Goal: Transaction & Acquisition: Purchase product/service

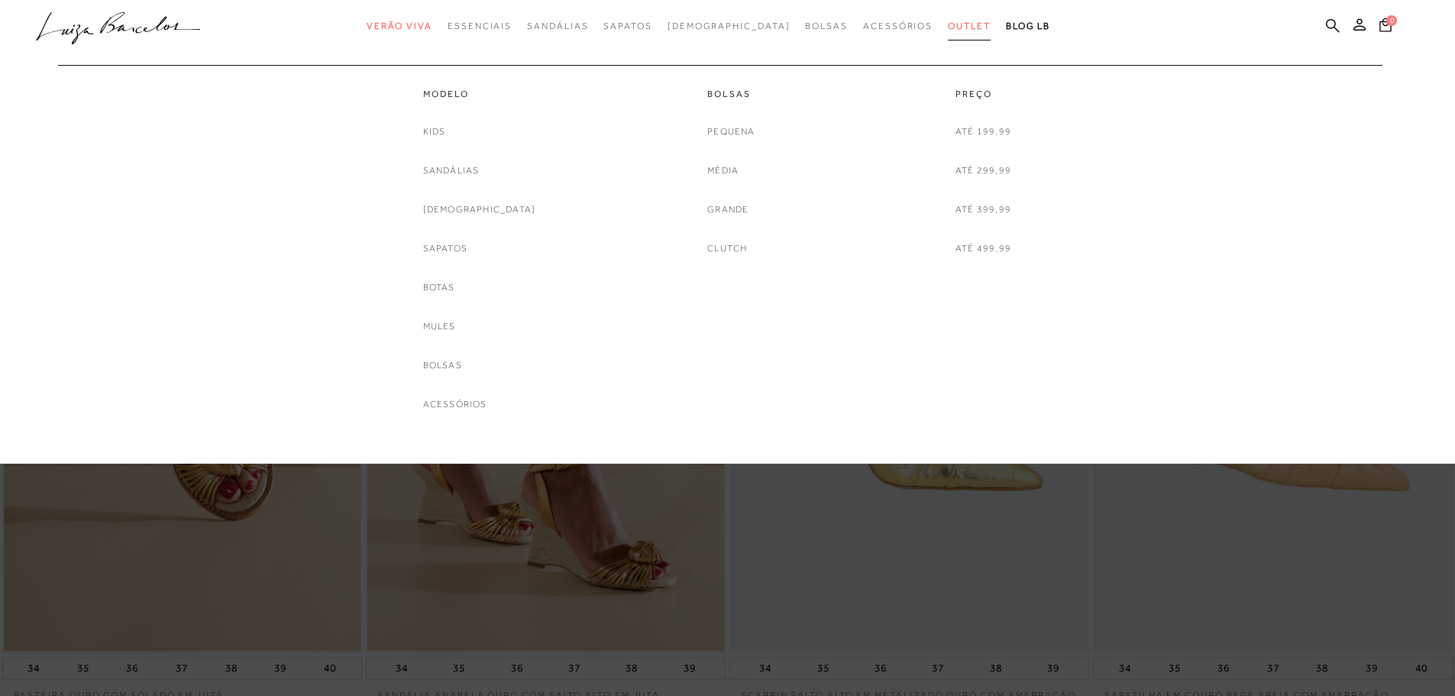
click at [948, 27] on span "Outlet" at bounding box center [969, 26] width 43 height 11
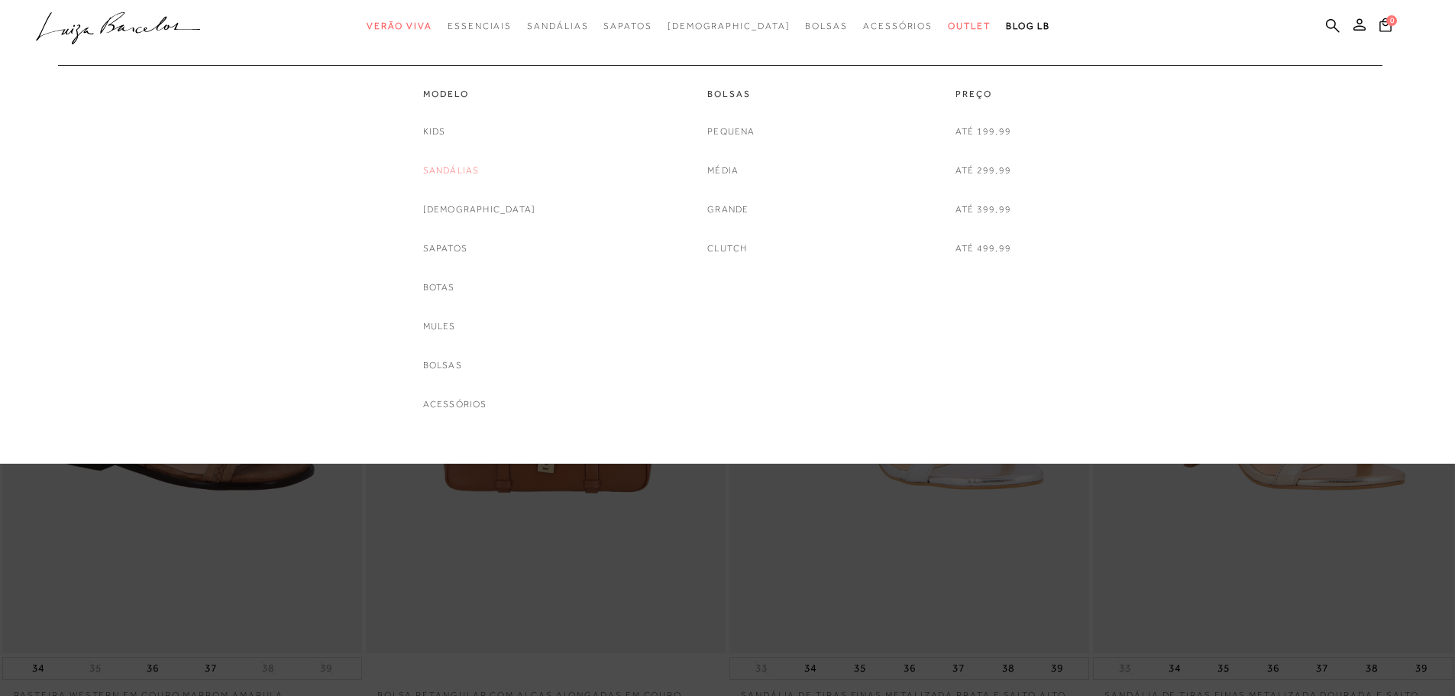
click at [457, 170] on link "Sandálias" at bounding box center [451, 171] width 57 height 16
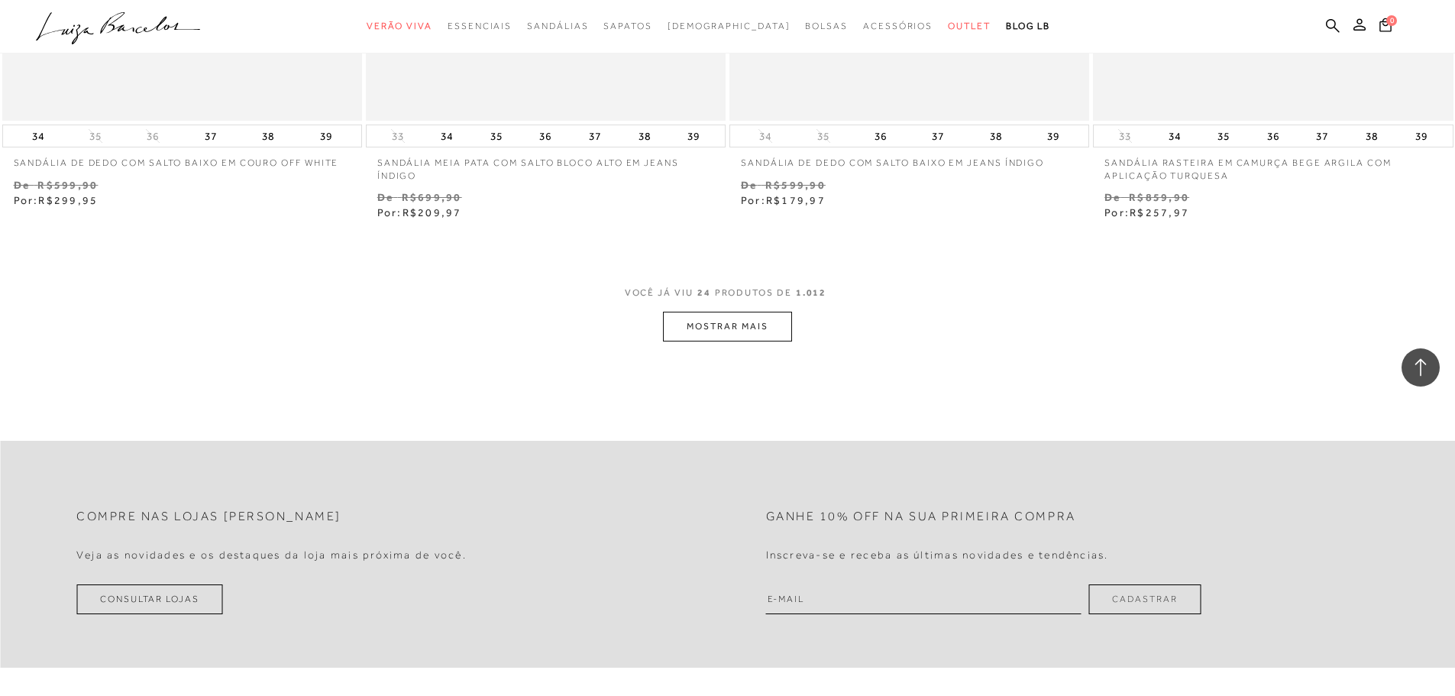
scroll to position [3819, 0]
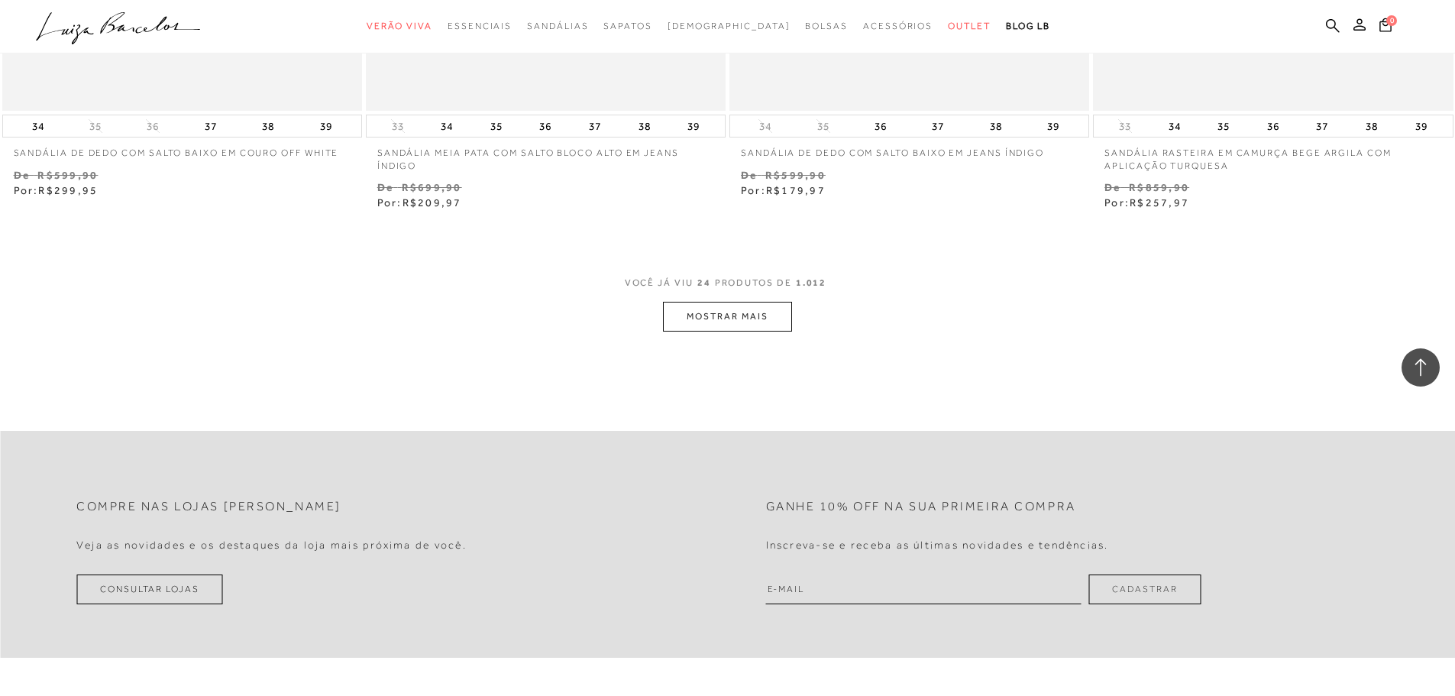
click at [718, 320] on button "MOSTRAR MAIS" at bounding box center [727, 317] width 128 height 30
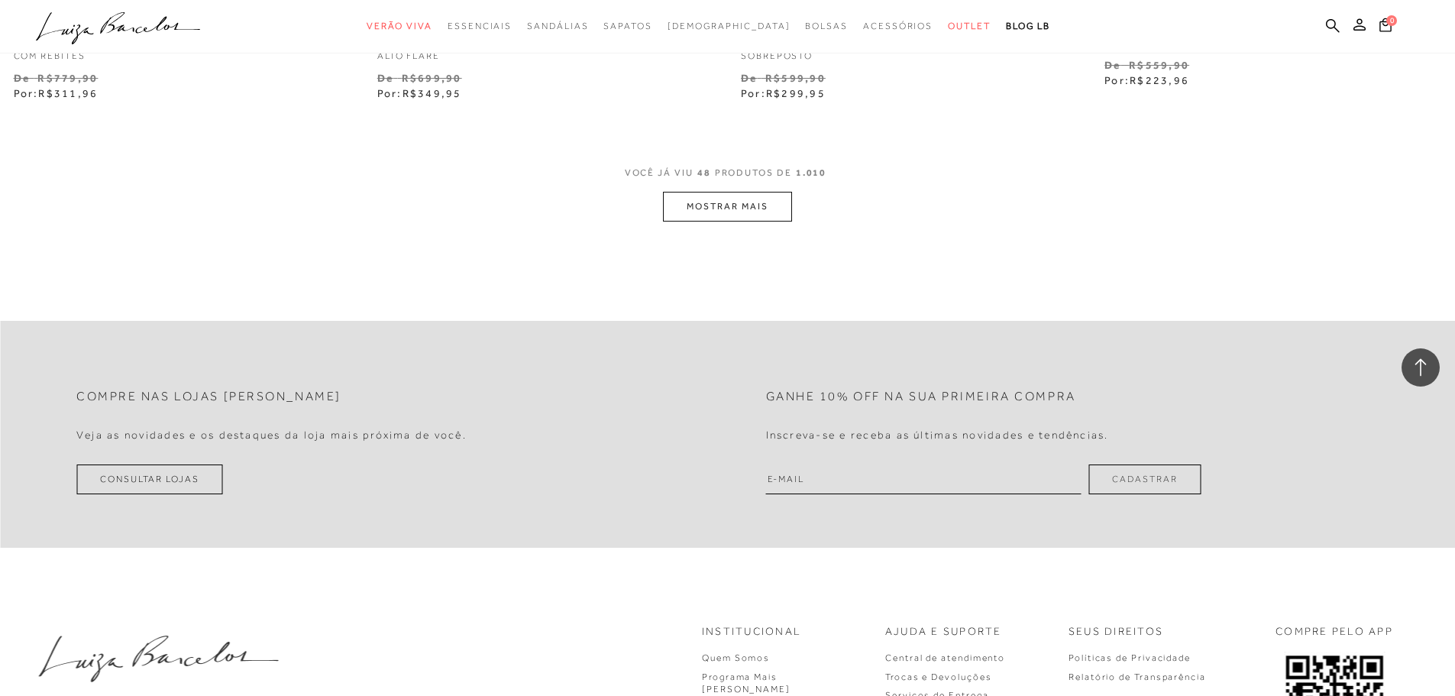
scroll to position [7867, 0]
click at [713, 200] on button "MOSTRAR MAIS" at bounding box center [727, 201] width 128 height 30
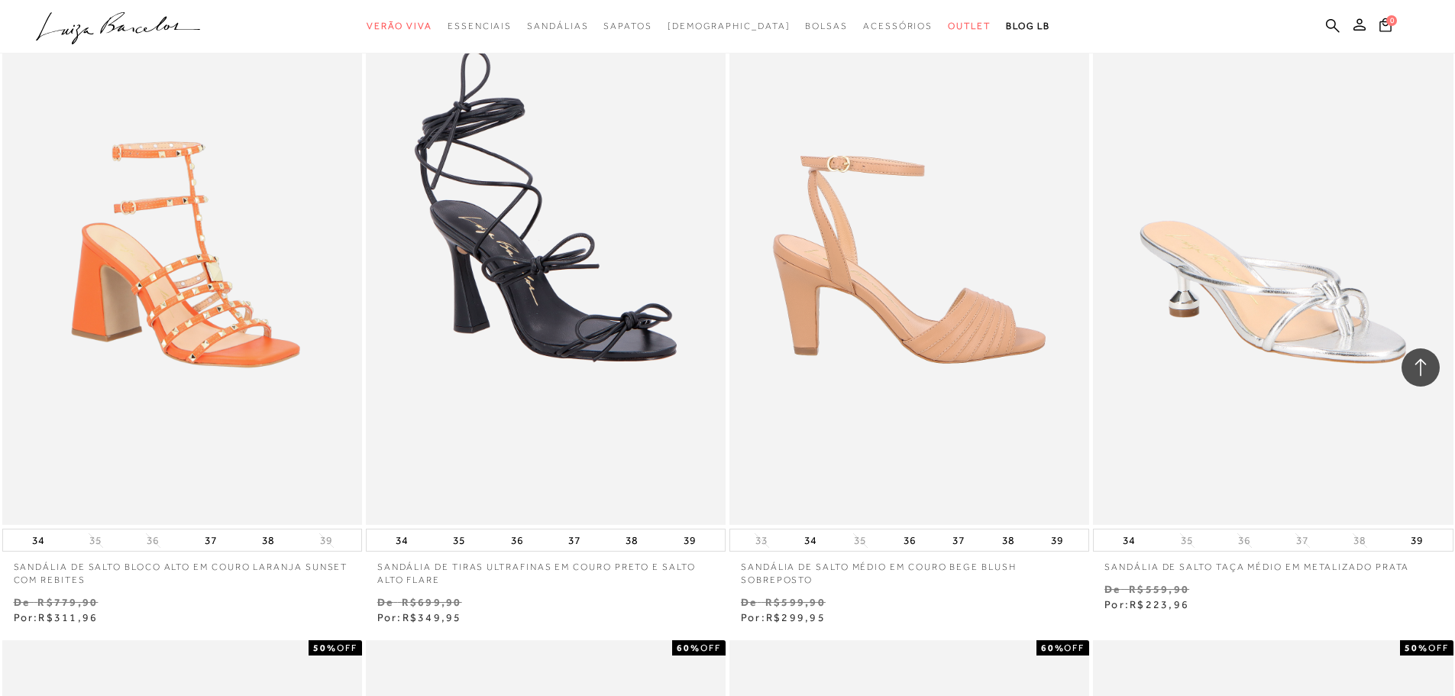
scroll to position [7332, 0]
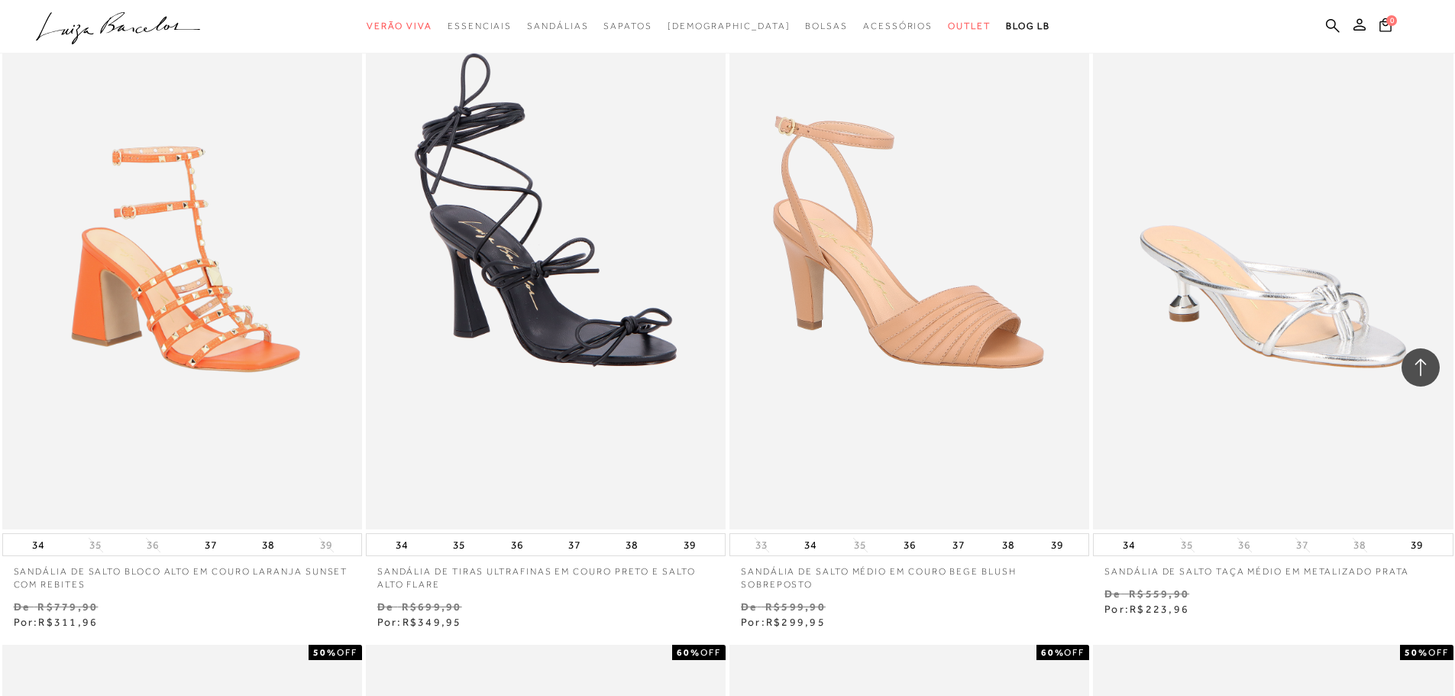
click at [1421, 362] on icon at bounding box center [1420, 367] width 11 height 18
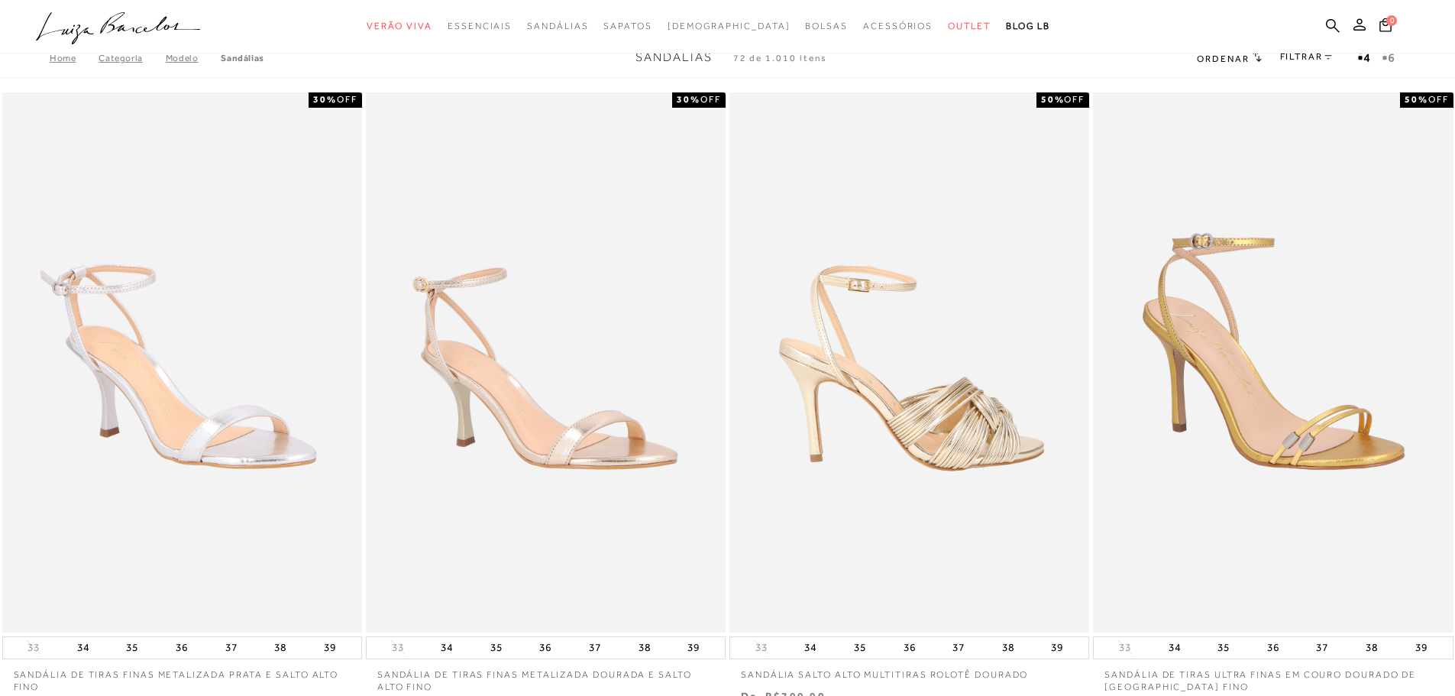
scroll to position [0, 0]
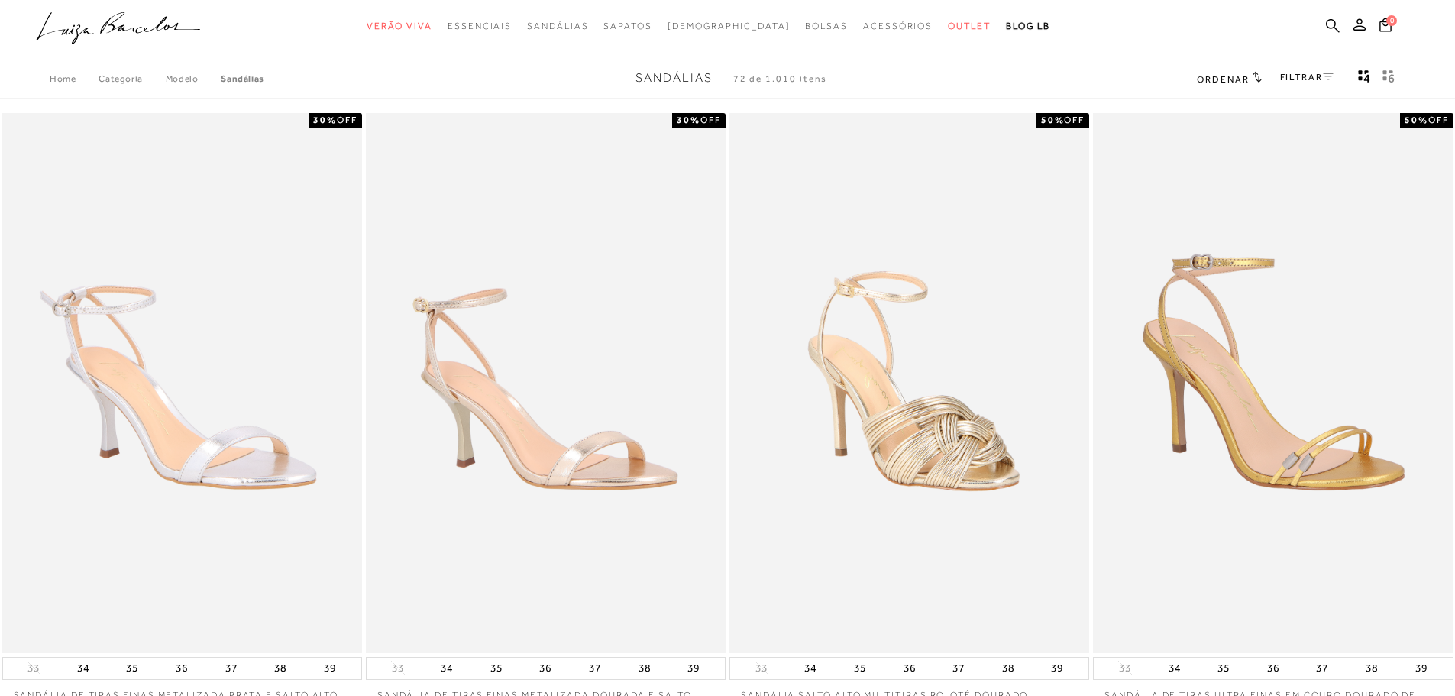
click at [1296, 79] on link "FILTRAR" at bounding box center [1306, 77] width 53 height 11
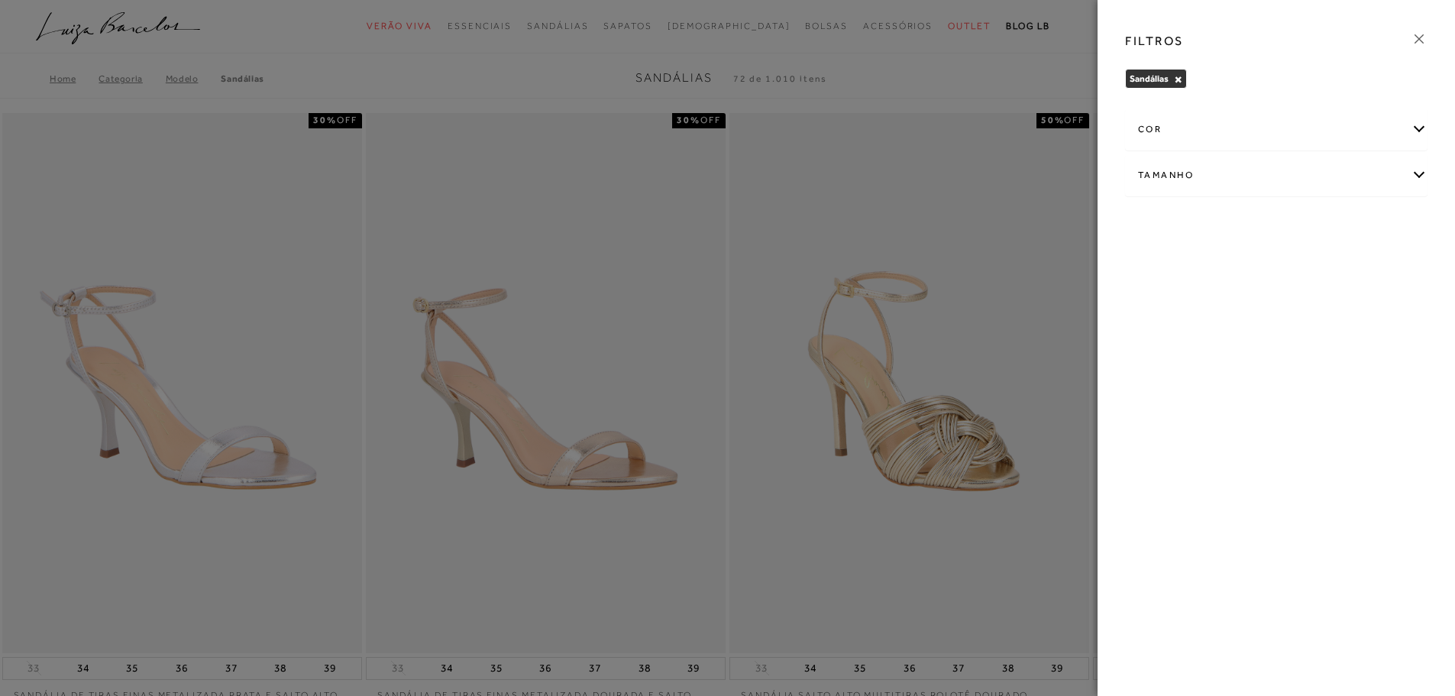
click at [1307, 173] on div "Tamanho" at bounding box center [1276, 175] width 301 height 40
click at [1279, 263] on span "33/34" at bounding box center [1285, 264] width 37 height 11
click at [1279, 263] on input "33/34" at bounding box center [1270, 267] width 15 height 15
checkbox input "true"
click at [1341, 264] on span "34" at bounding box center [1335, 264] width 22 height 11
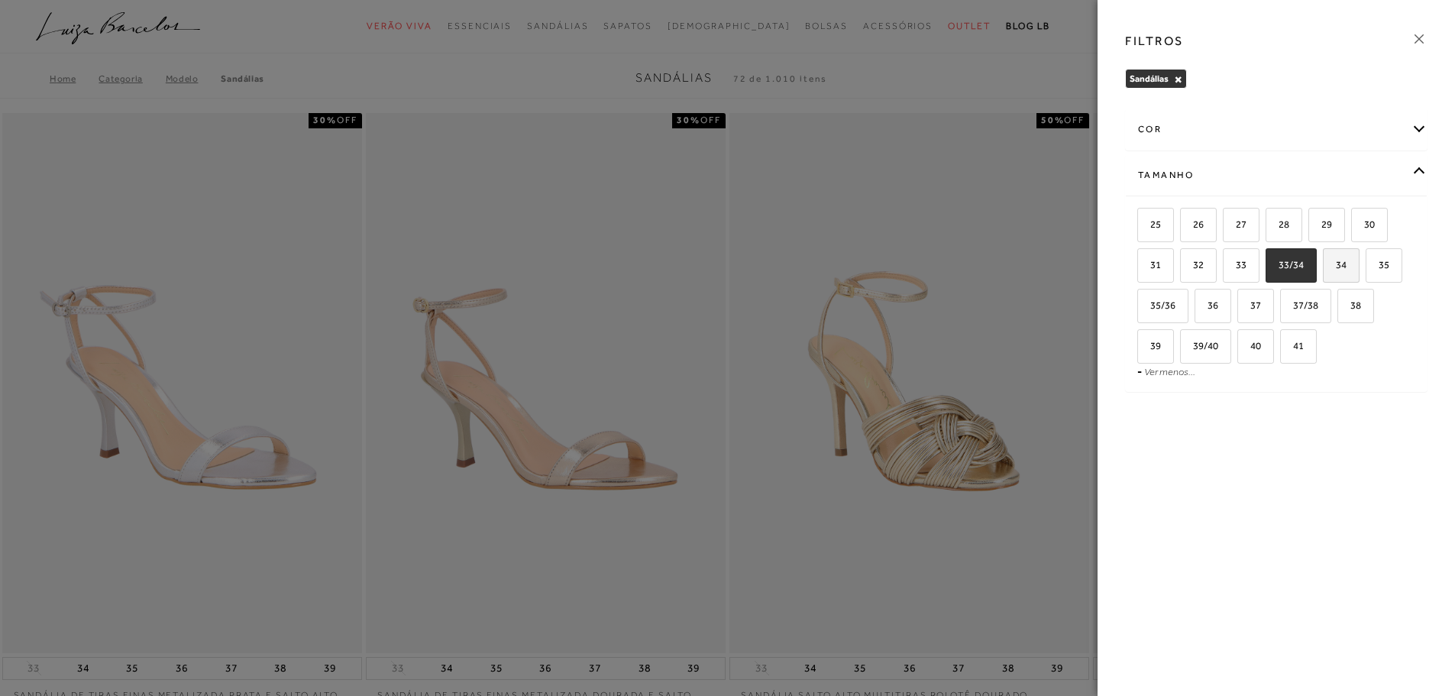
click at [1336, 264] on input "34" at bounding box center [1328, 267] width 15 height 15
checkbox input "true"
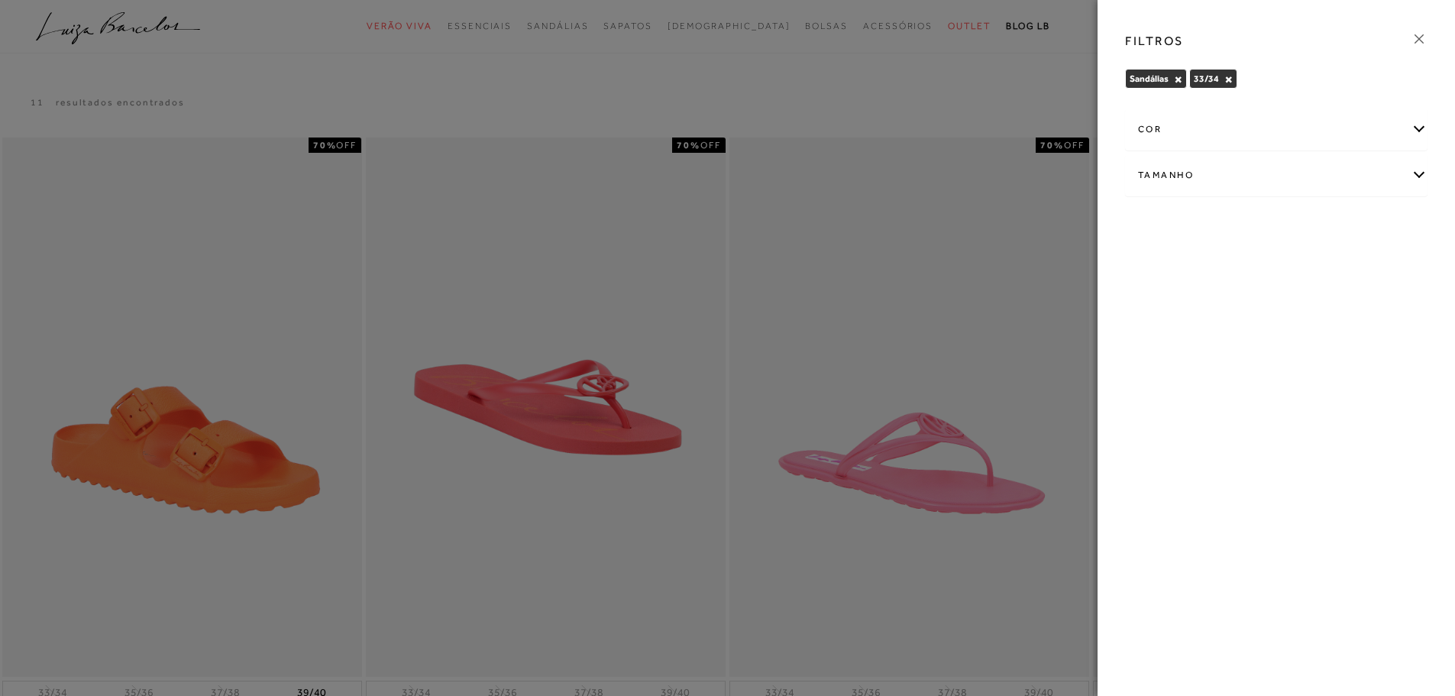
click at [1415, 38] on icon at bounding box center [1419, 39] width 17 height 17
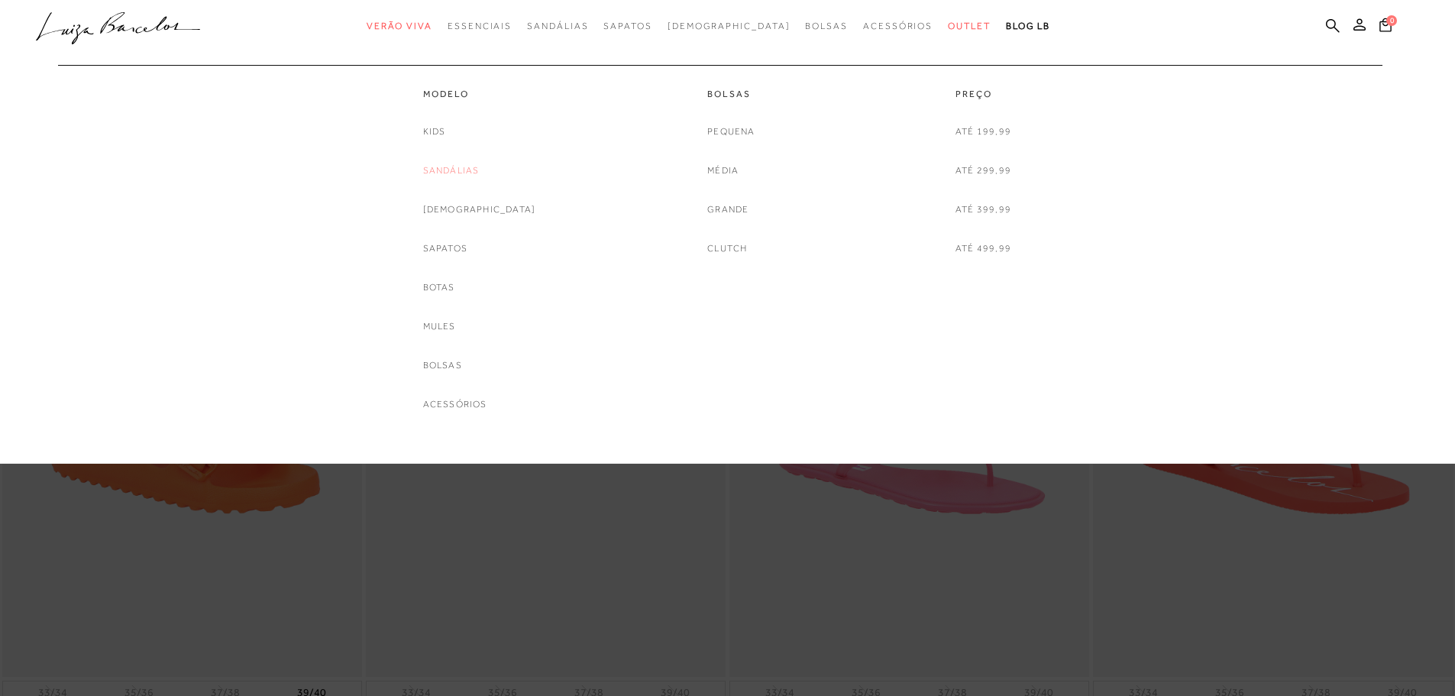
click at [476, 170] on link "Sandálias" at bounding box center [451, 171] width 57 height 16
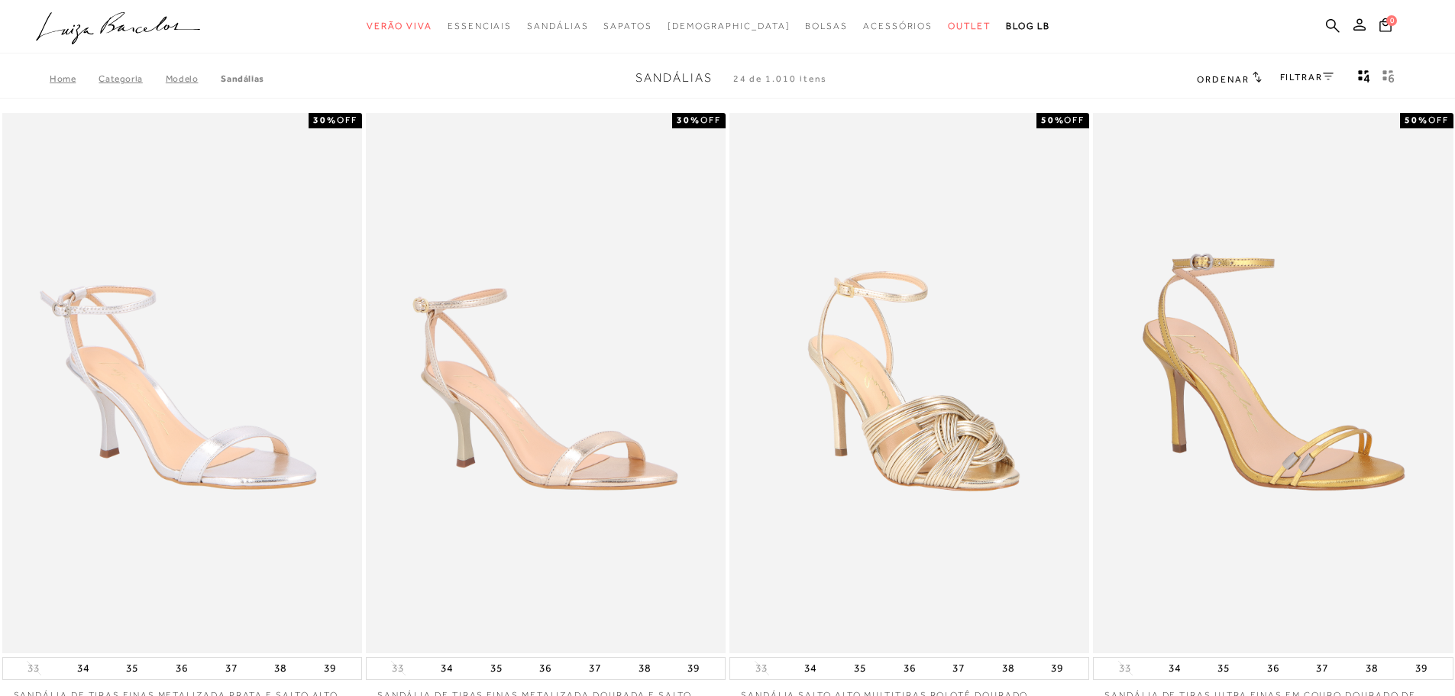
click at [1308, 75] on link "FILTRAR" at bounding box center [1306, 77] width 53 height 11
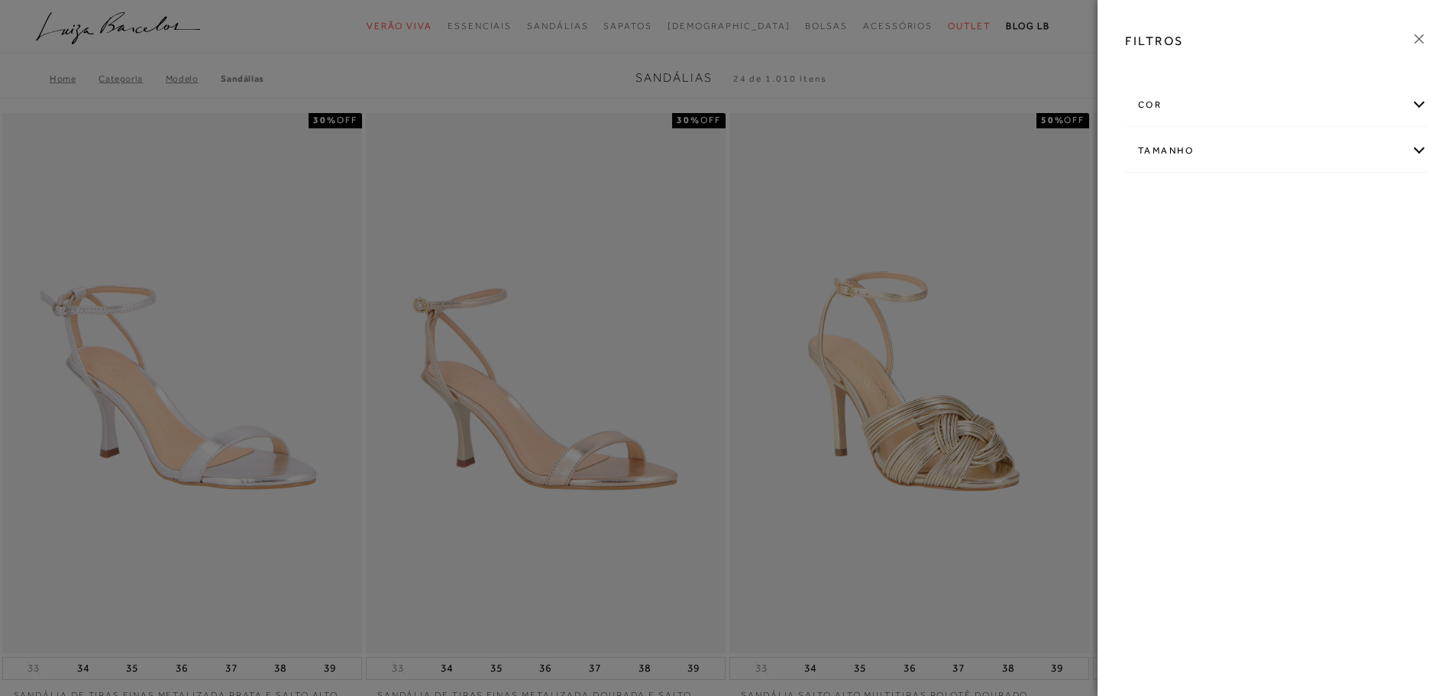
click at [1362, 147] on div "Tamanho" at bounding box center [1276, 151] width 301 height 40
click at [1162, 270] on link "Ver mais..." at bounding box center [1166, 265] width 41 height 11
click at [1344, 244] on span "34" at bounding box center [1335, 239] width 22 height 11
click at [1336, 244] on input "34" at bounding box center [1328, 242] width 15 height 15
checkbox input "true"
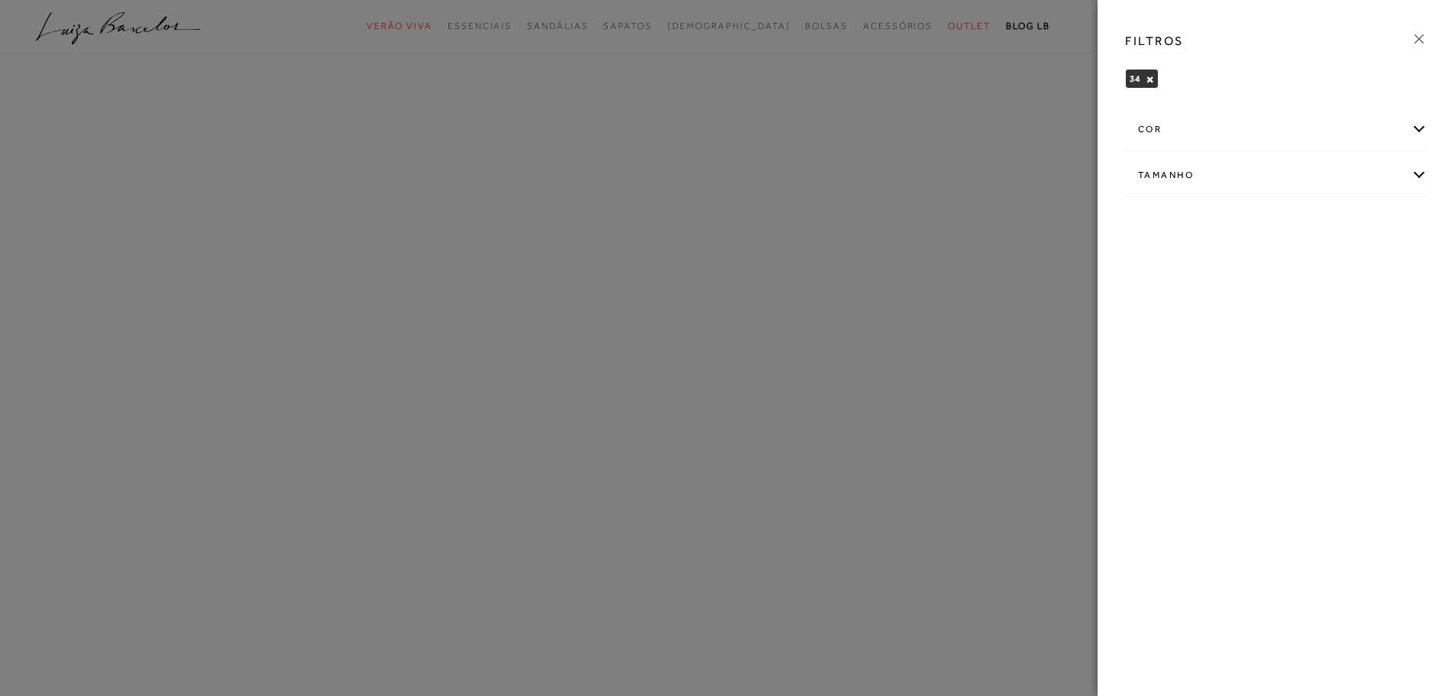
click at [978, 84] on div at bounding box center [727, 348] width 1455 height 696
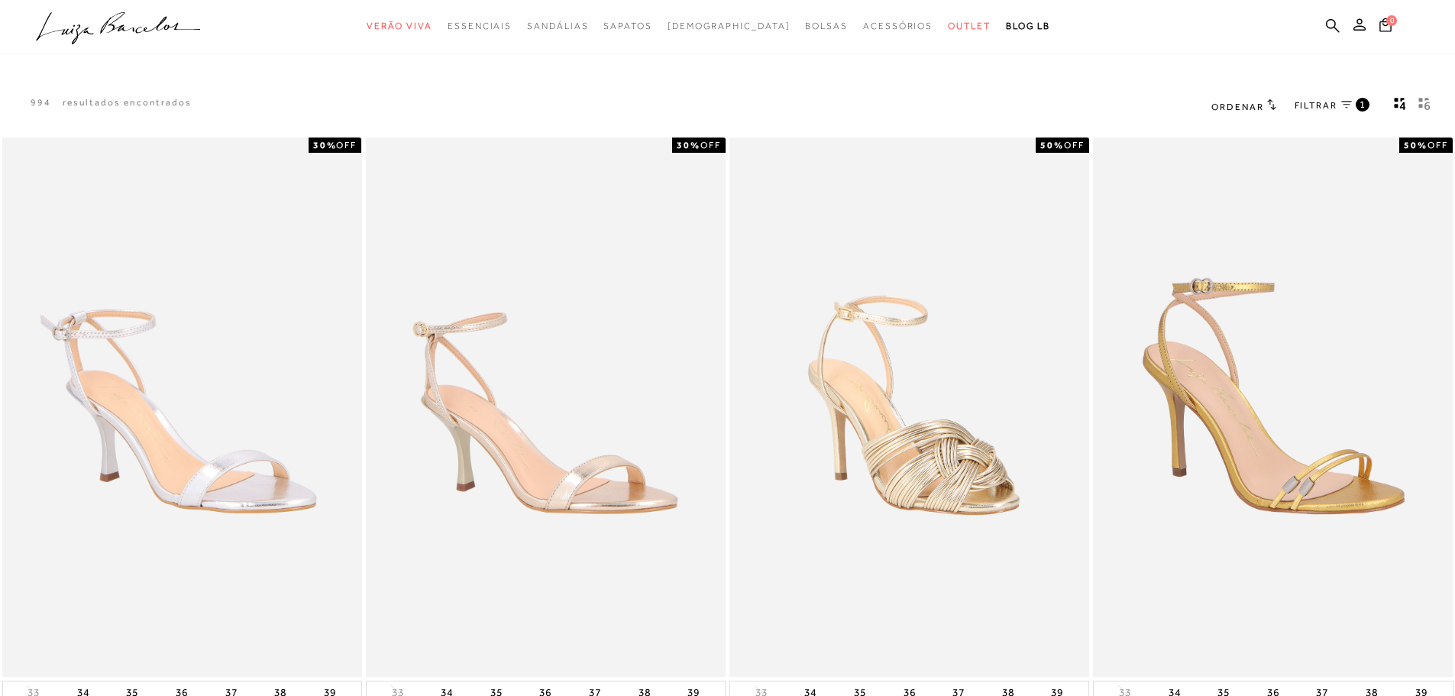
click at [1310, 107] on span "FILTRAR" at bounding box center [1316, 105] width 43 height 13
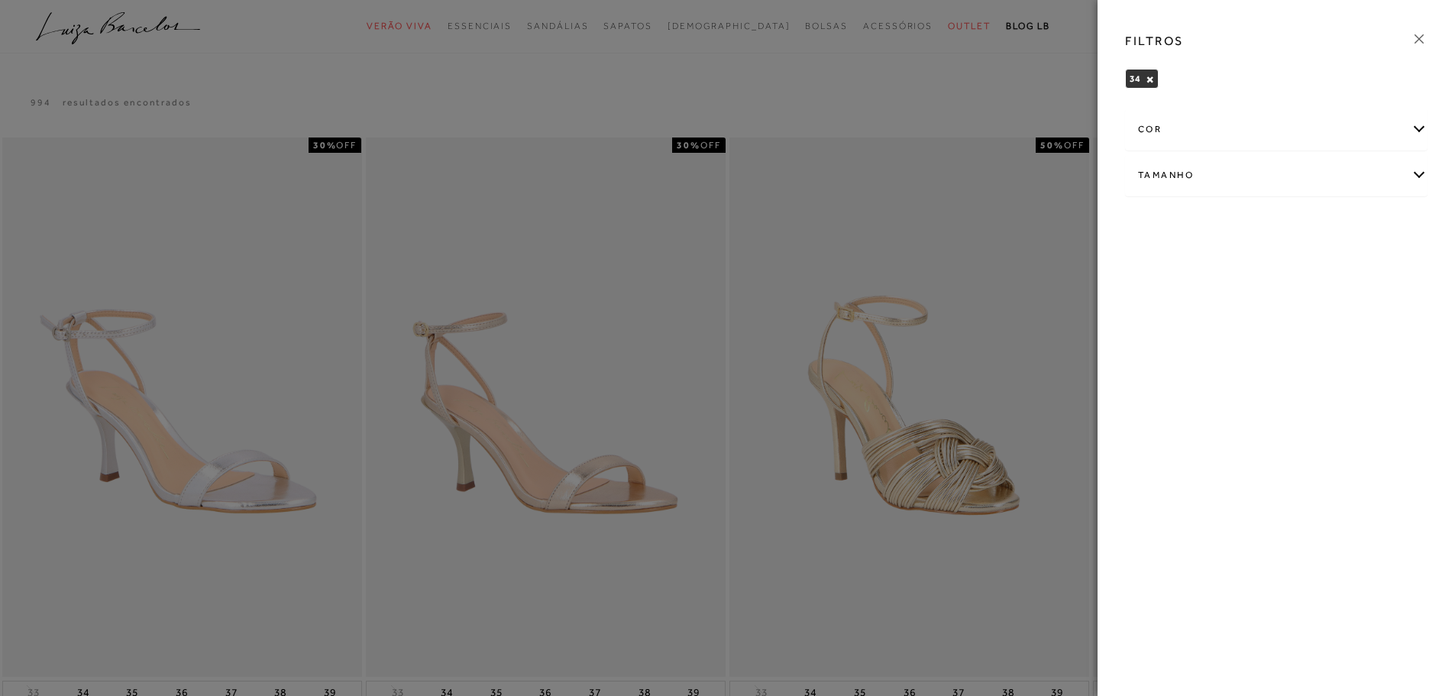
click at [1282, 134] on div "cor" at bounding box center [1276, 129] width 301 height 40
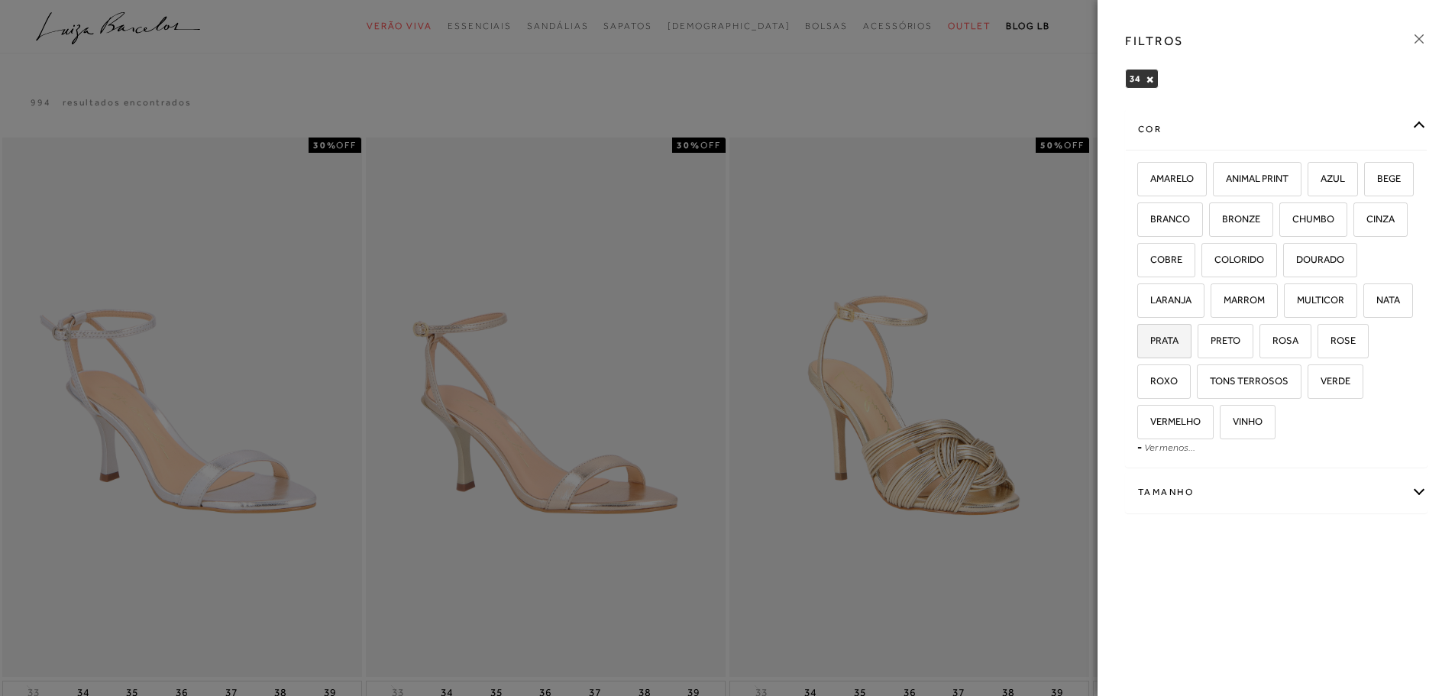
click at [1178, 341] on span "PRATA" at bounding box center [1159, 340] width 40 height 11
click at [1150, 341] on input "PRATA" at bounding box center [1142, 342] width 15 height 15
checkbox input "true"
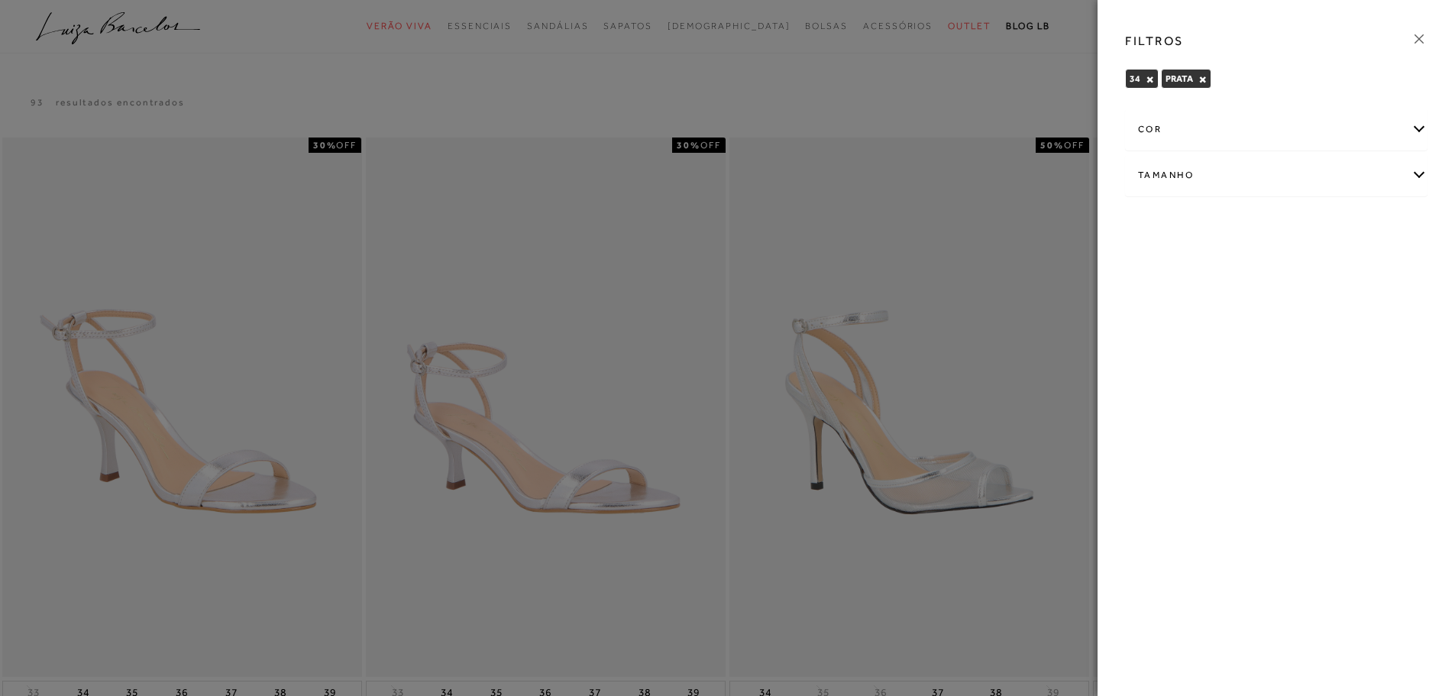
click at [1291, 131] on div "cor" at bounding box center [1276, 129] width 301 height 40
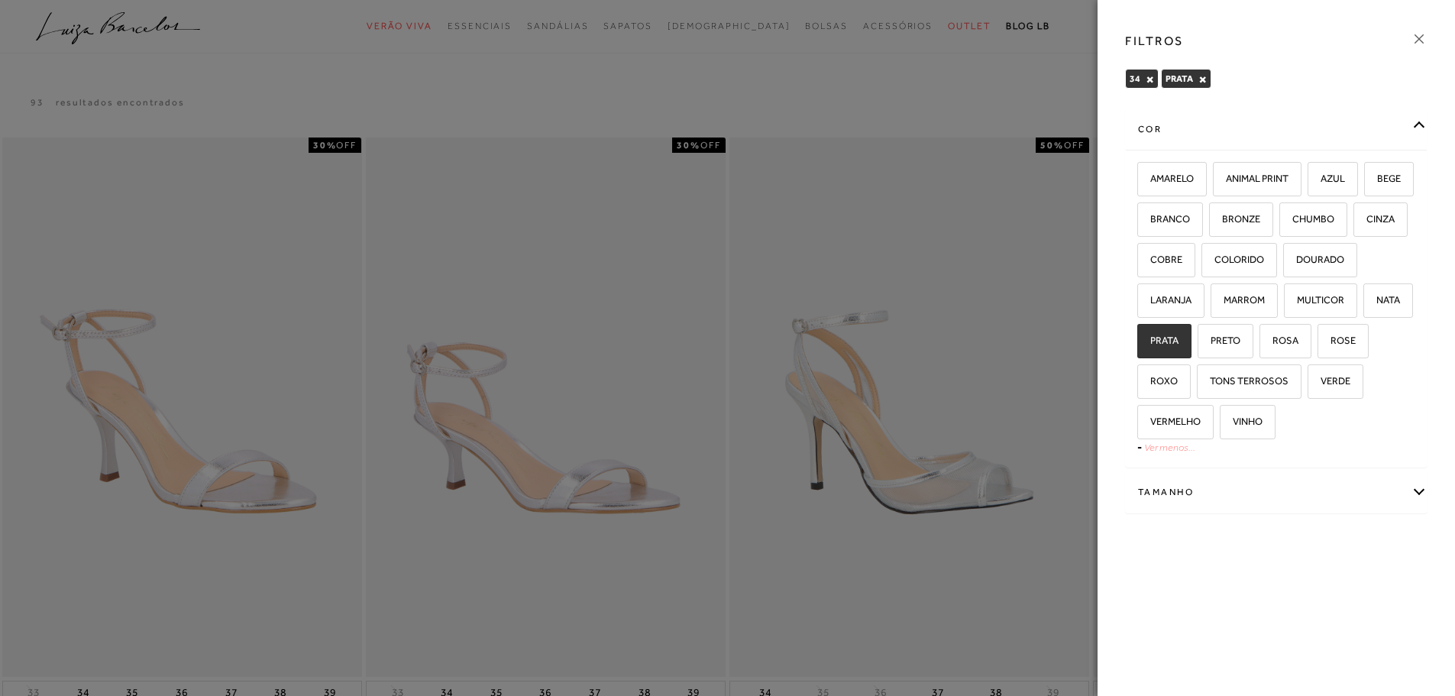
click at [1175, 449] on link "Ver menos..." at bounding box center [1169, 446] width 51 height 11
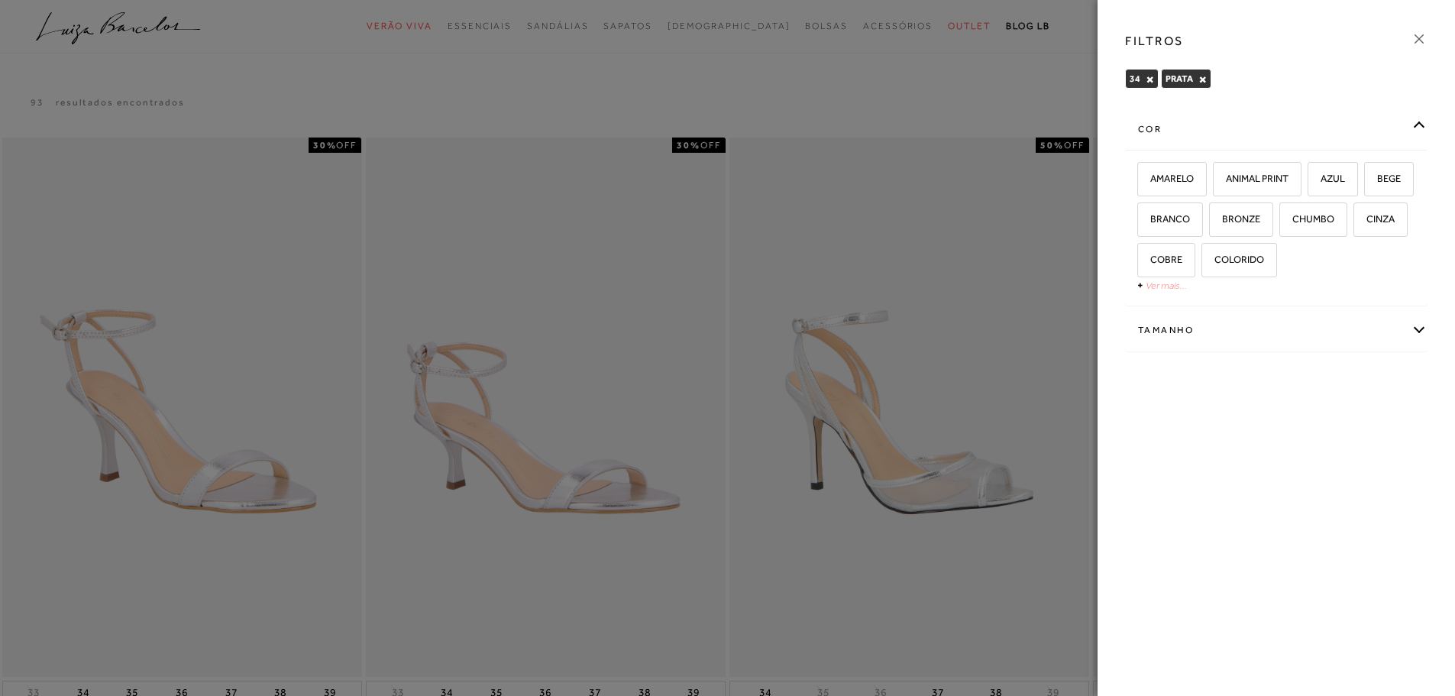
click at [1171, 287] on link "Ver mais..." at bounding box center [1166, 285] width 41 height 11
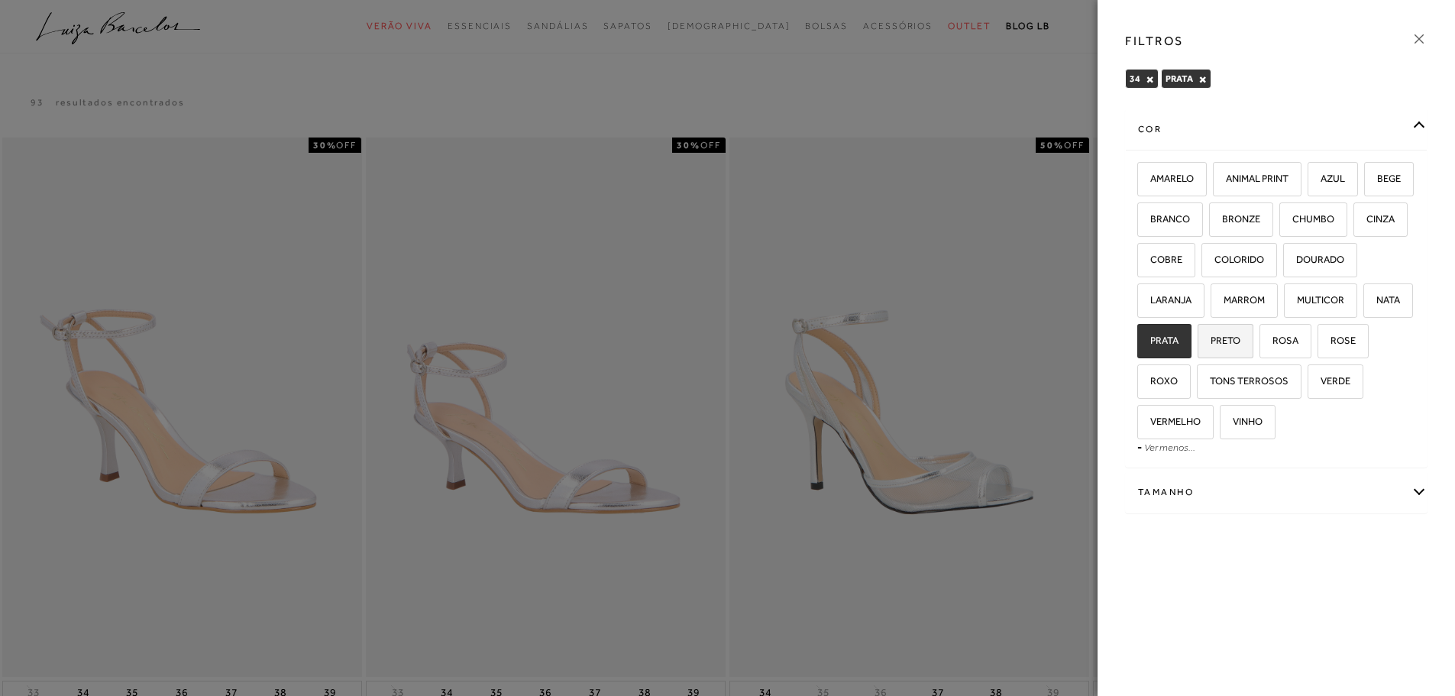
click at [1240, 340] on span "PRETO" at bounding box center [1219, 340] width 41 height 11
click at [1211, 340] on input "PRETO" at bounding box center [1202, 342] width 15 height 15
checkbox input "true"
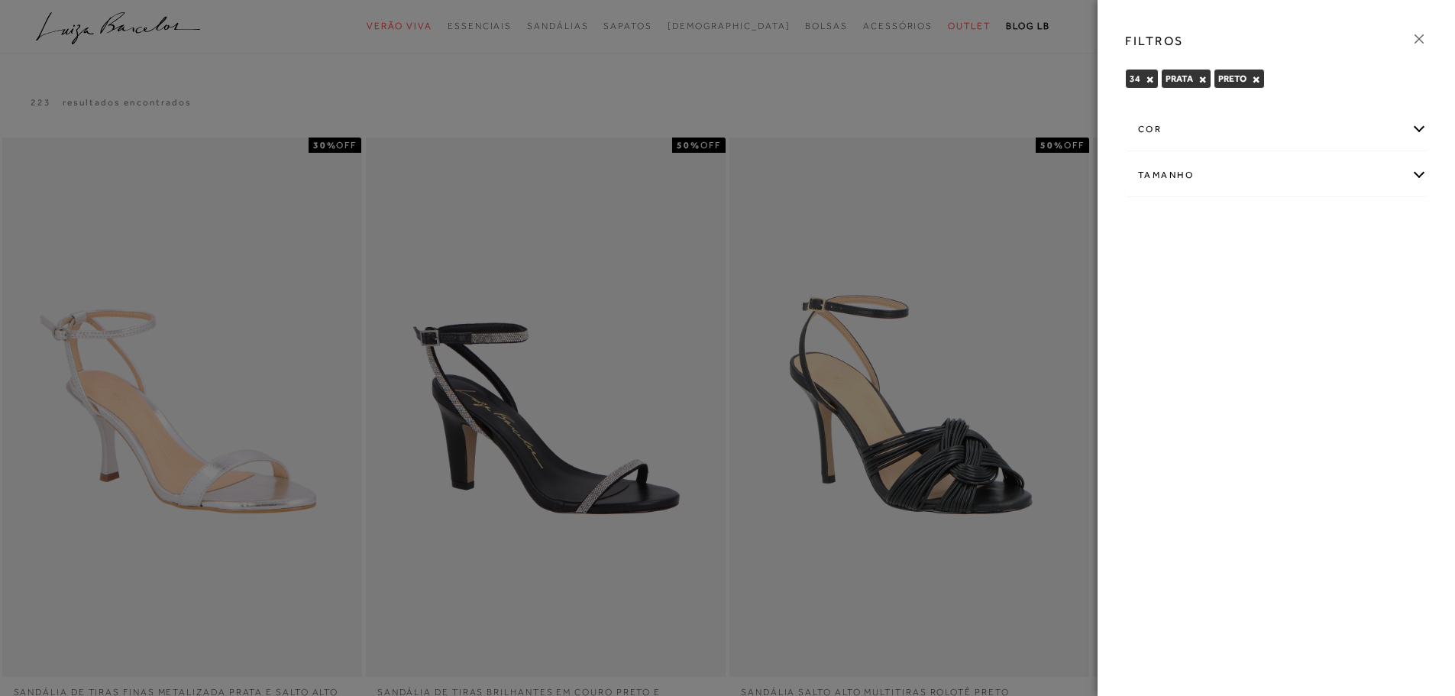
click at [1176, 131] on div "cor" at bounding box center [1276, 129] width 301 height 40
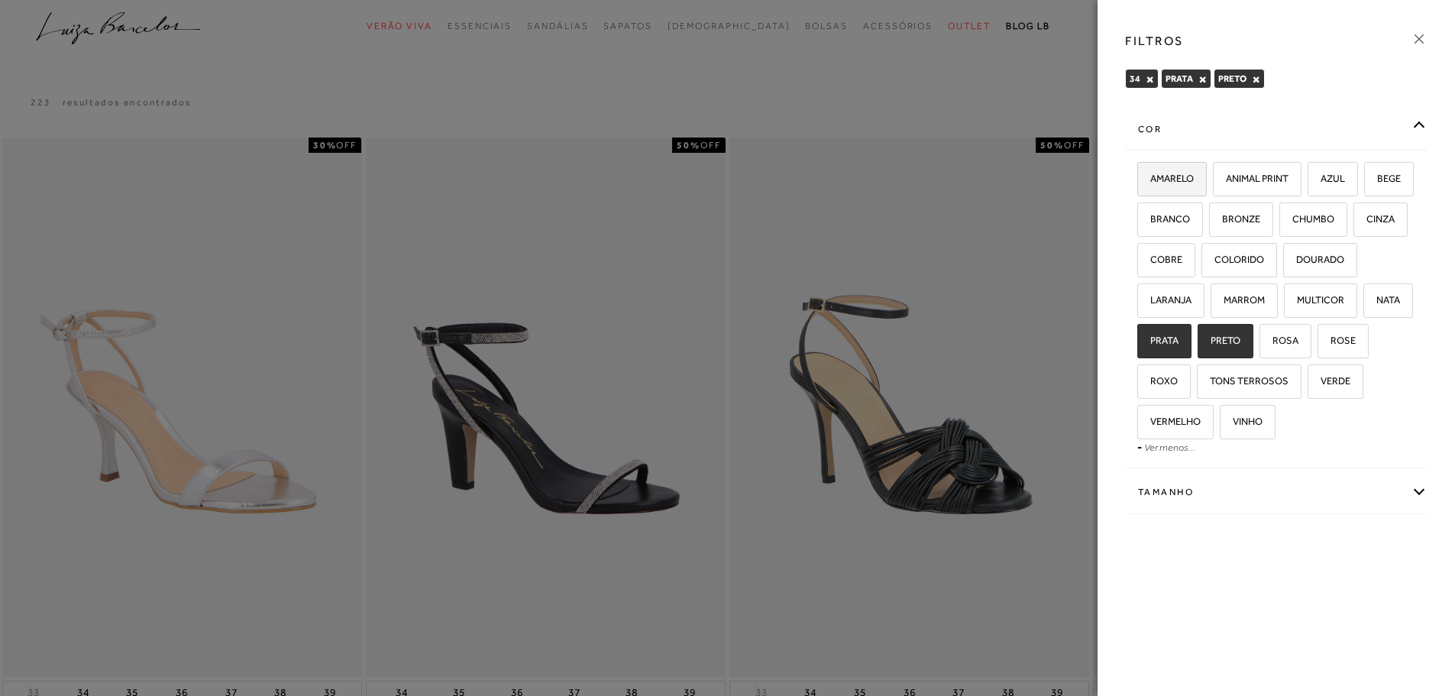
click at [1183, 181] on span "AMARELO" at bounding box center [1166, 178] width 55 height 11
click at [1150, 181] on input "AMARELO" at bounding box center [1142, 180] width 15 height 15
checkbox input "true"
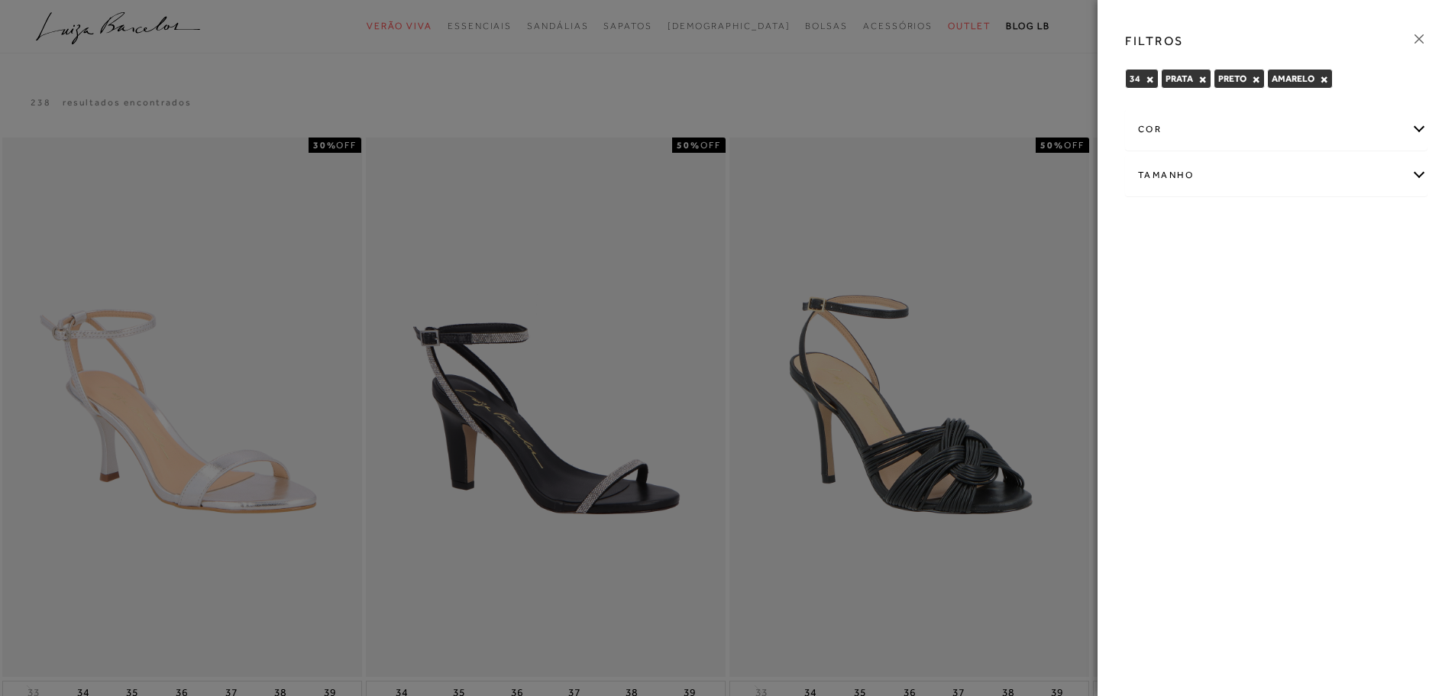
click at [1189, 134] on div "cor" at bounding box center [1276, 129] width 301 height 40
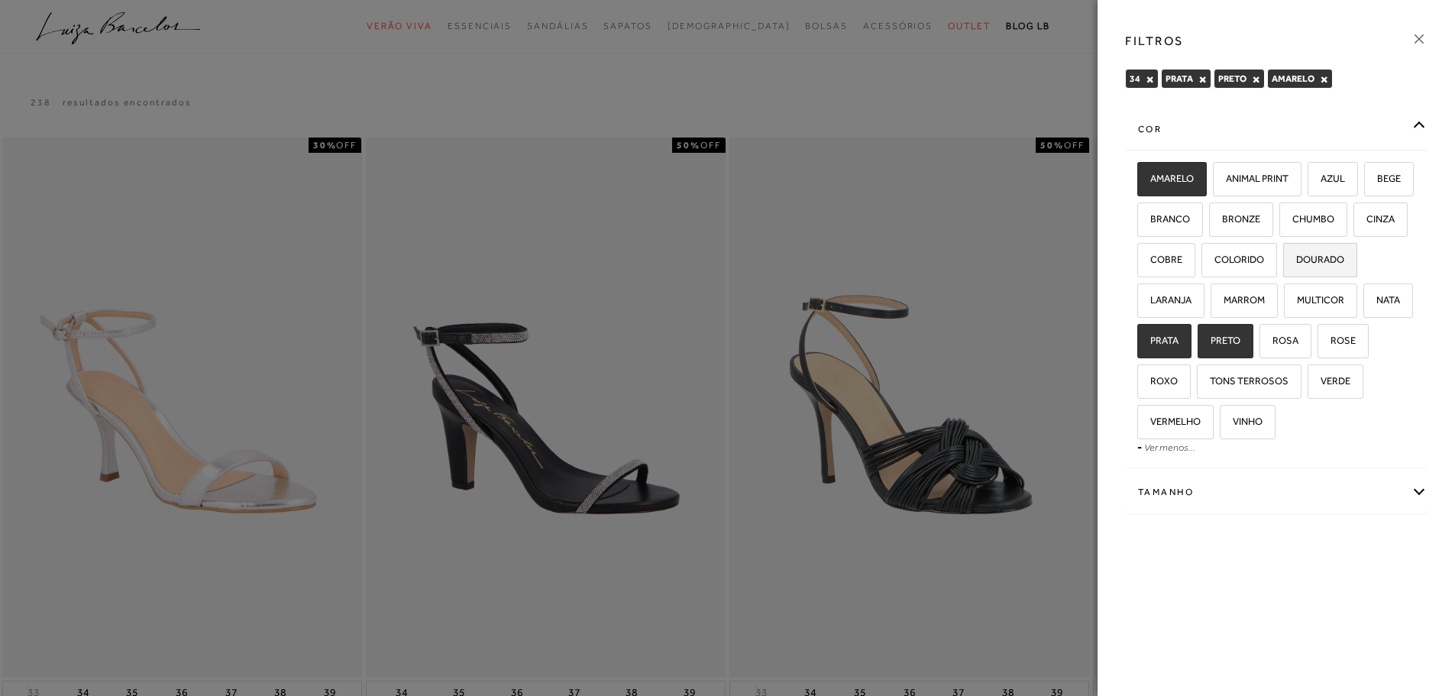
click at [1285, 265] on span "DOURADO" at bounding box center [1315, 259] width 60 height 11
click at [1281, 270] on input "DOURADO" at bounding box center [1288, 261] width 15 height 15
checkbox input "true"
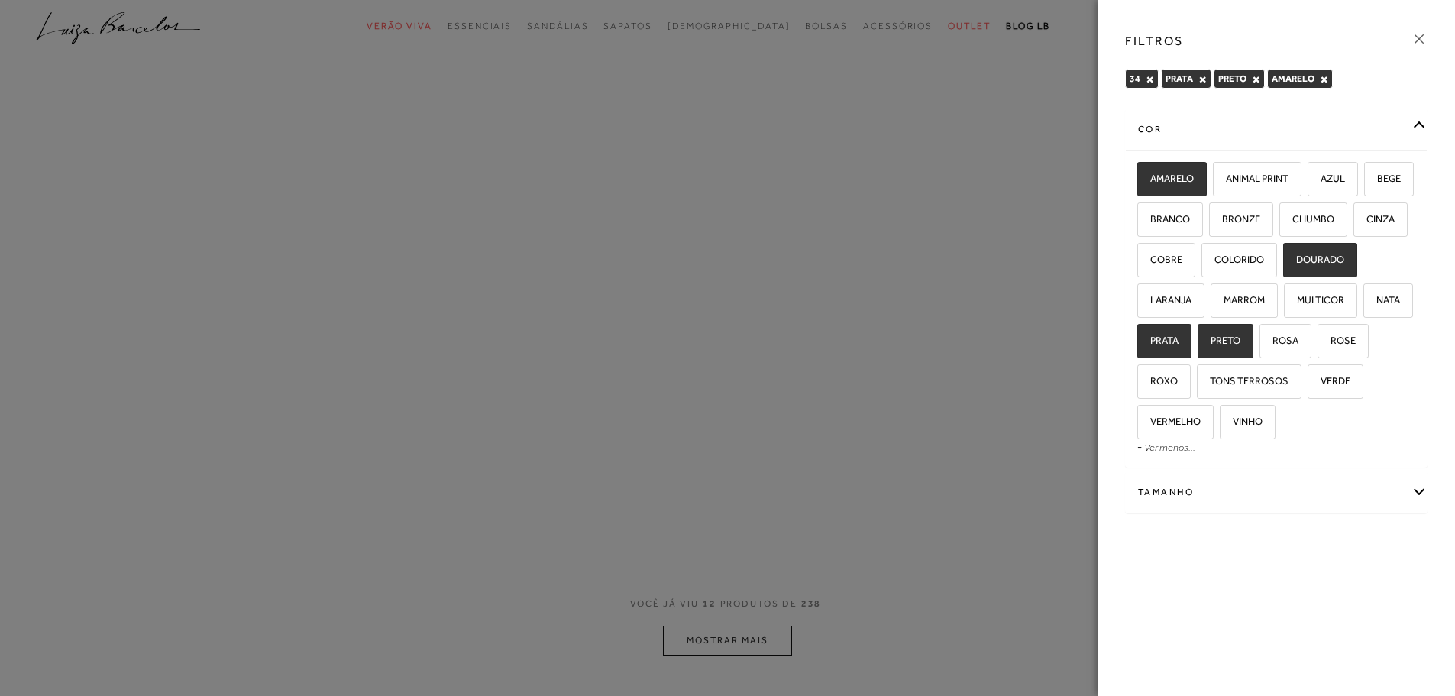
click at [1178, 183] on span "AMARELO" at bounding box center [1166, 178] width 55 height 11
click at [1150, 183] on input "AMARELO" at bounding box center [1142, 180] width 15 height 15
checkbox input "false"
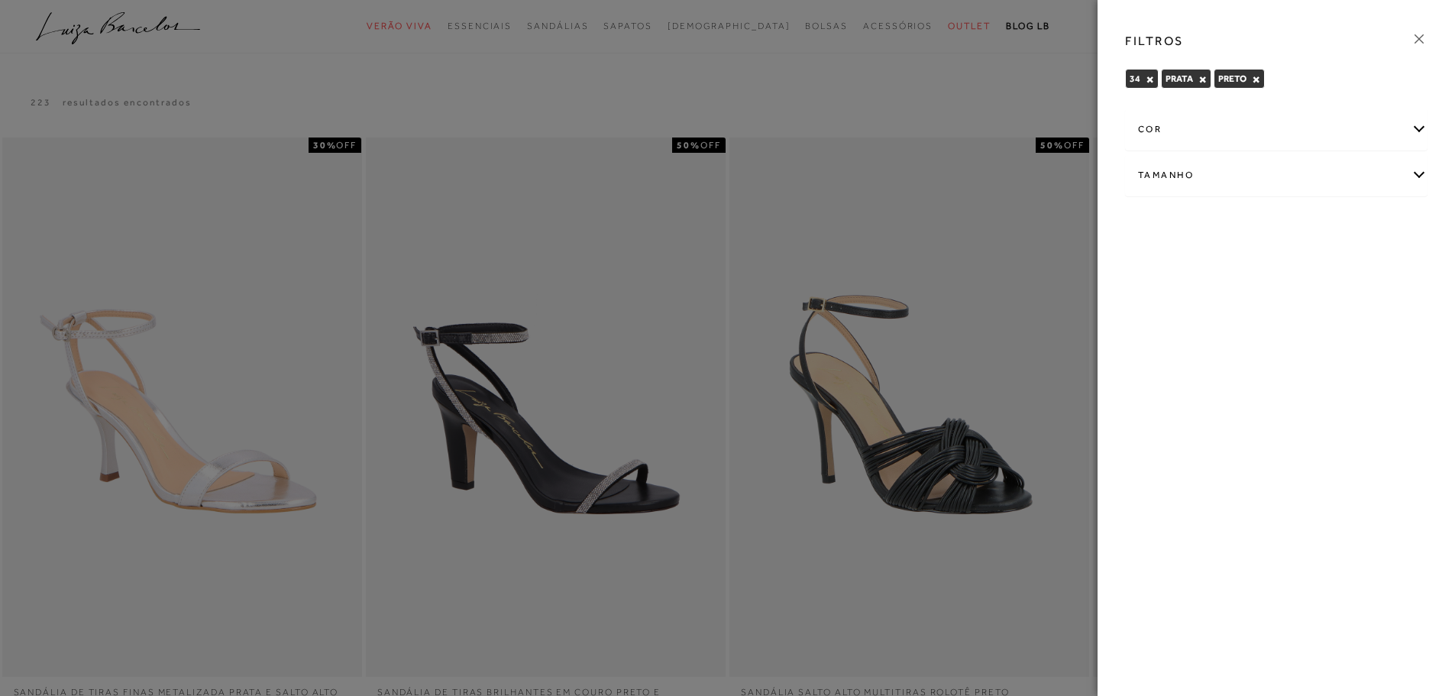
click at [1176, 128] on div "cor" at bounding box center [1276, 129] width 301 height 40
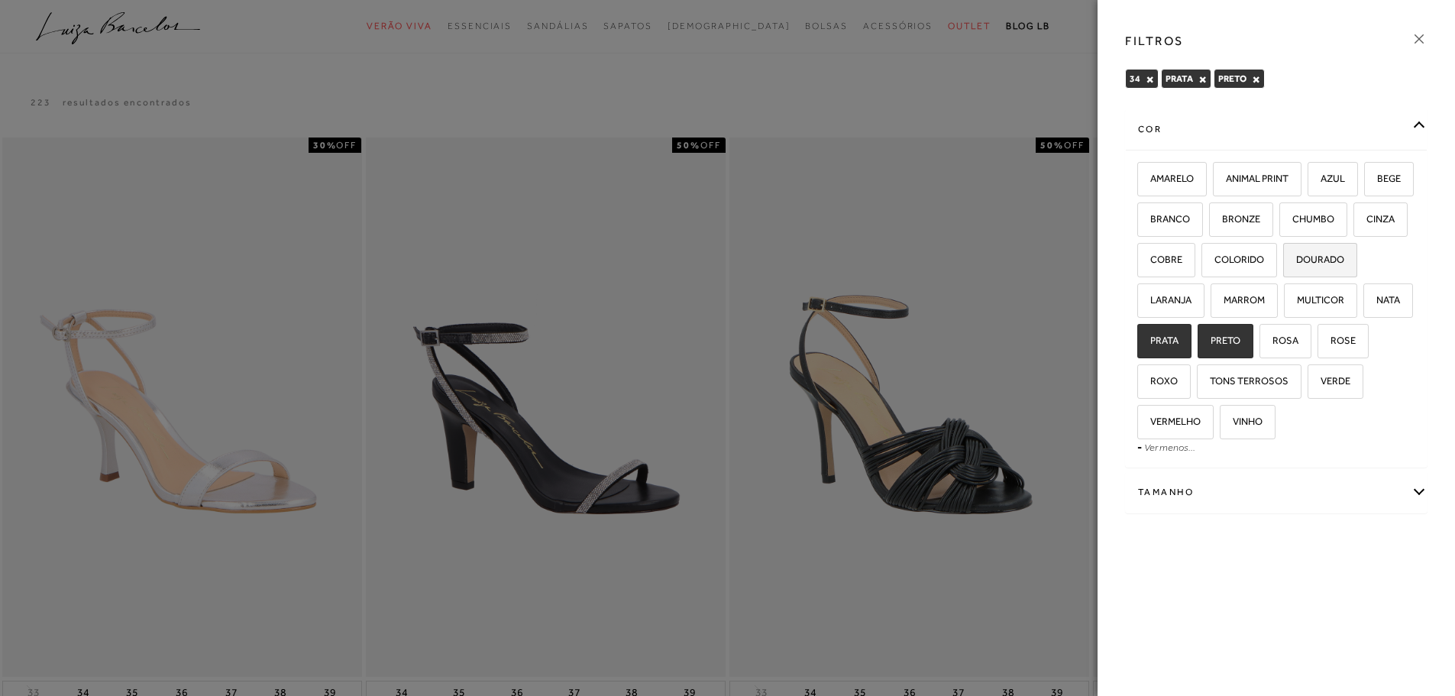
click at [1285, 265] on span "DOURADO" at bounding box center [1315, 259] width 60 height 11
click at [1281, 270] on input "DOURADO" at bounding box center [1288, 261] width 15 height 15
checkbox input "true"
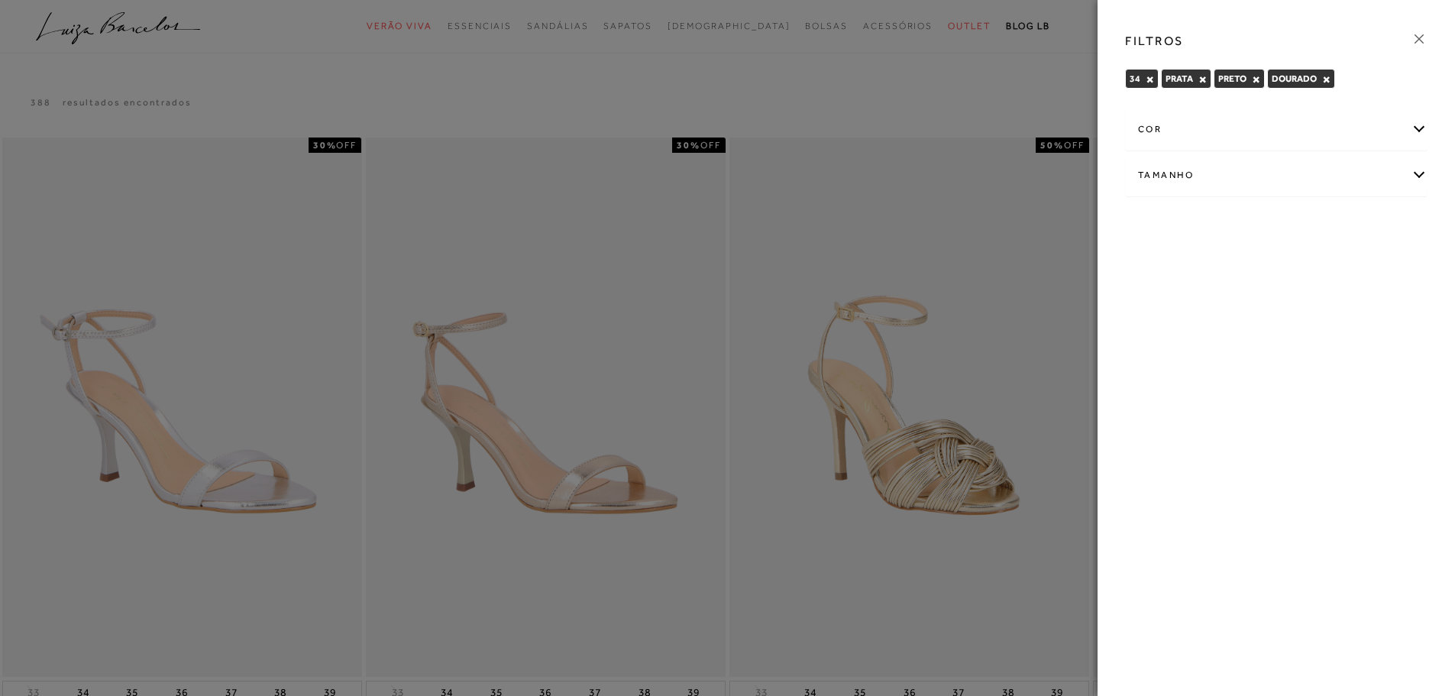
click at [1167, 131] on div "cor" at bounding box center [1276, 129] width 301 height 40
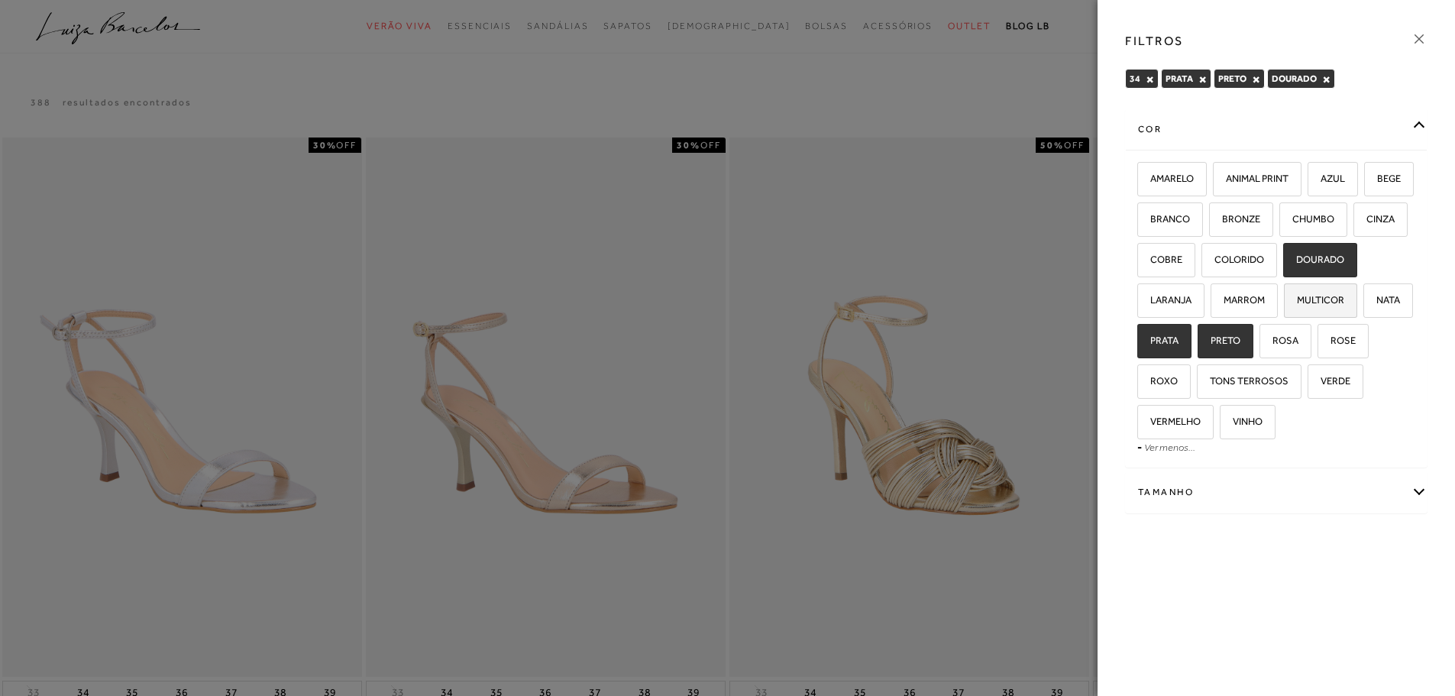
click at [1285, 306] on span "MULTICOR" at bounding box center [1314, 299] width 59 height 11
click at [1282, 310] on input "MULTICOR" at bounding box center [1289, 302] width 15 height 15
checkbox input "true"
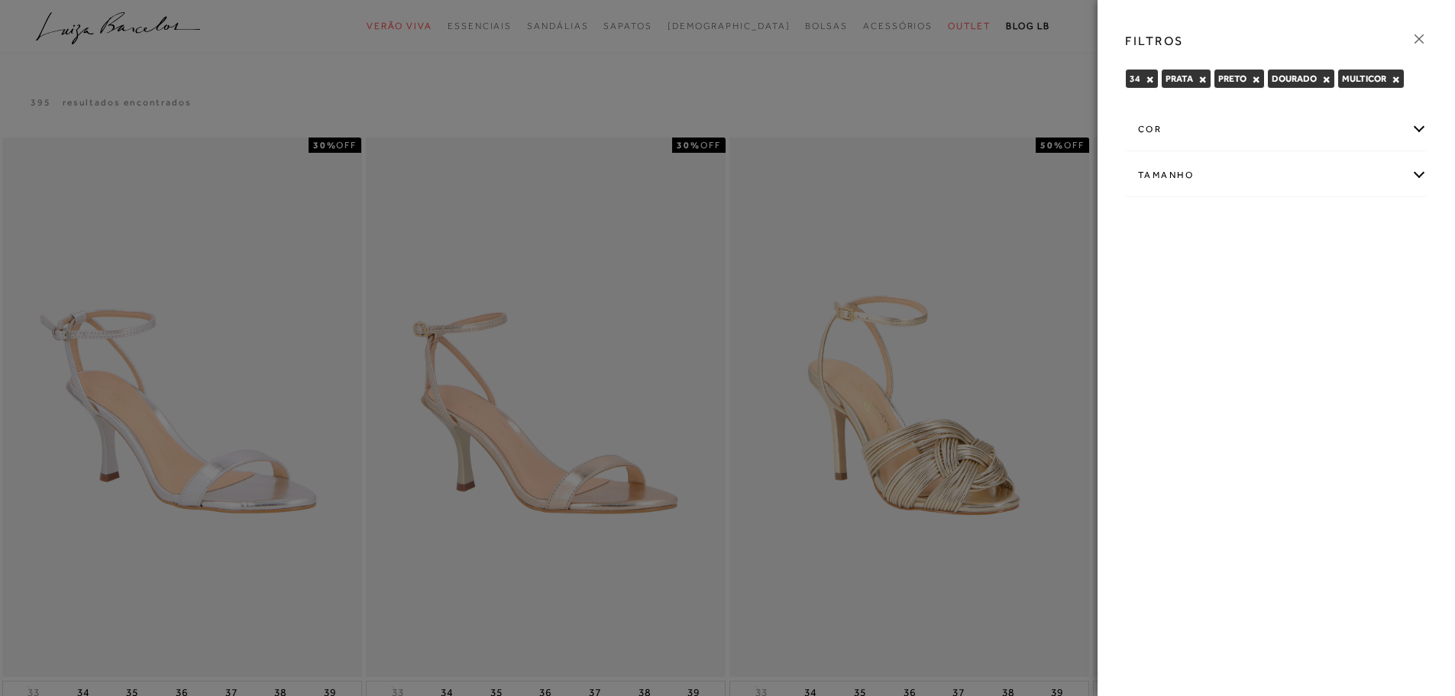
click at [949, 80] on div at bounding box center [727, 348] width 1455 height 696
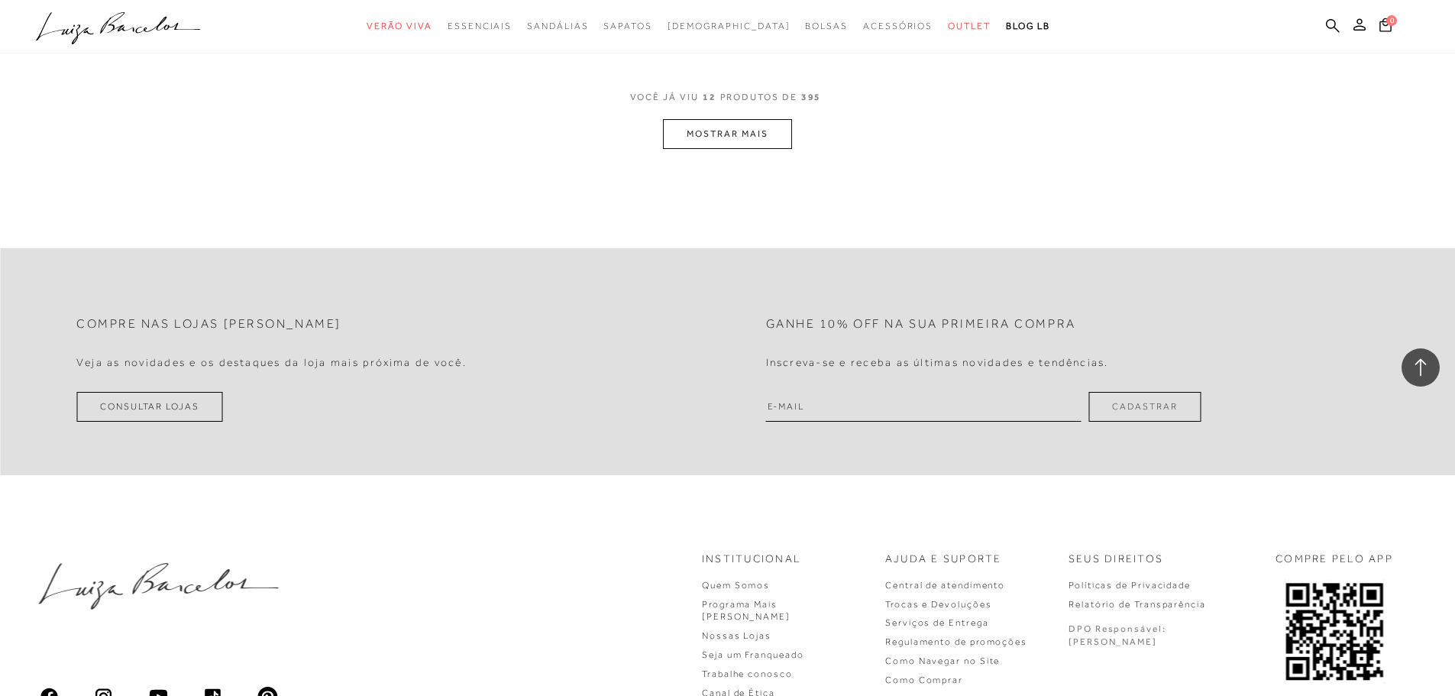
scroll to position [2139, 0]
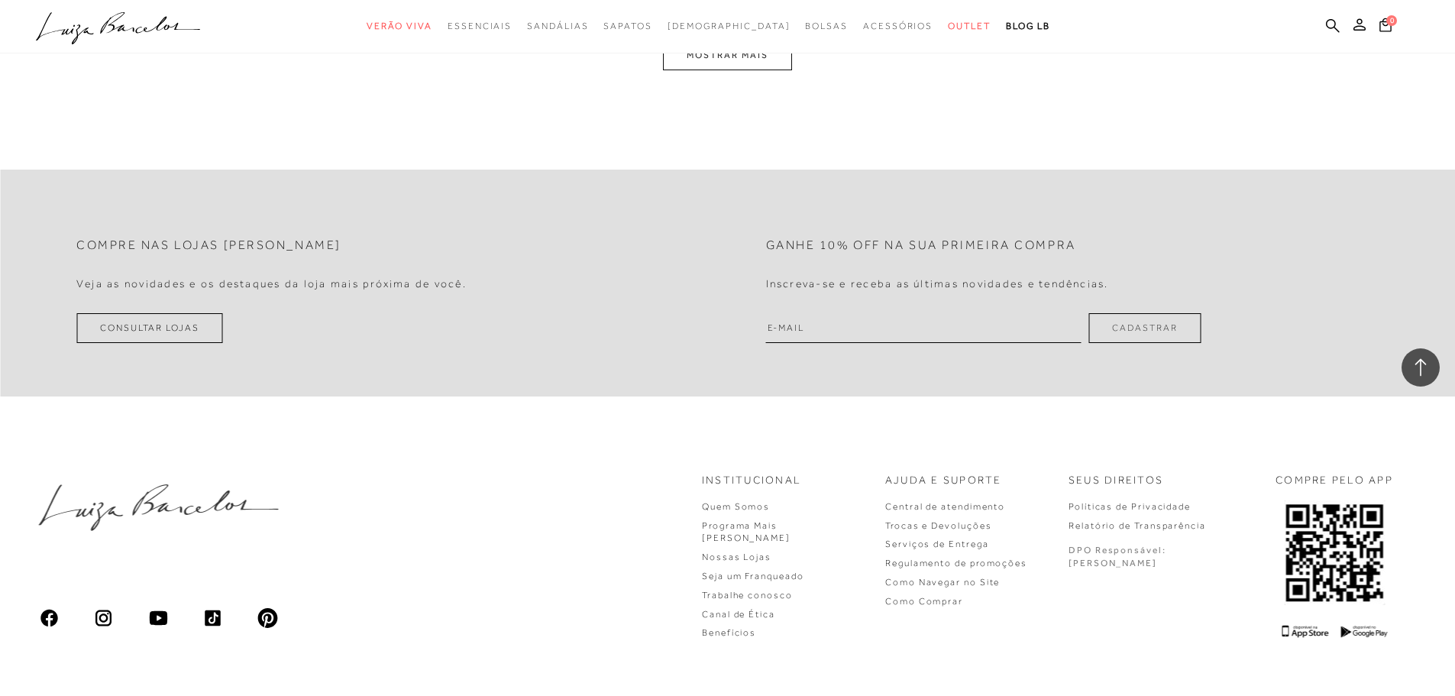
click at [748, 63] on button "MOSTRAR MAIS" at bounding box center [727, 55] width 128 height 30
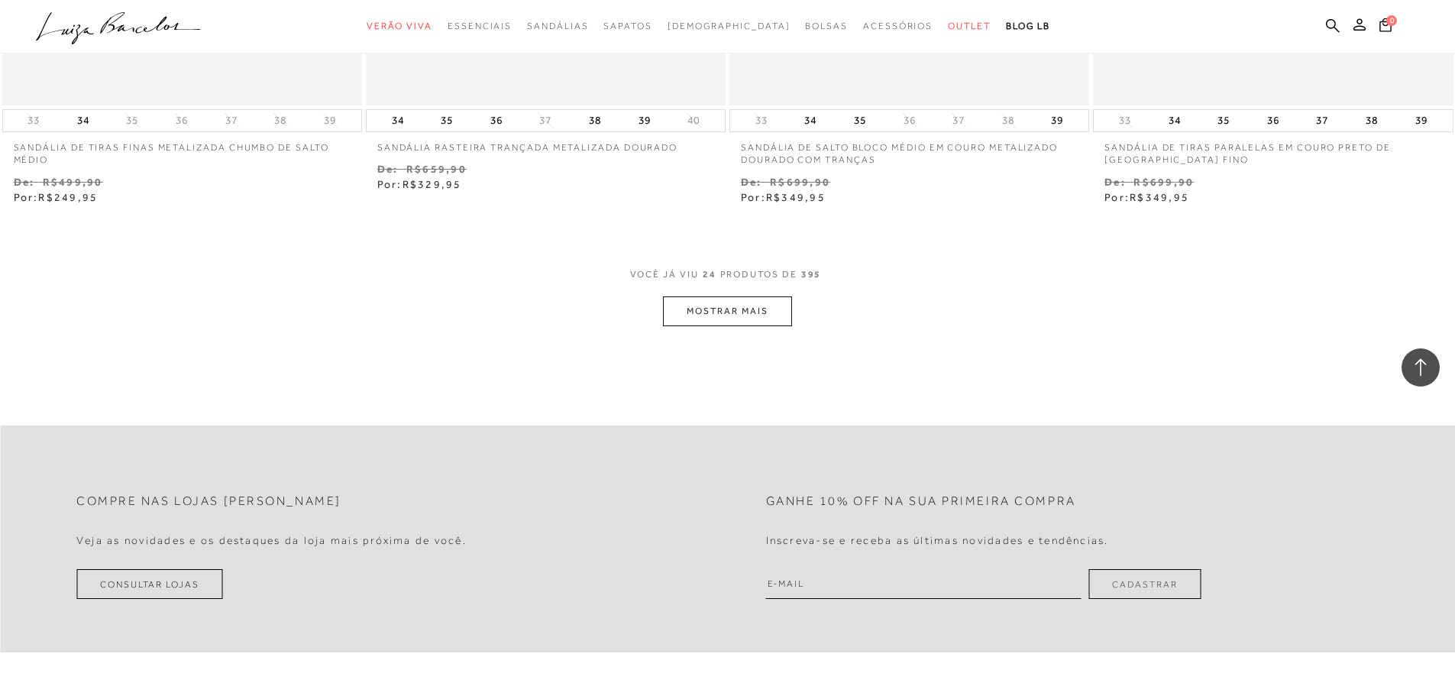
scroll to position [3860, 0]
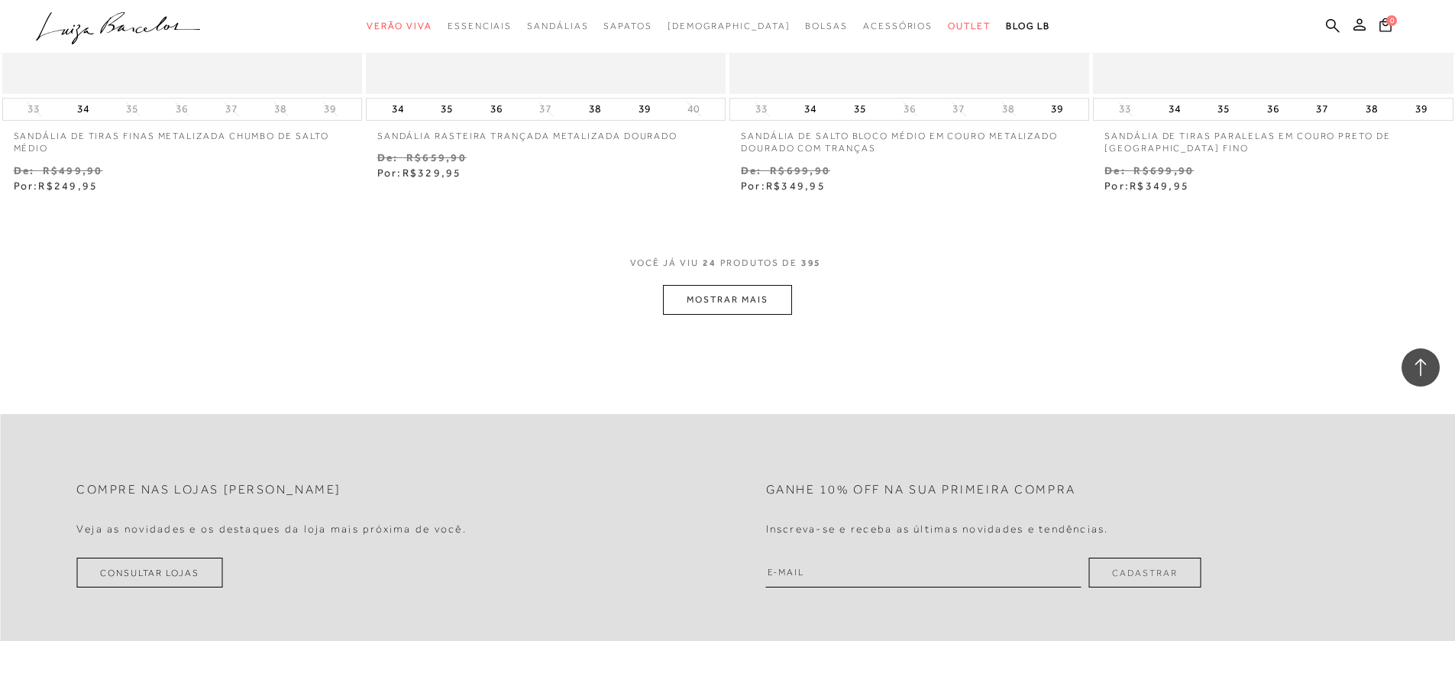
click at [762, 298] on button "MOSTRAR MAIS" at bounding box center [727, 300] width 128 height 30
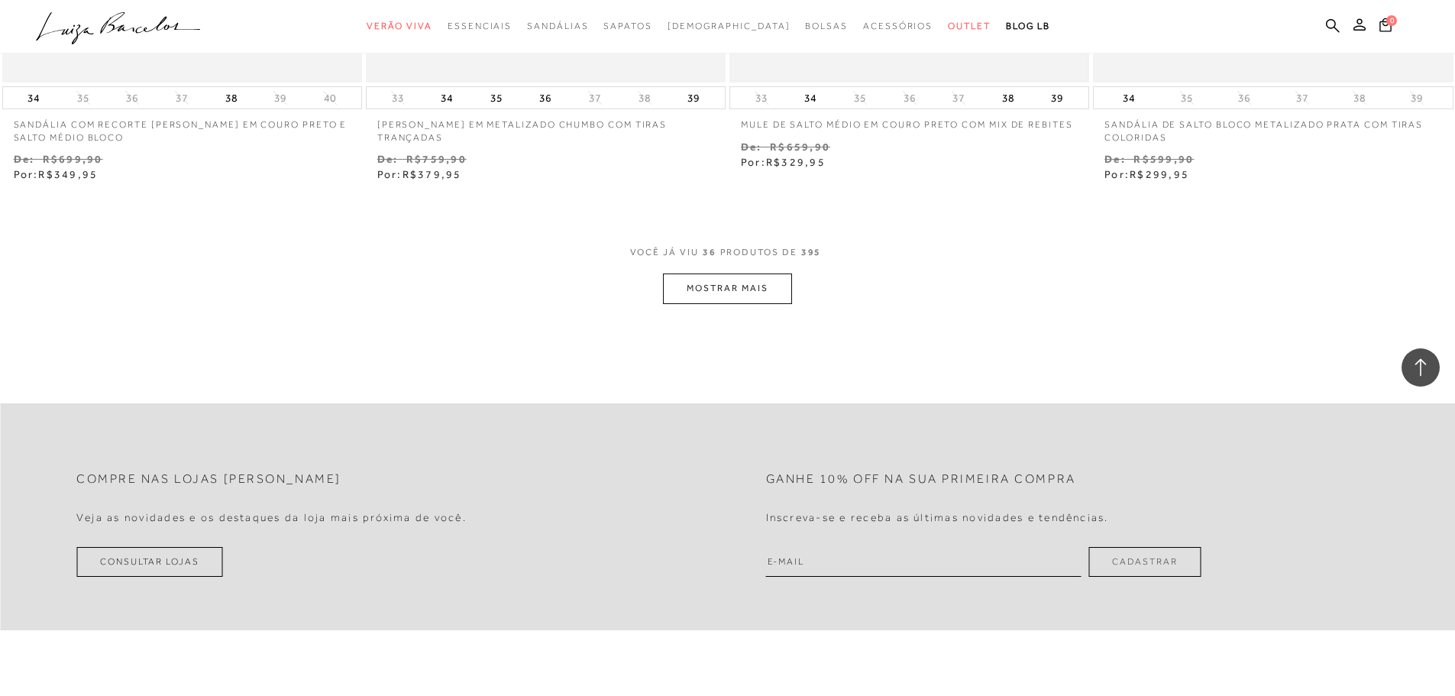
scroll to position [5846, 0]
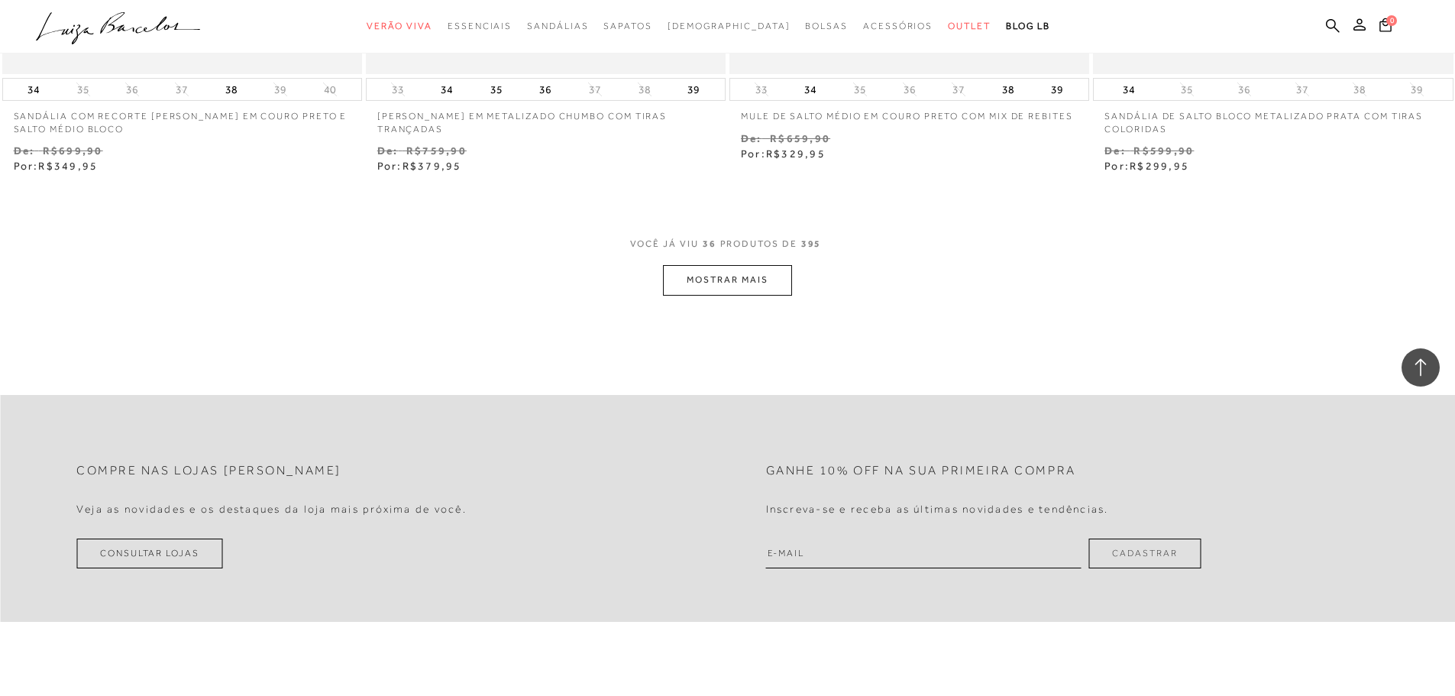
click at [783, 269] on button "MOSTRAR MAIS" at bounding box center [727, 280] width 128 height 30
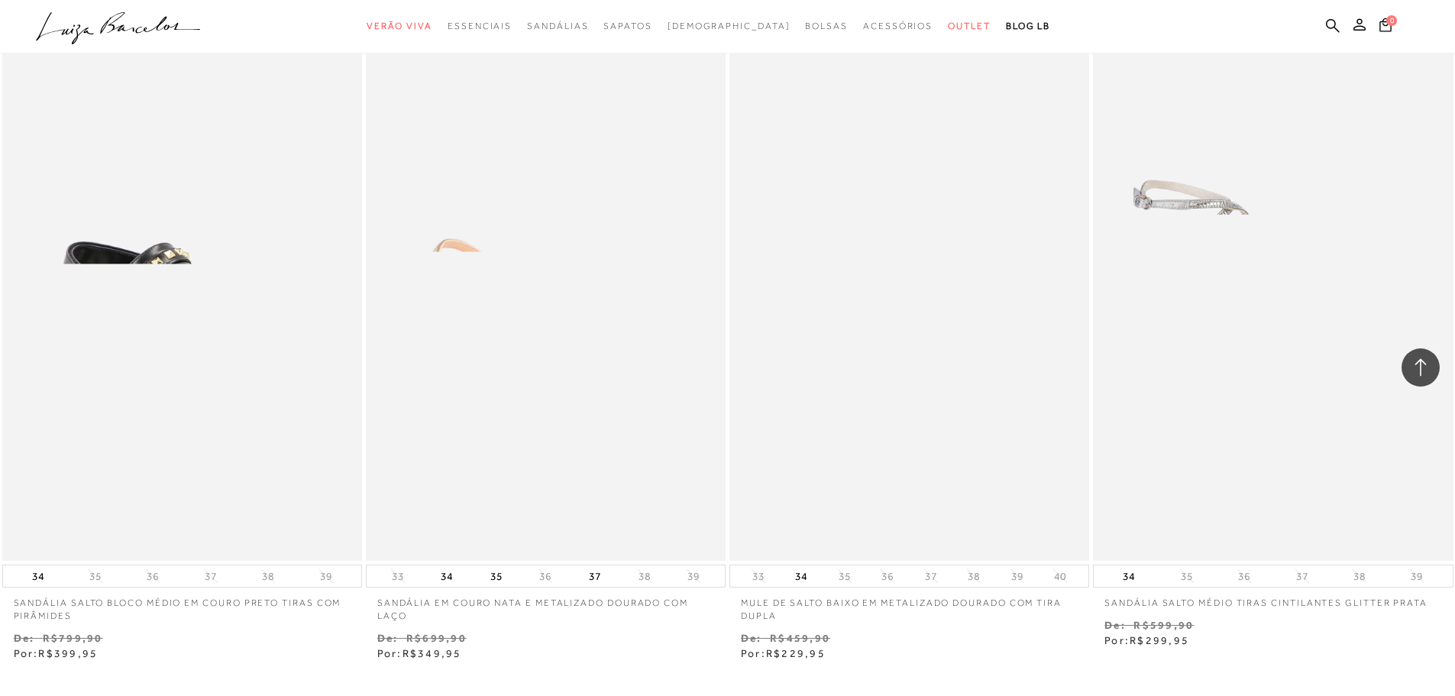
scroll to position [7603, 0]
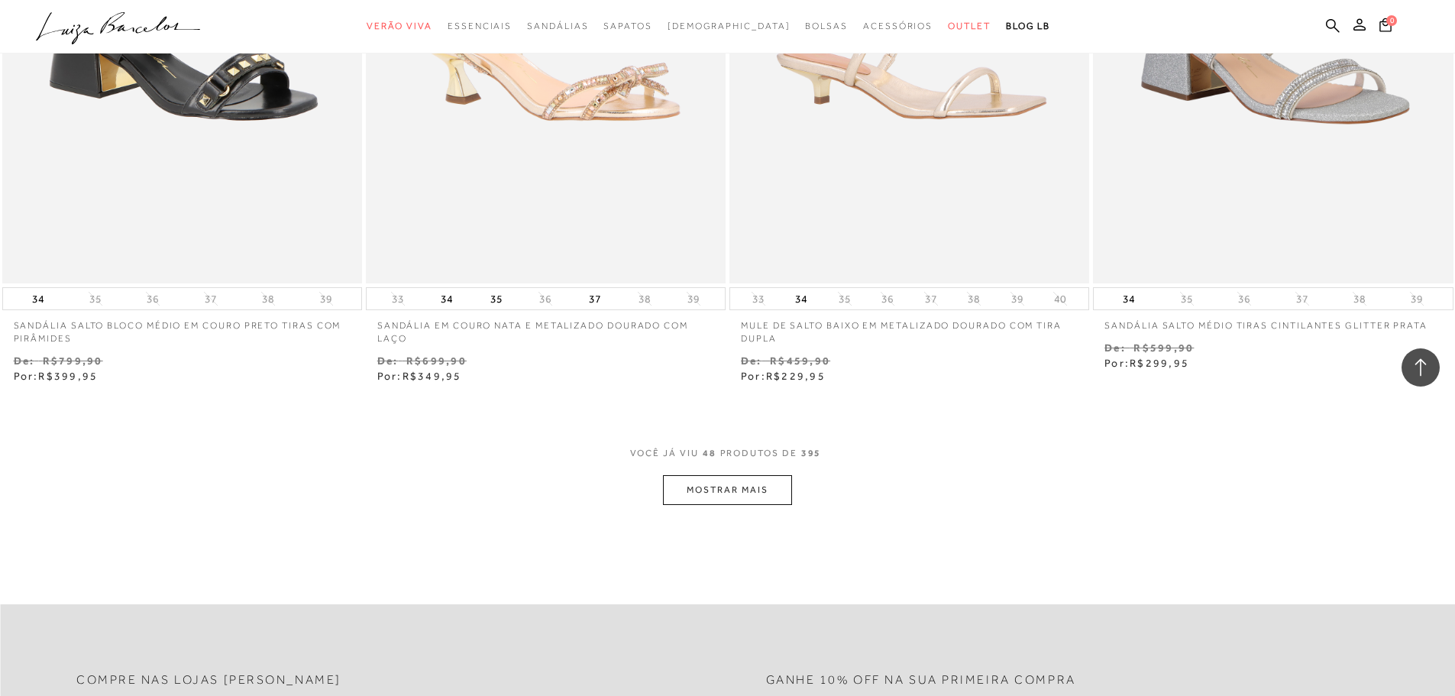
click at [750, 492] on button "MOSTRAR MAIS" at bounding box center [727, 490] width 128 height 30
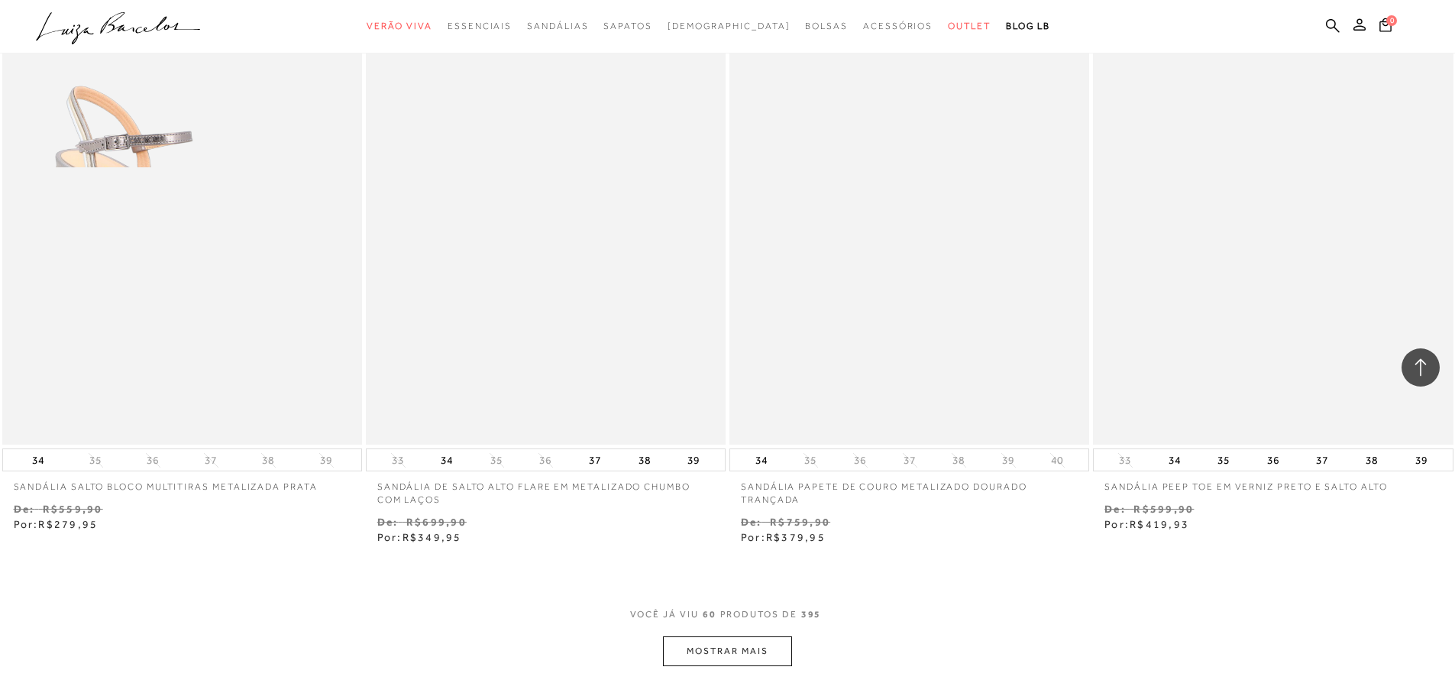
scroll to position [9588, 0]
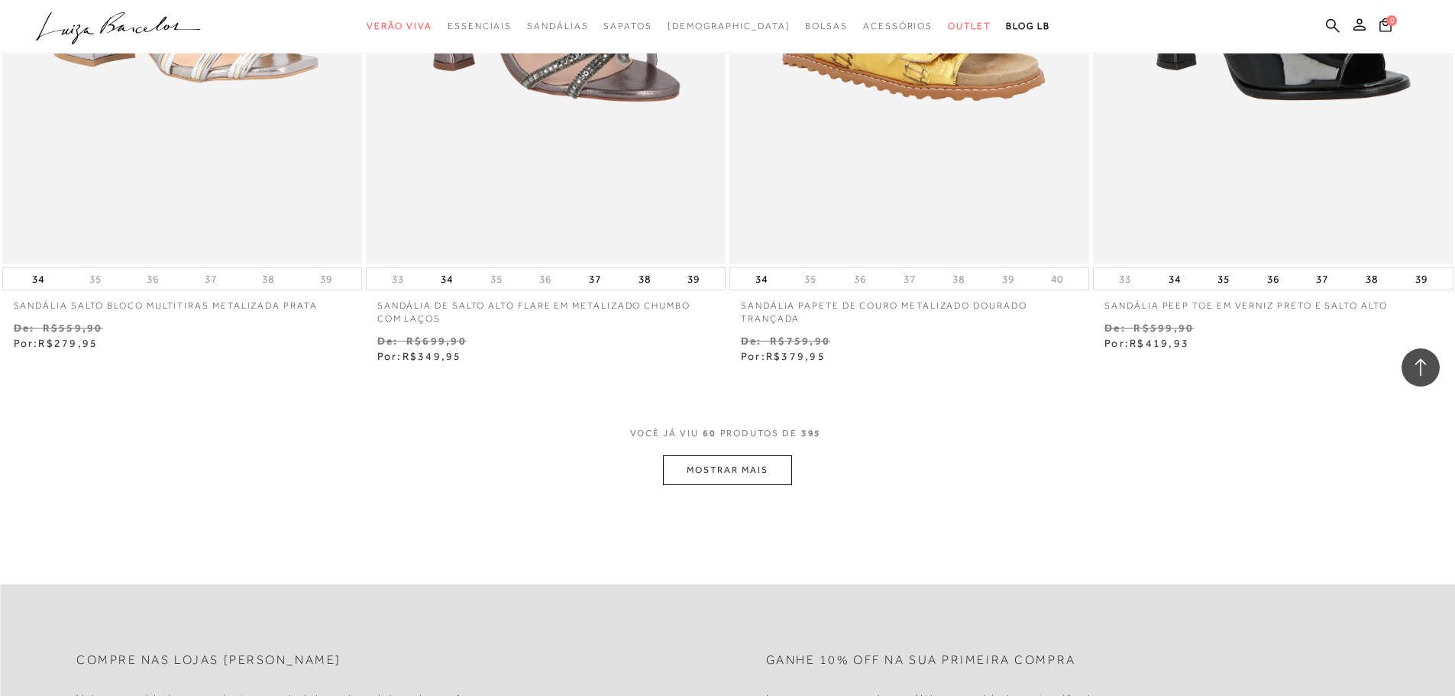
click at [746, 476] on button "MOSTRAR MAIS" at bounding box center [727, 470] width 128 height 30
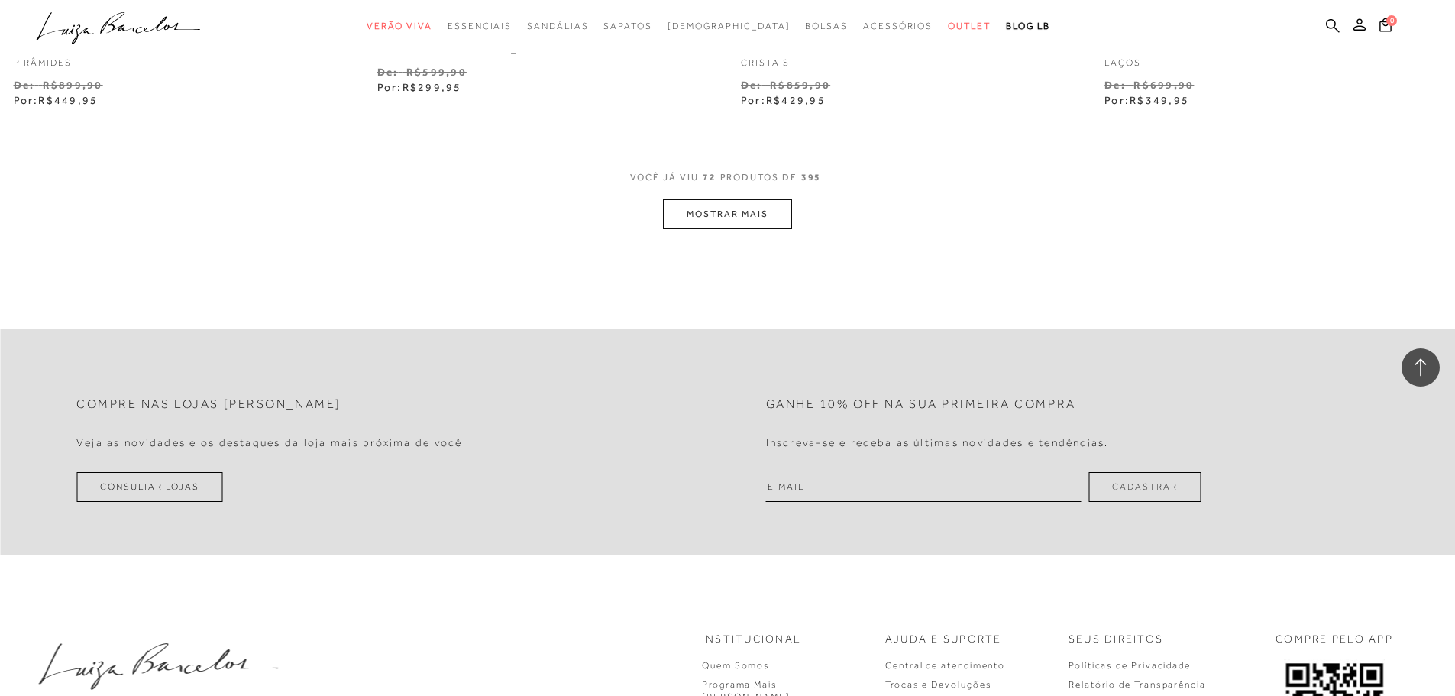
scroll to position [11803, 0]
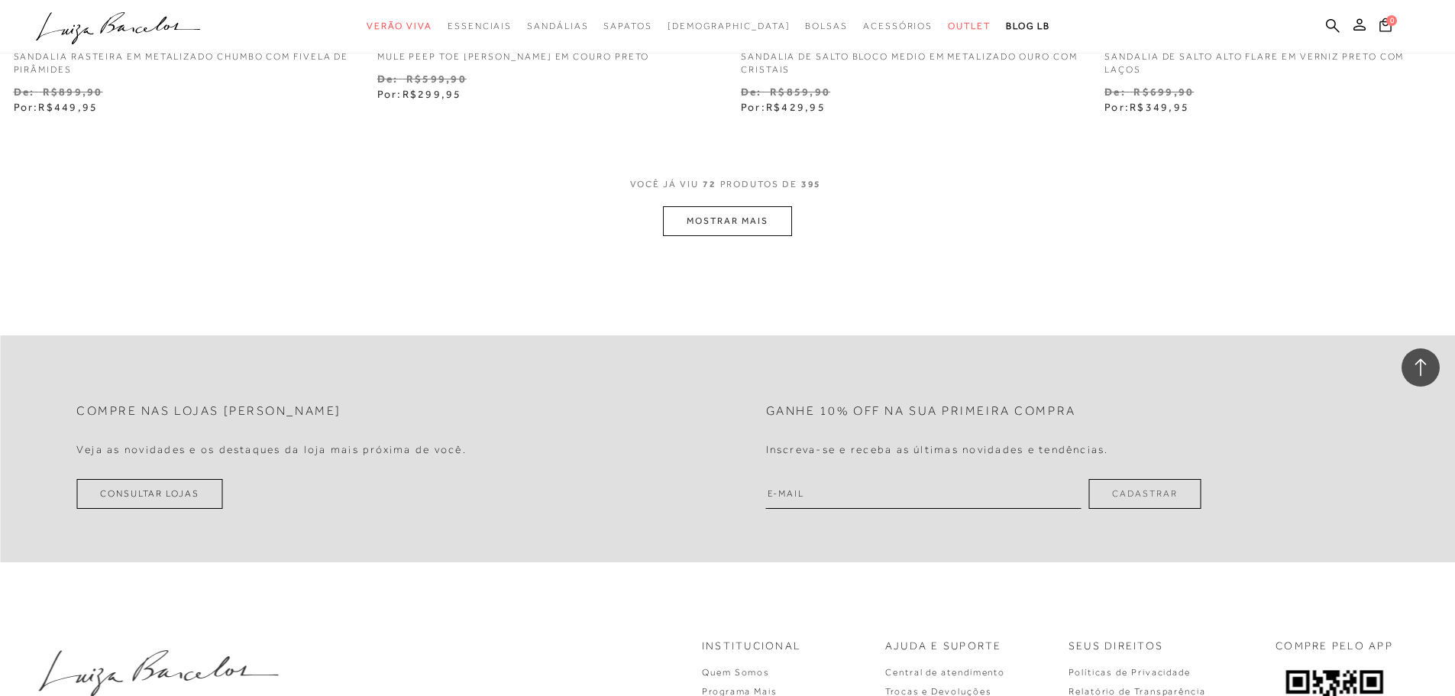
click at [763, 232] on button "MOSTRAR MAIS" at bounding box center [727, 221] width 128 height 30
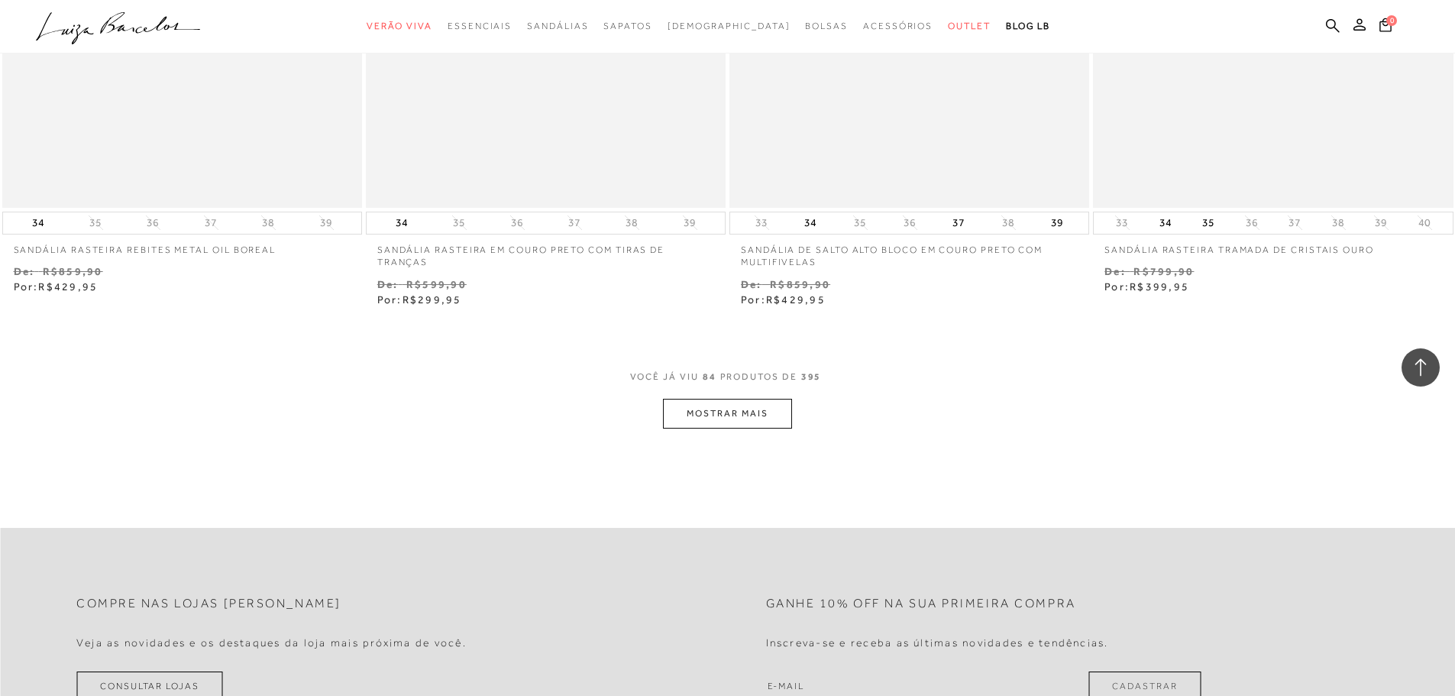
scroll to position [13789, 0]
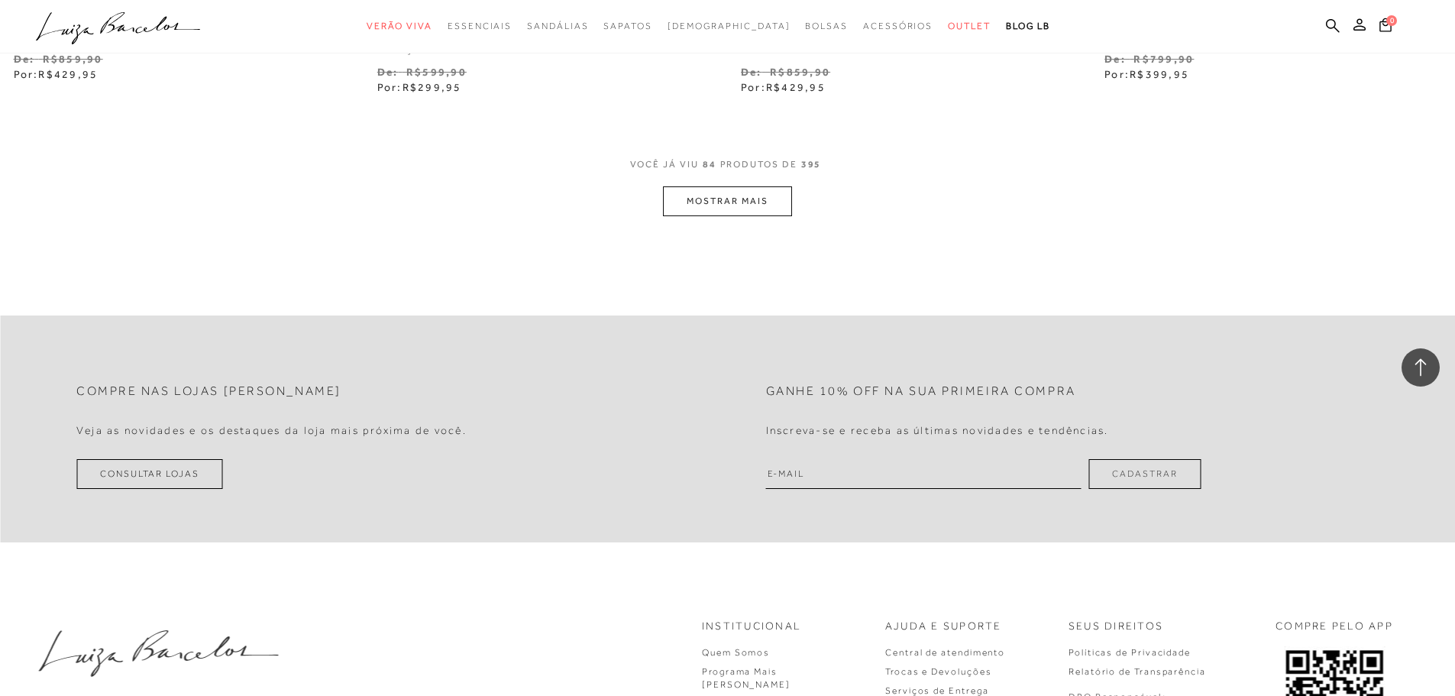
click at [732, 200] on button "MOSTRAR MAIS" at bounding box center [727, 201] width 128 height 30
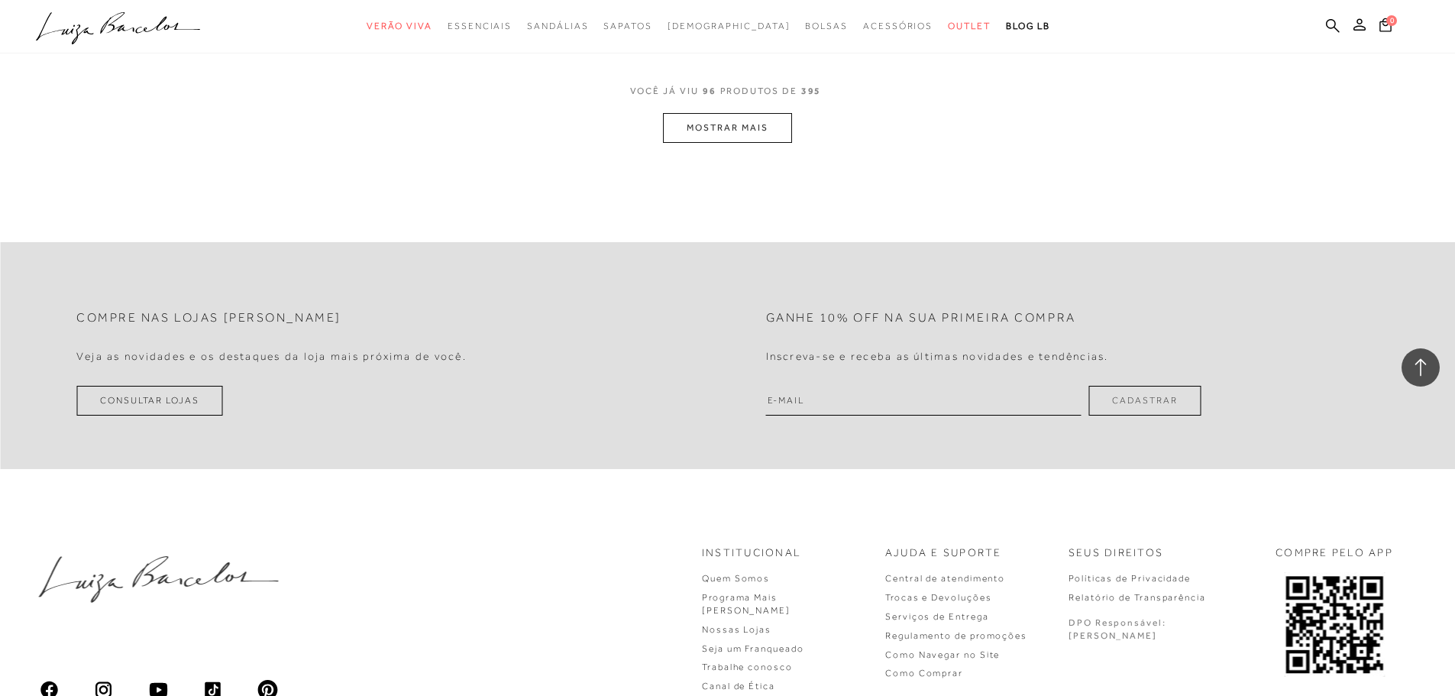
scroll to position [15702, 0]
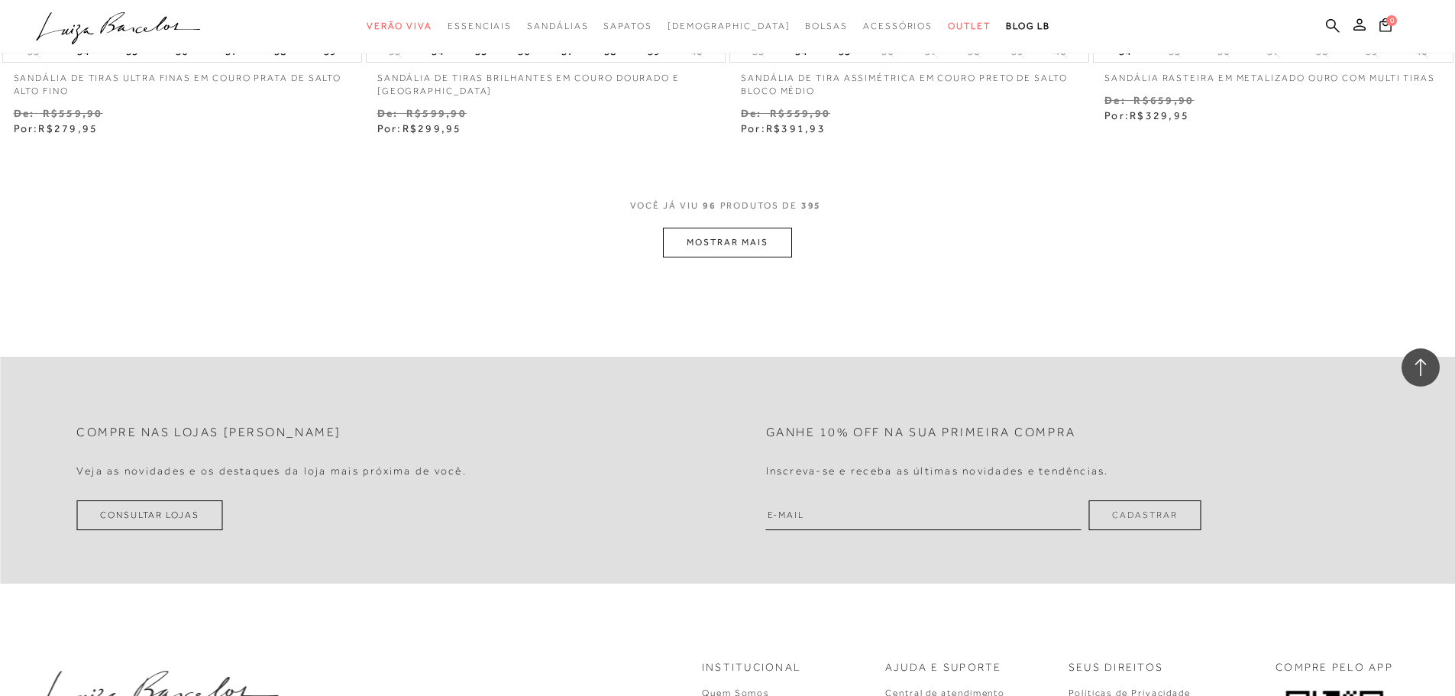
click at [752, 244] on button "MOSTRAR MAIS" at bounding box center [727, 243] width 128 height 30
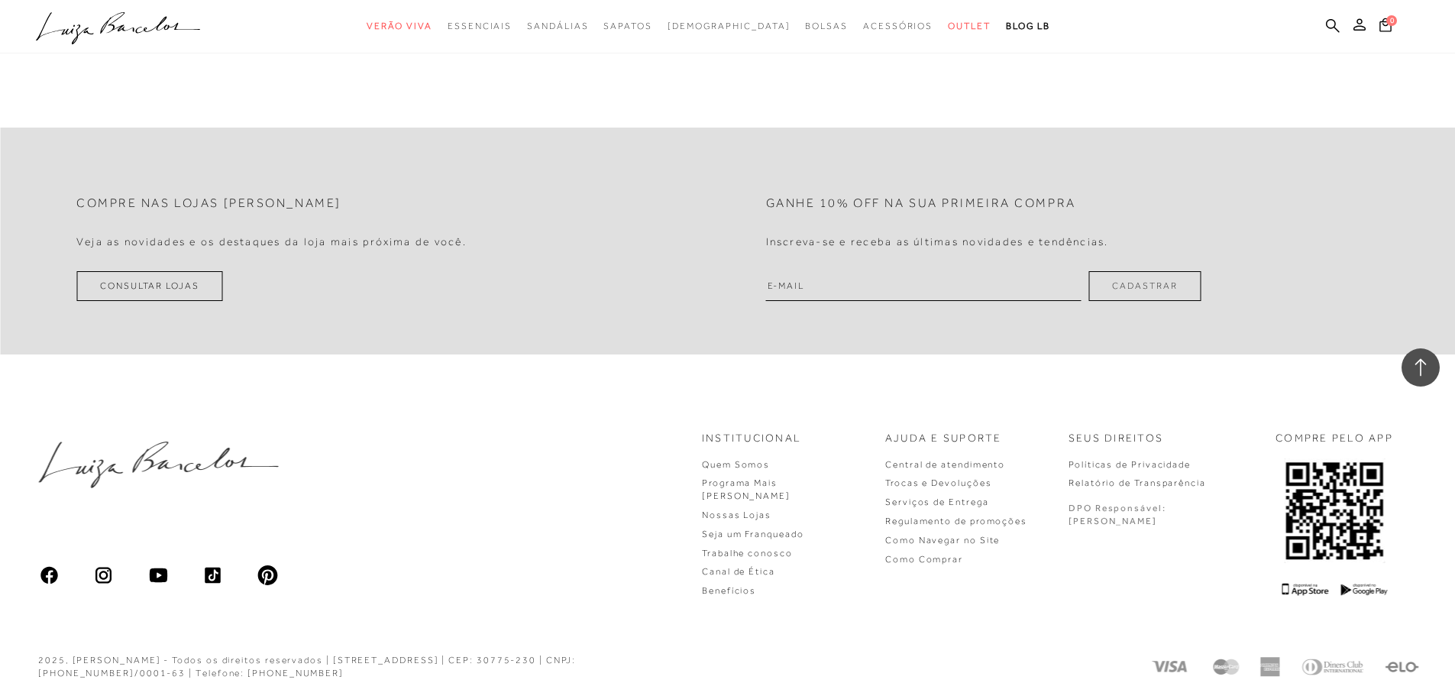
scroll to position [17515, 0]
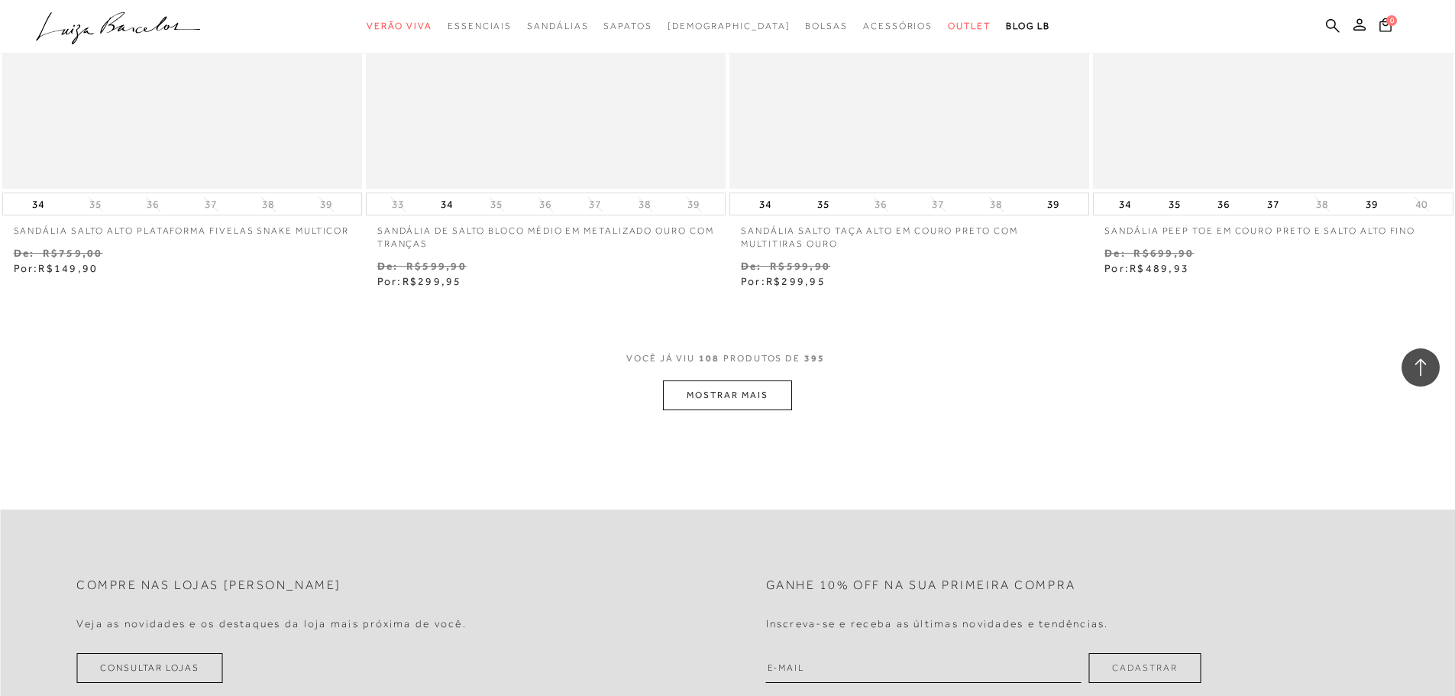
click at [756, 392] on button "MOSTRAR MAIS" at bounding box center [727, 395] width 128 height 30
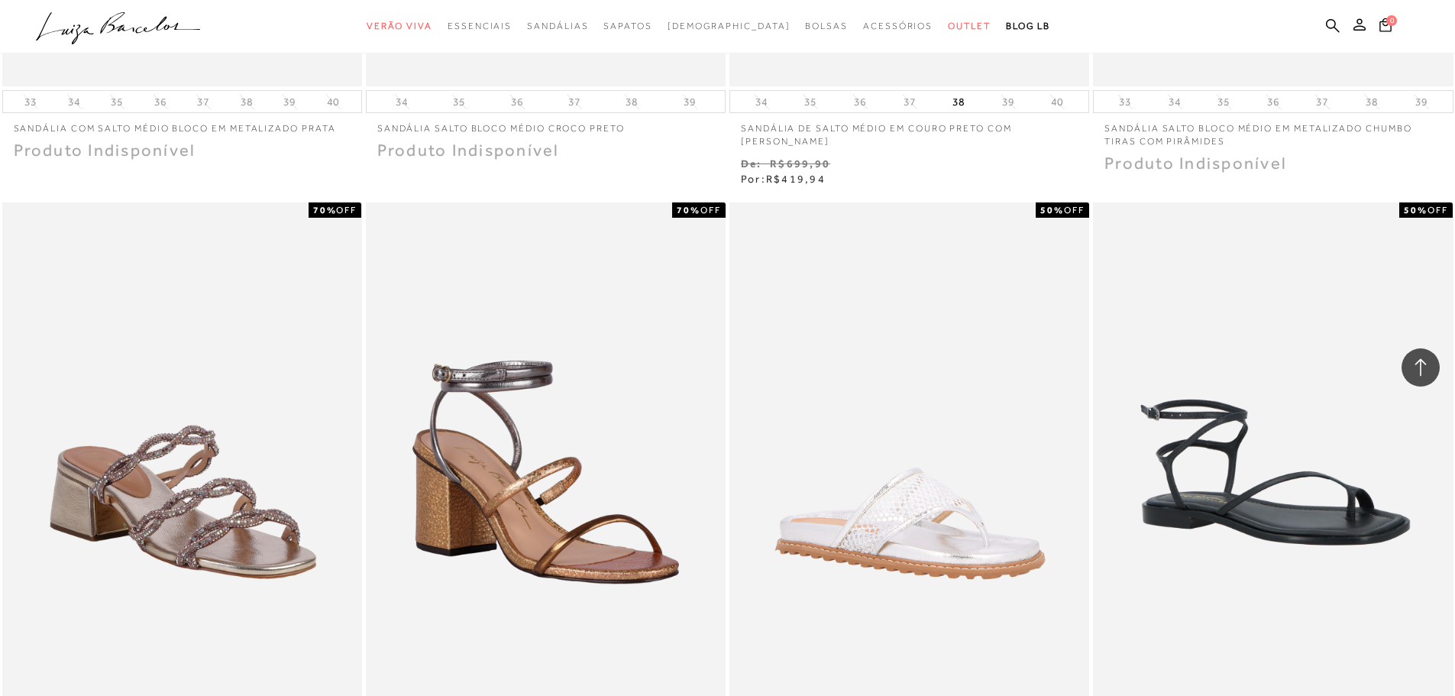
scroll to position [19577, 0]
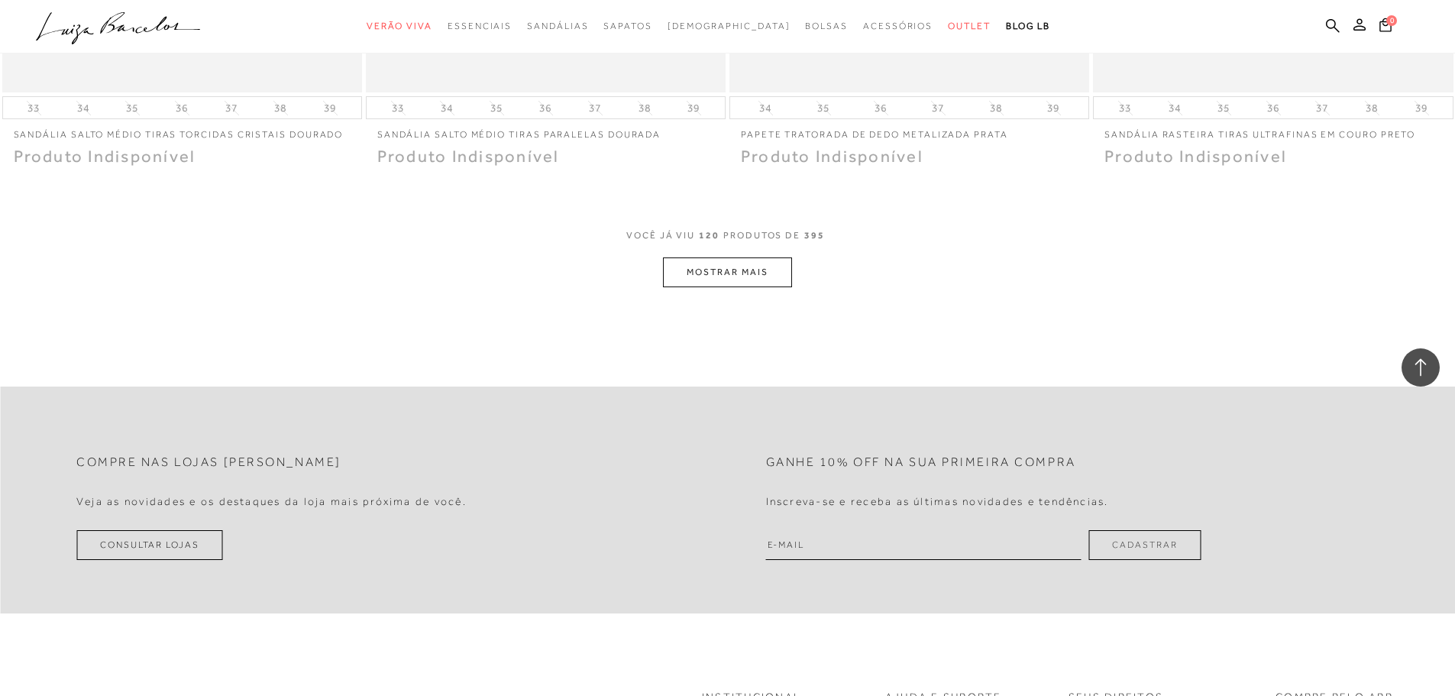
click at [752, 275] on button "MOSTRAR MAIS" at bounding box center [727, 272] width 128 height 30
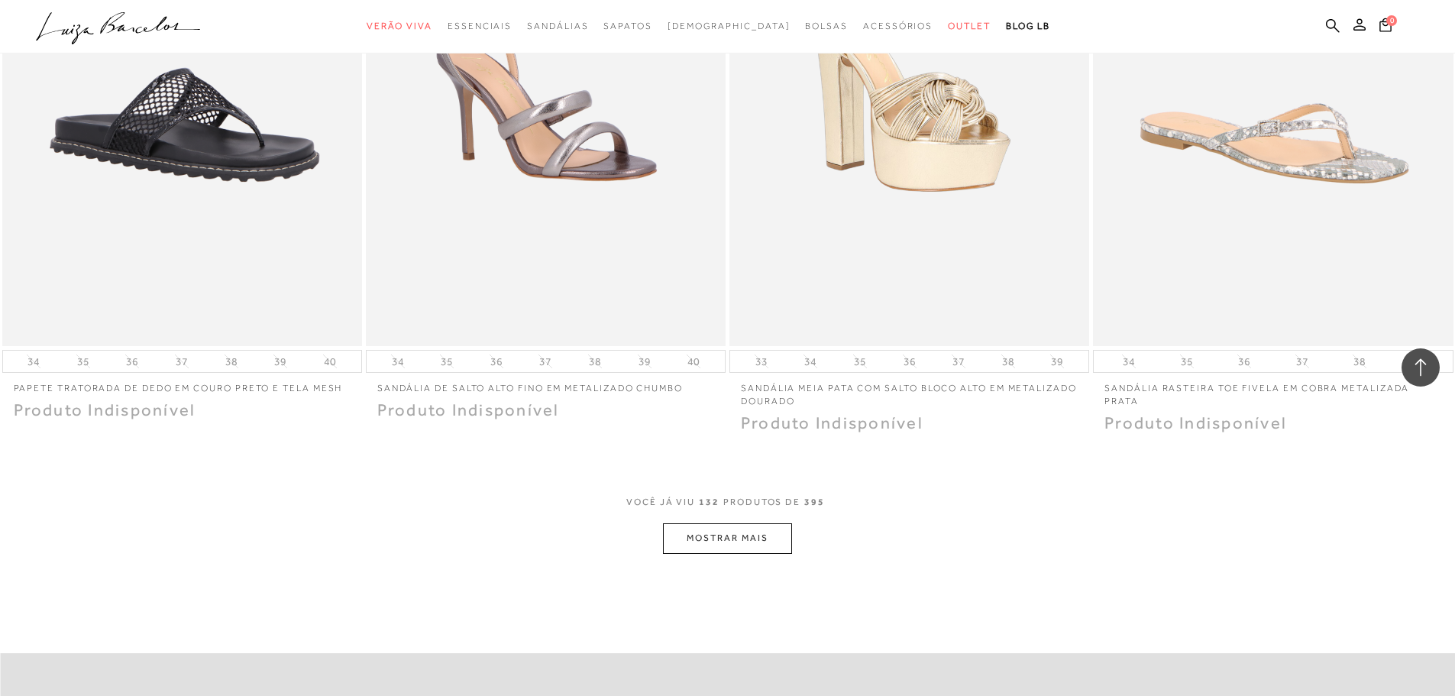
scroll to position [21257, 0]
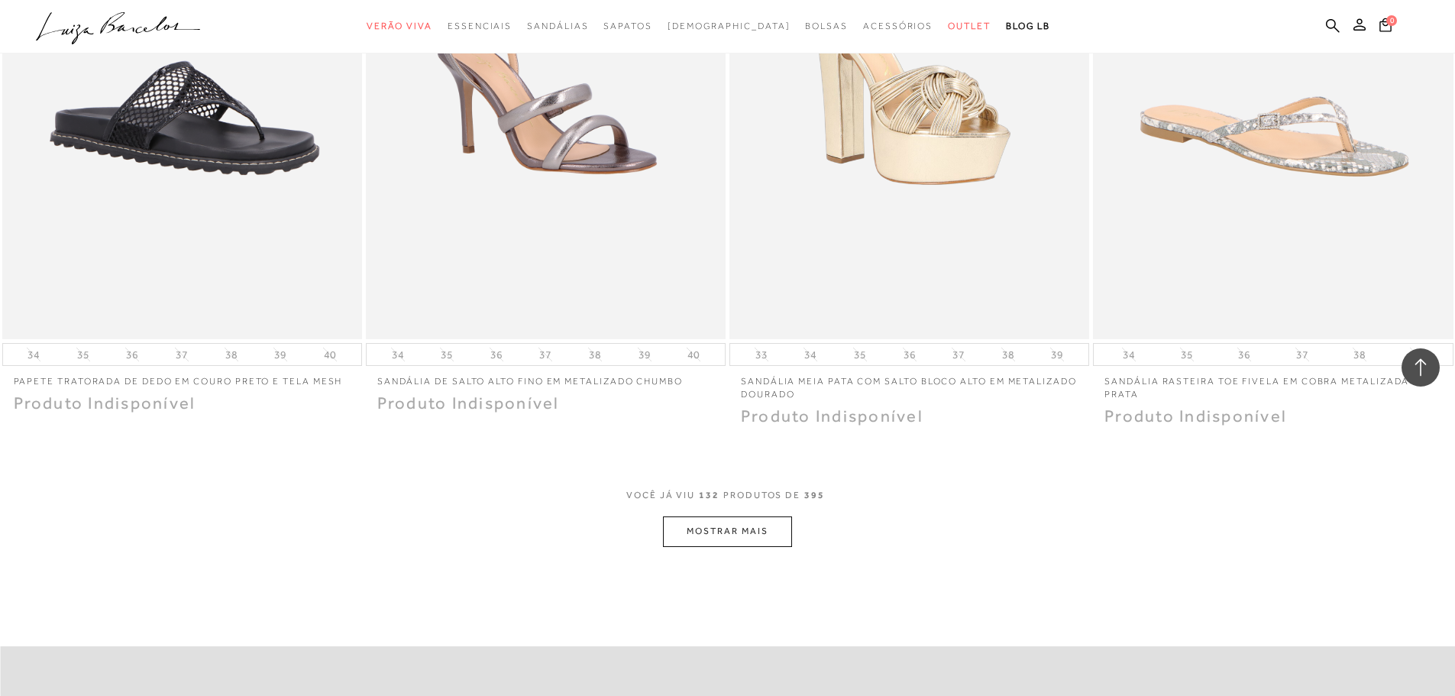
click at [781, 530] on button "MOSTRAR MAIS" at bounding box center [727, 531] width 128 height 30
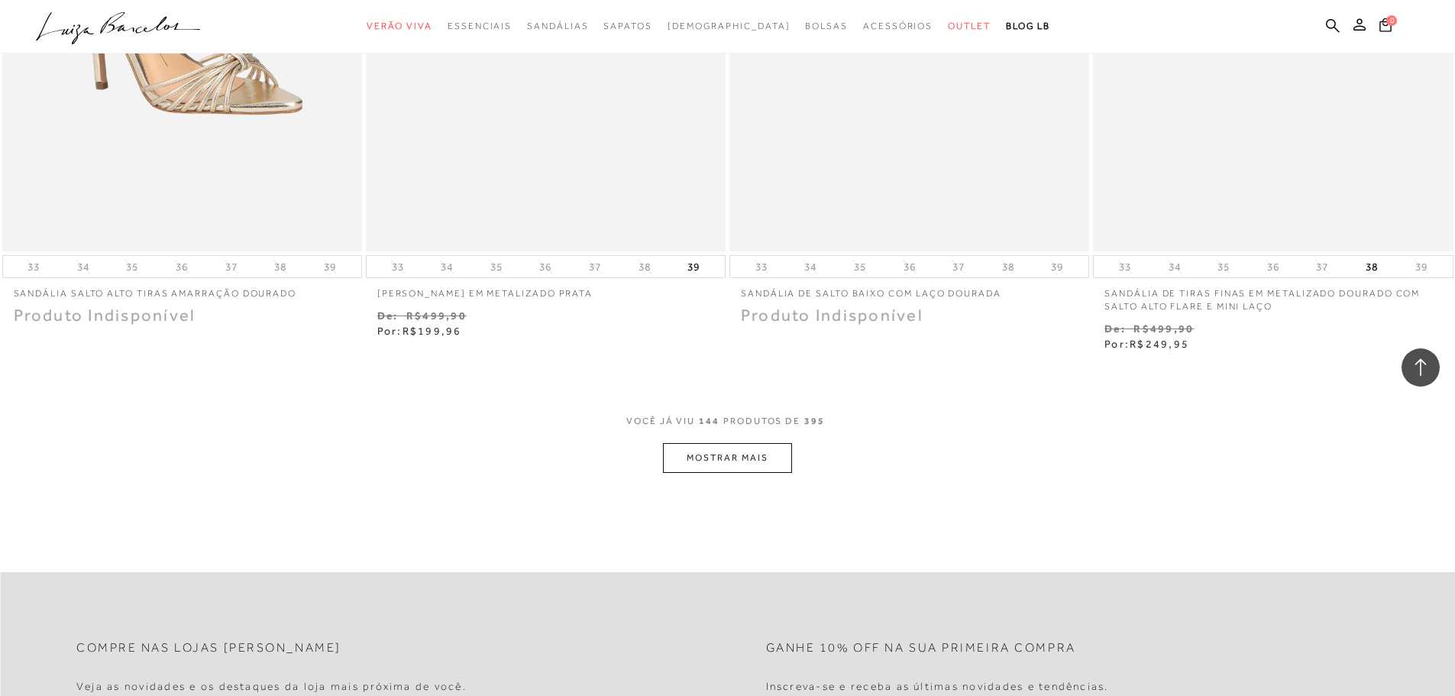
scroll to position [23319, 0]
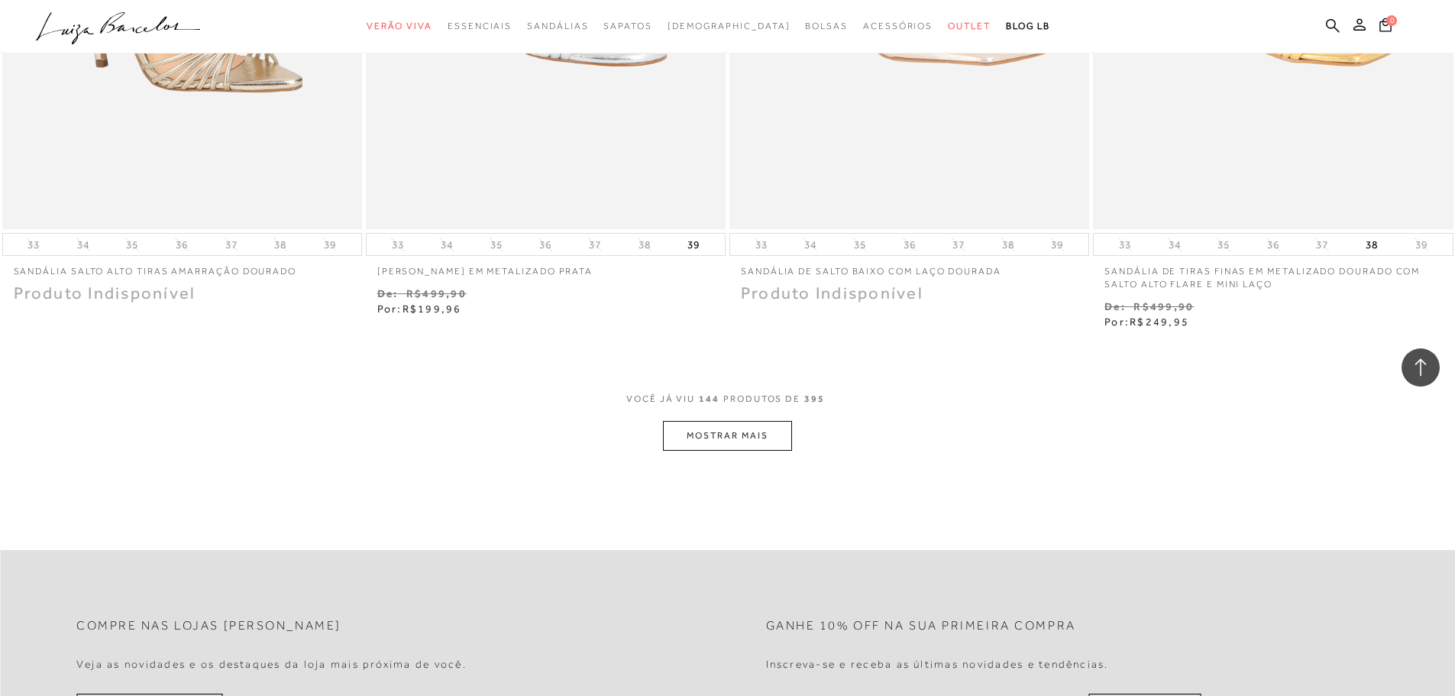
click at [756, 445] on button "MOSTRAR MAIS" at bounding box center [727, 436] width 128 height 30
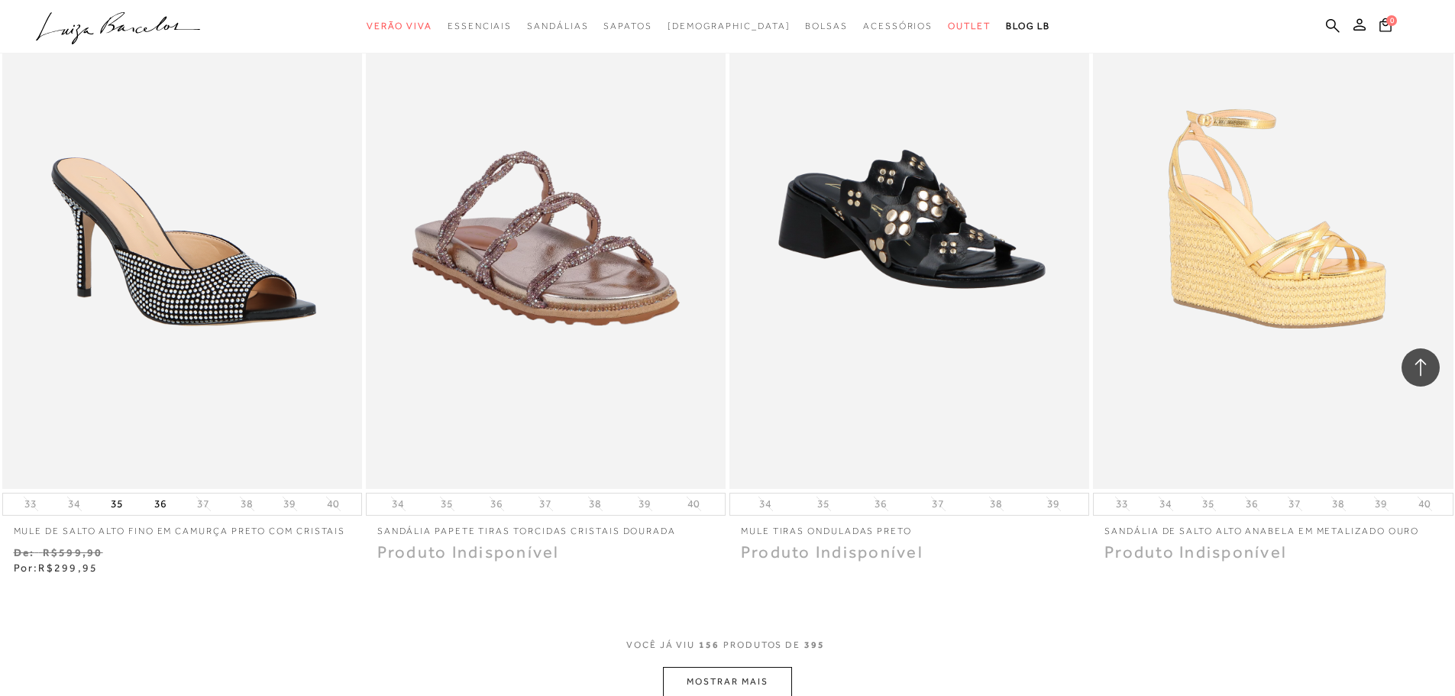
scroll to position [25076, 0]
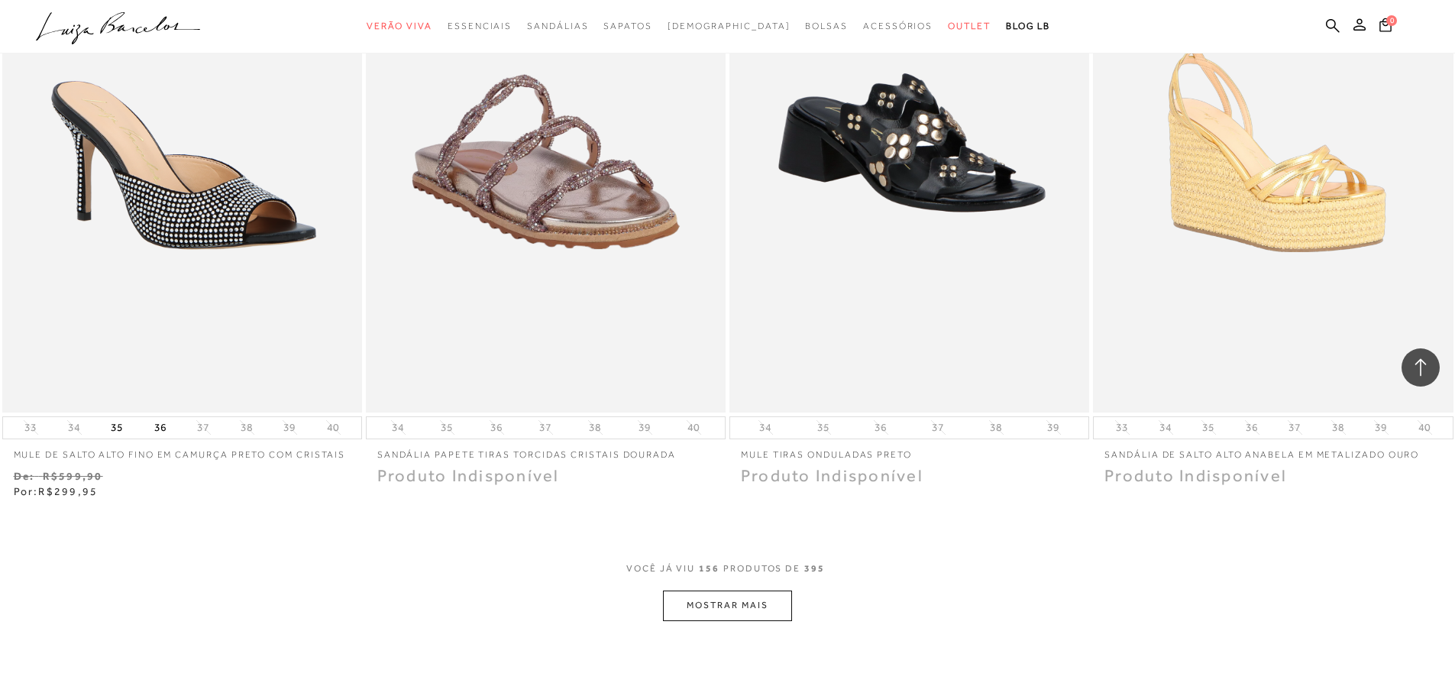
click at [733, 614] on button "MOSTRAR MAIS" at bounding box center [727, 605] width 128 height 30
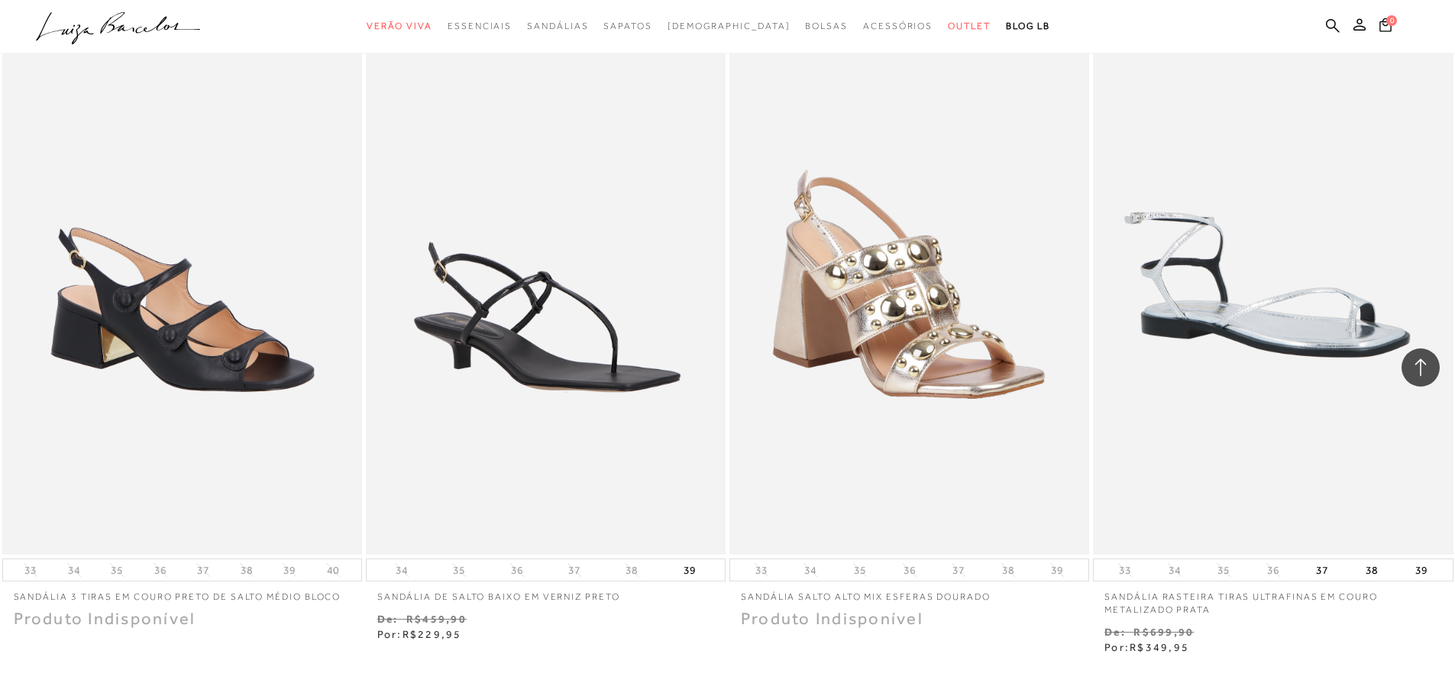
scroll to position [27291, 0]
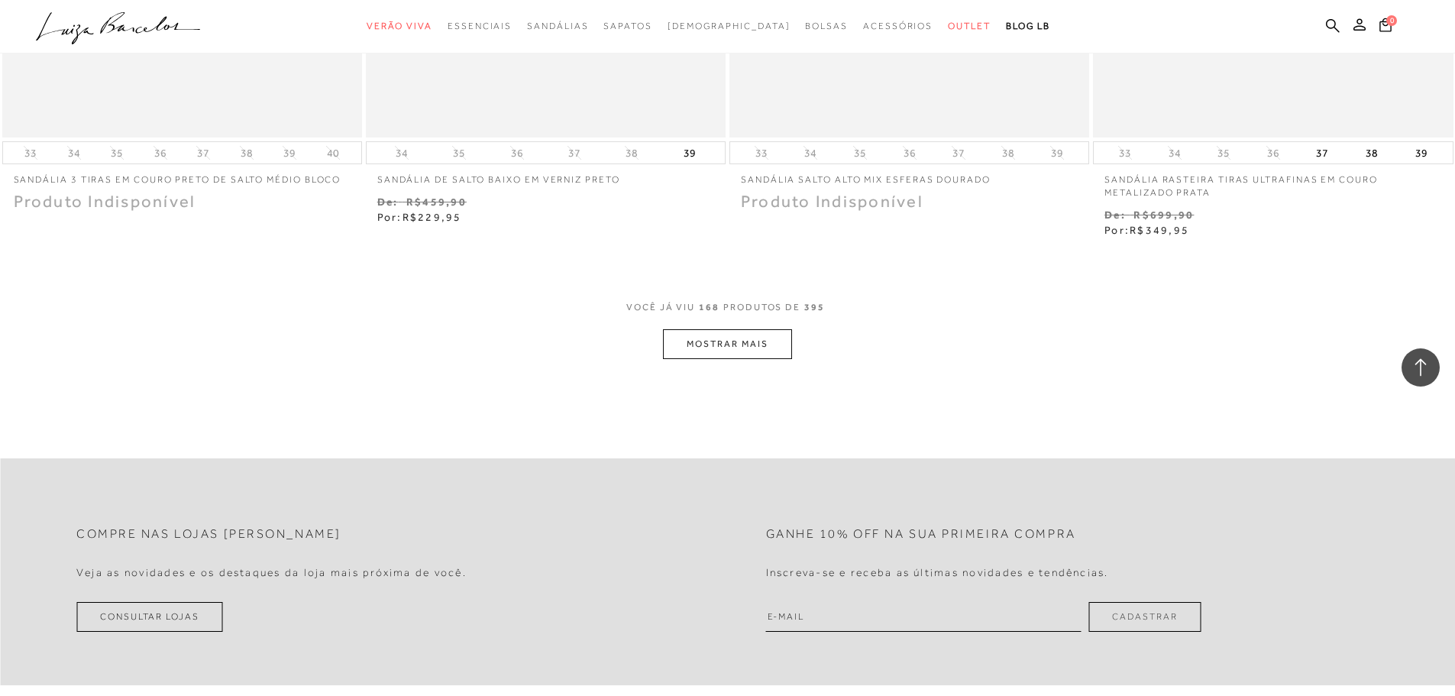
click at [769, 353] on button "MOSTRAR MAIS" at bounding box center [727, 344] width 128 height 30
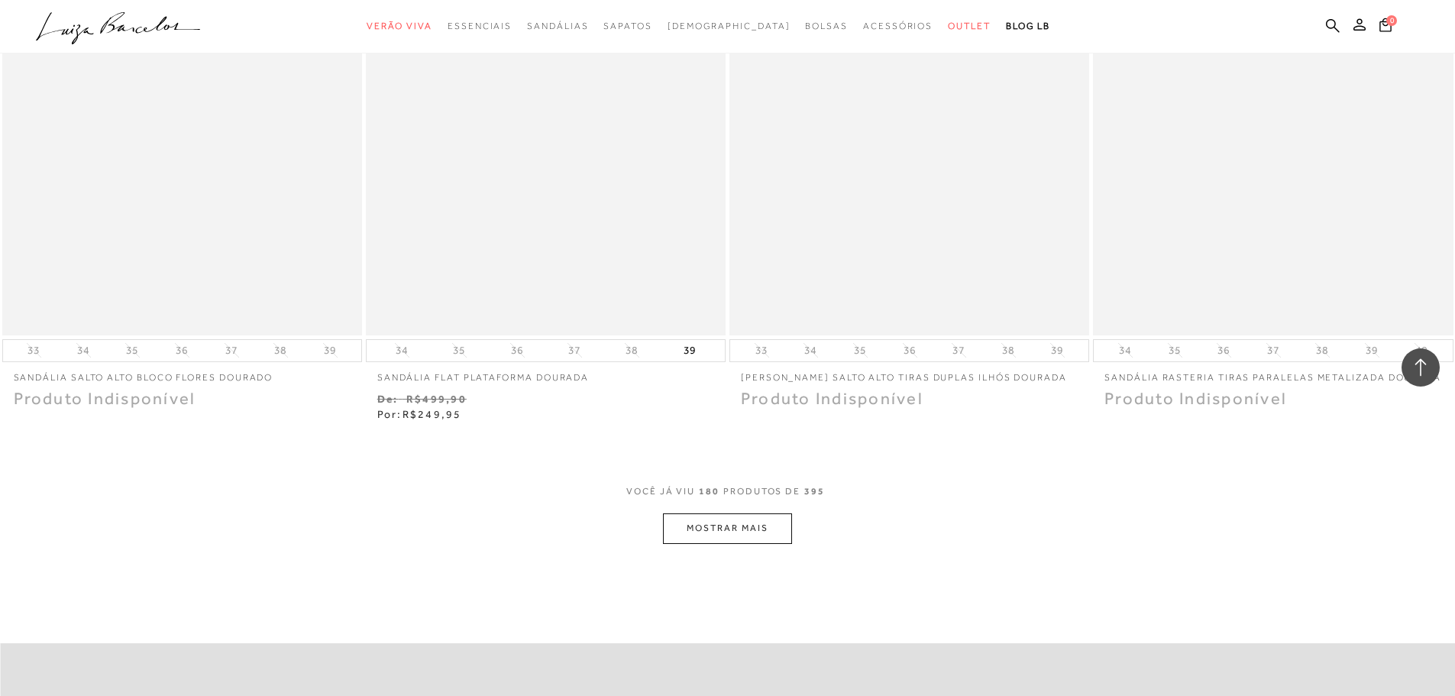
scroll to position [29048, 0]
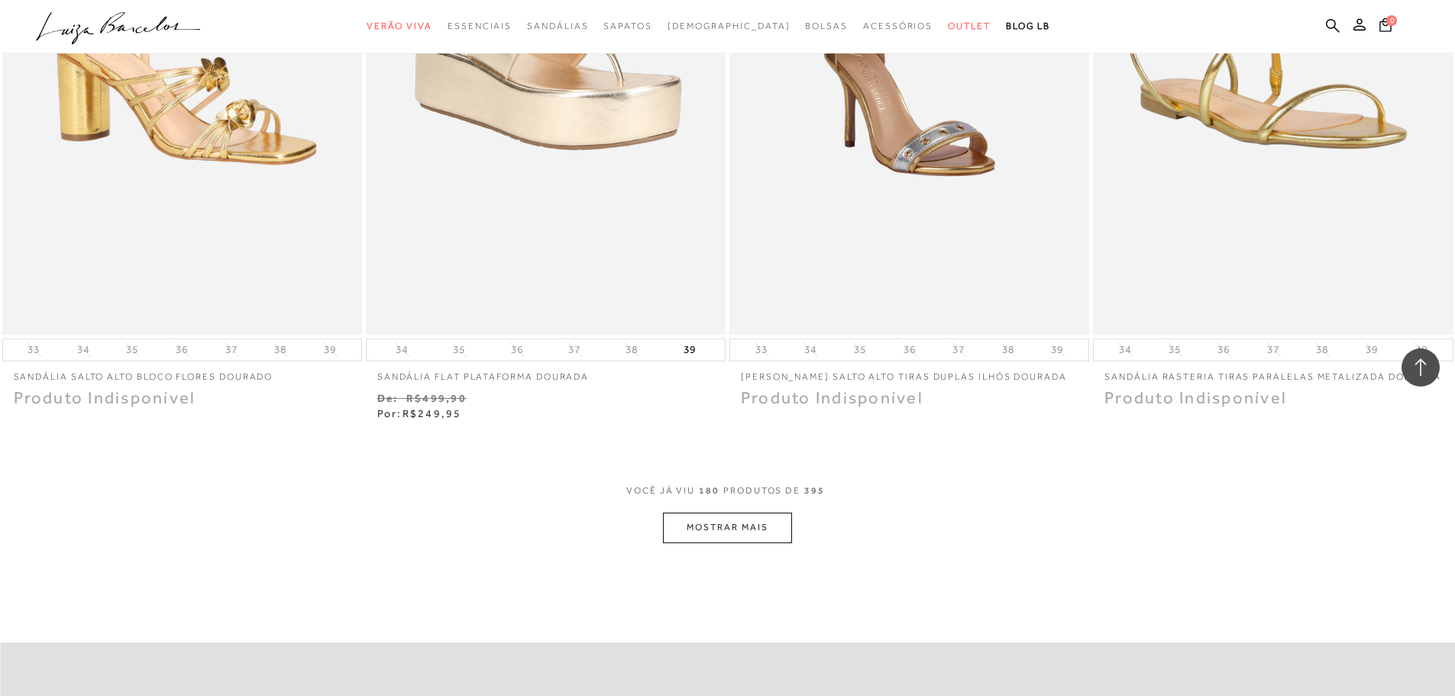
click at [765, 516] on button "MOSTRAR MAIS" at bounding box center [727, 527] width 128 height 30
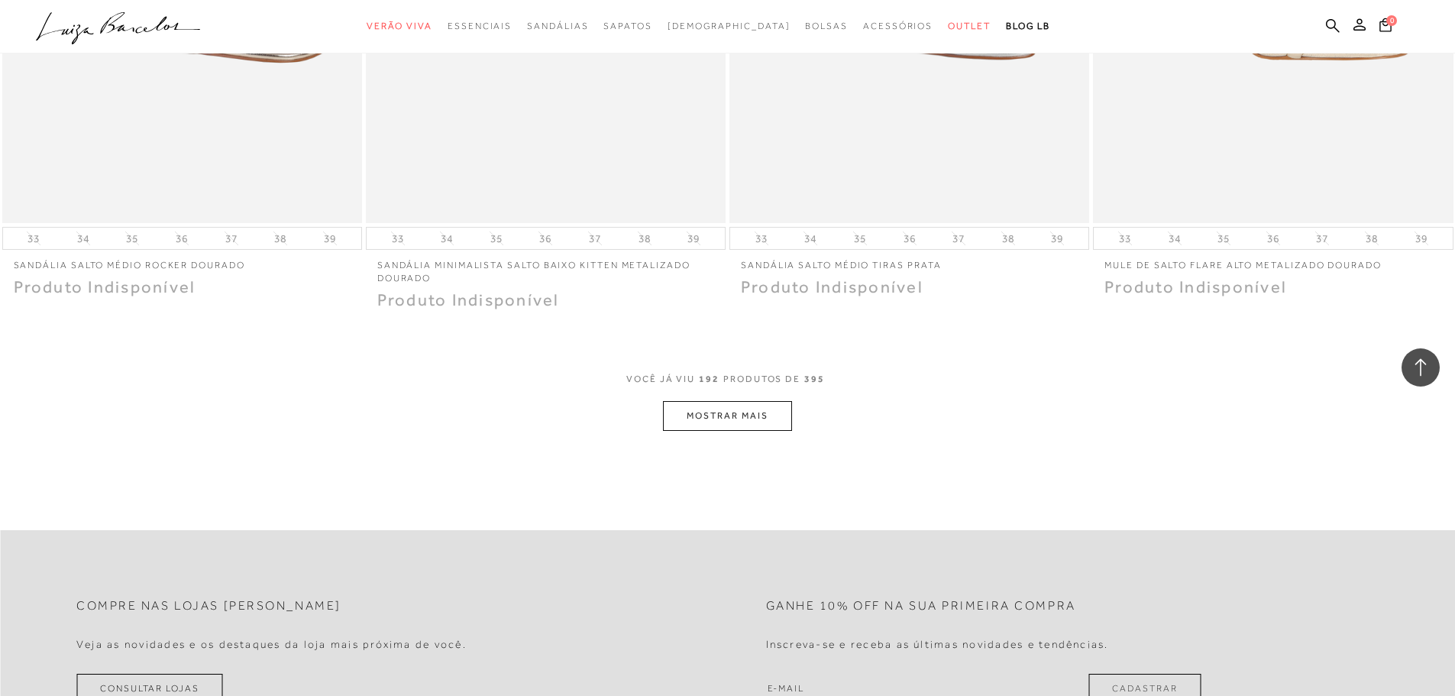
scroll to position [31263, 0]
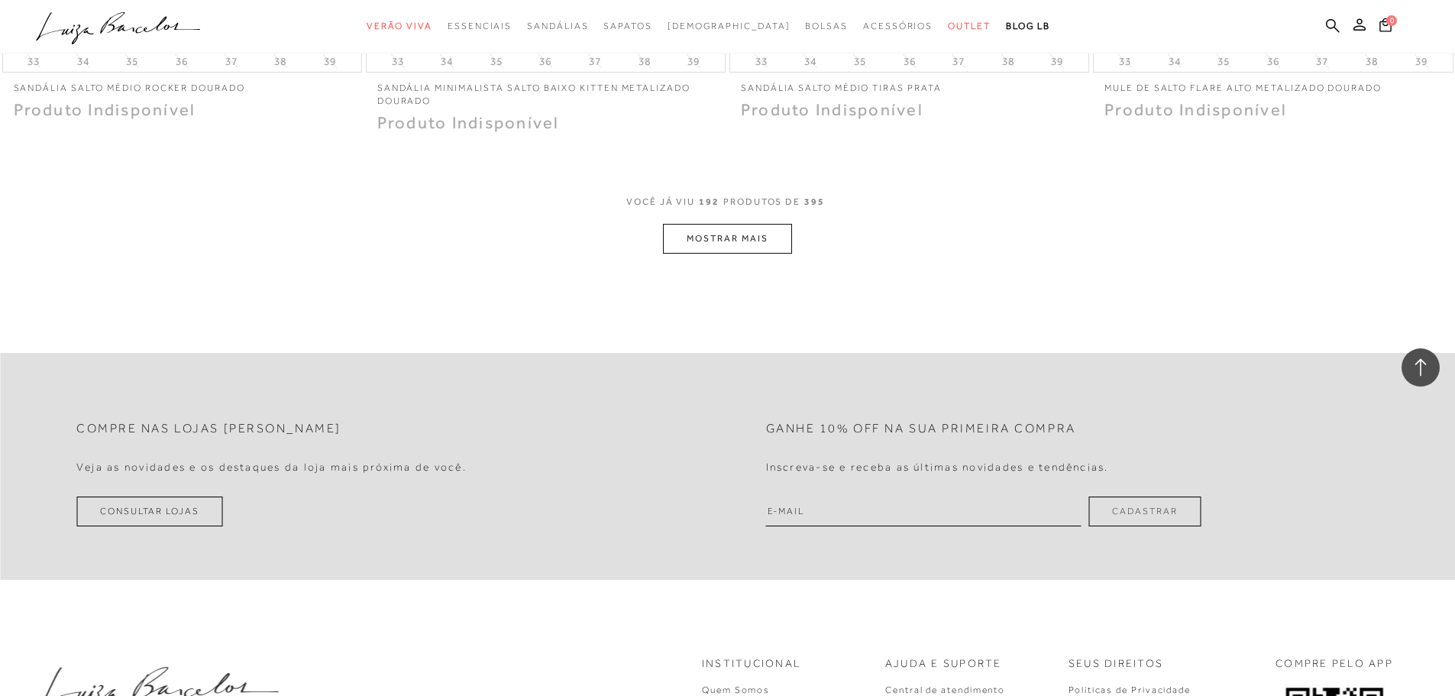
click at [736, 224] on button "MOSTRAR MAIS" at bounding box center [727, 239] width 128 height 30
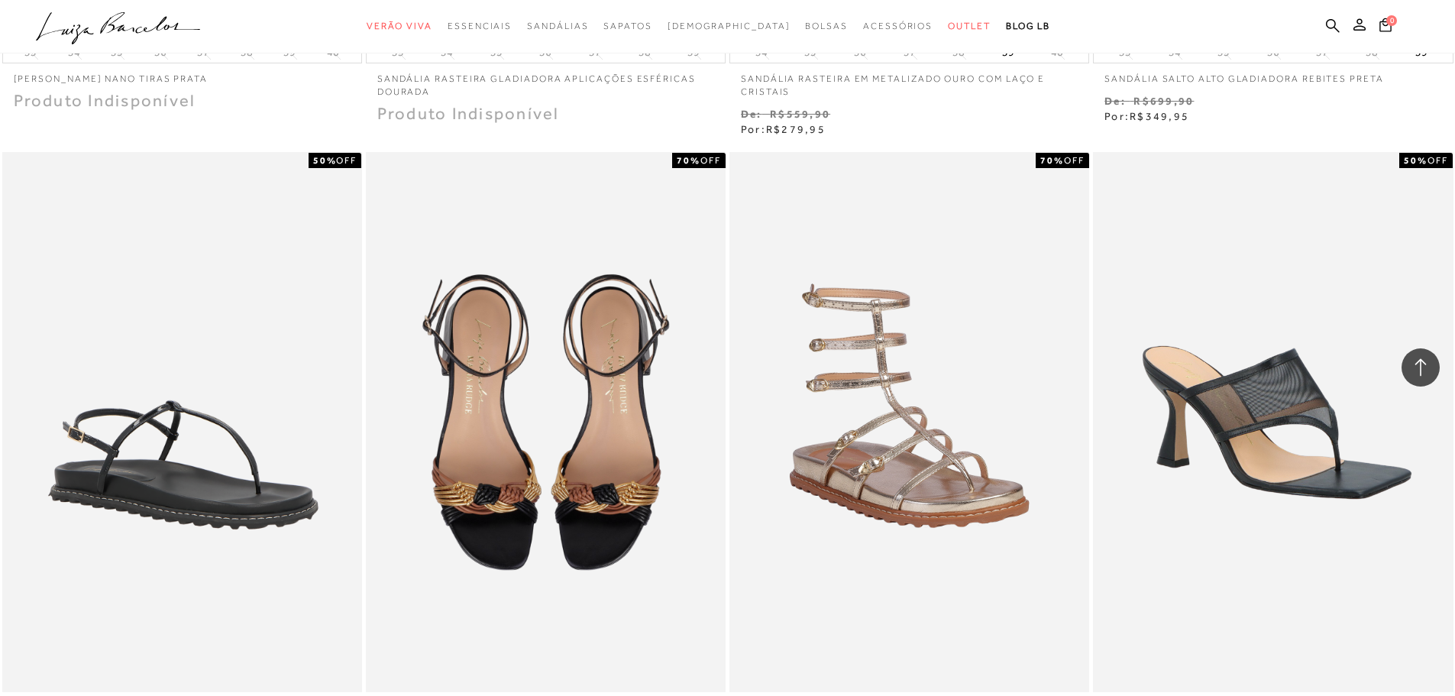
scroll to position [32943, 0]
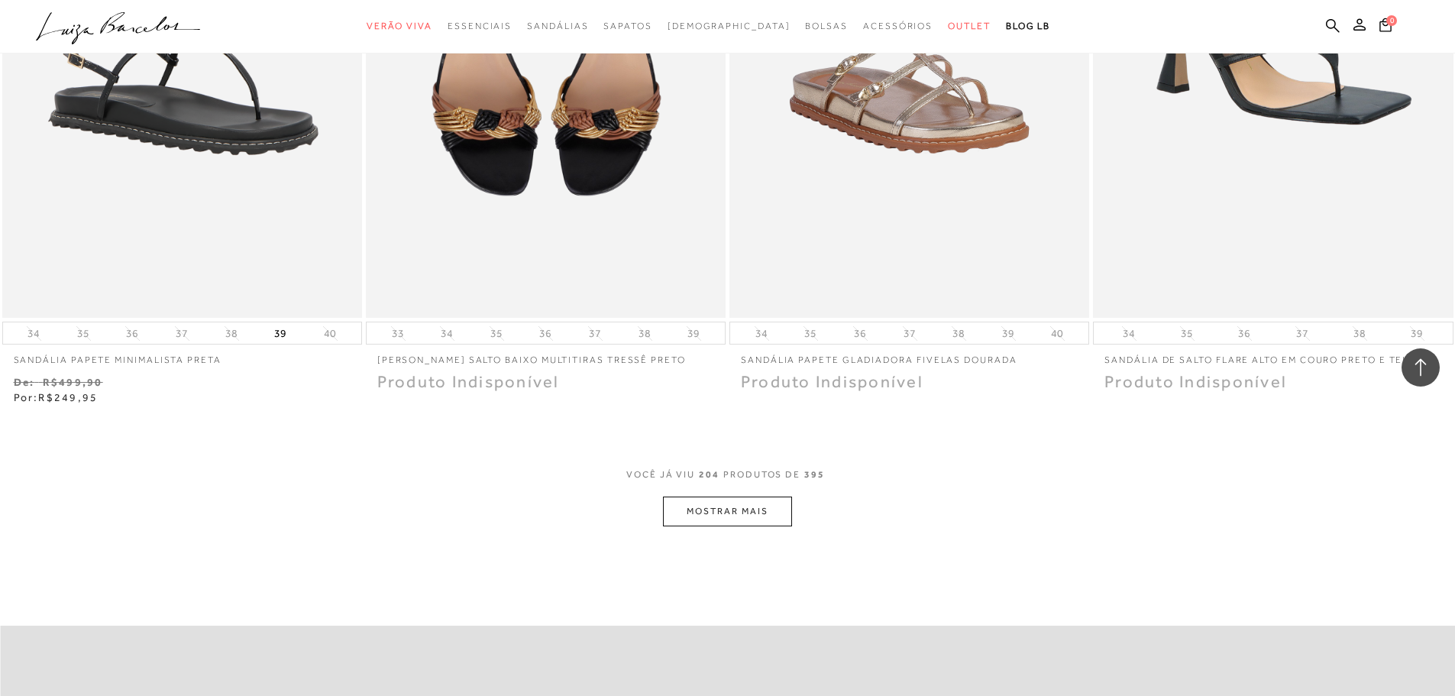
click at [757, 500] on button "MOSTRAR MAIS" at bounding box center [727, 511] width 128 height 30
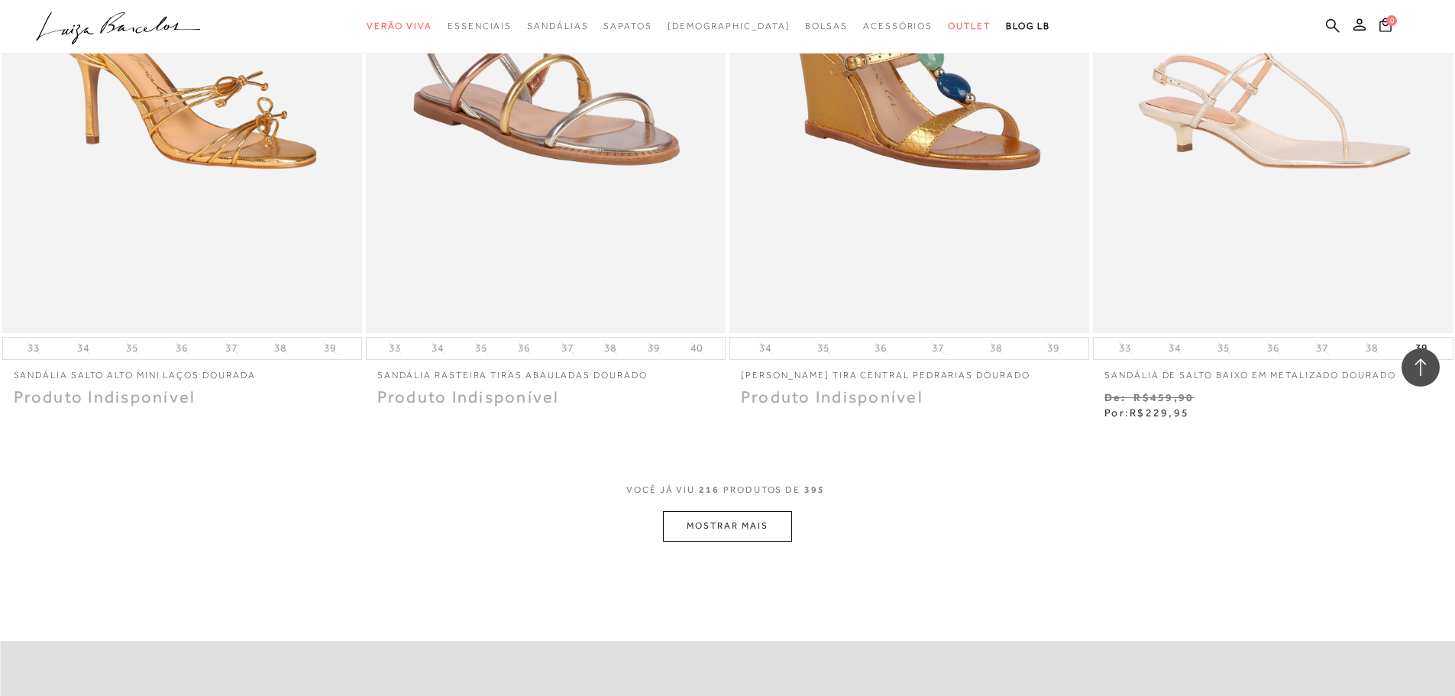
scroll to position [35062, 0]
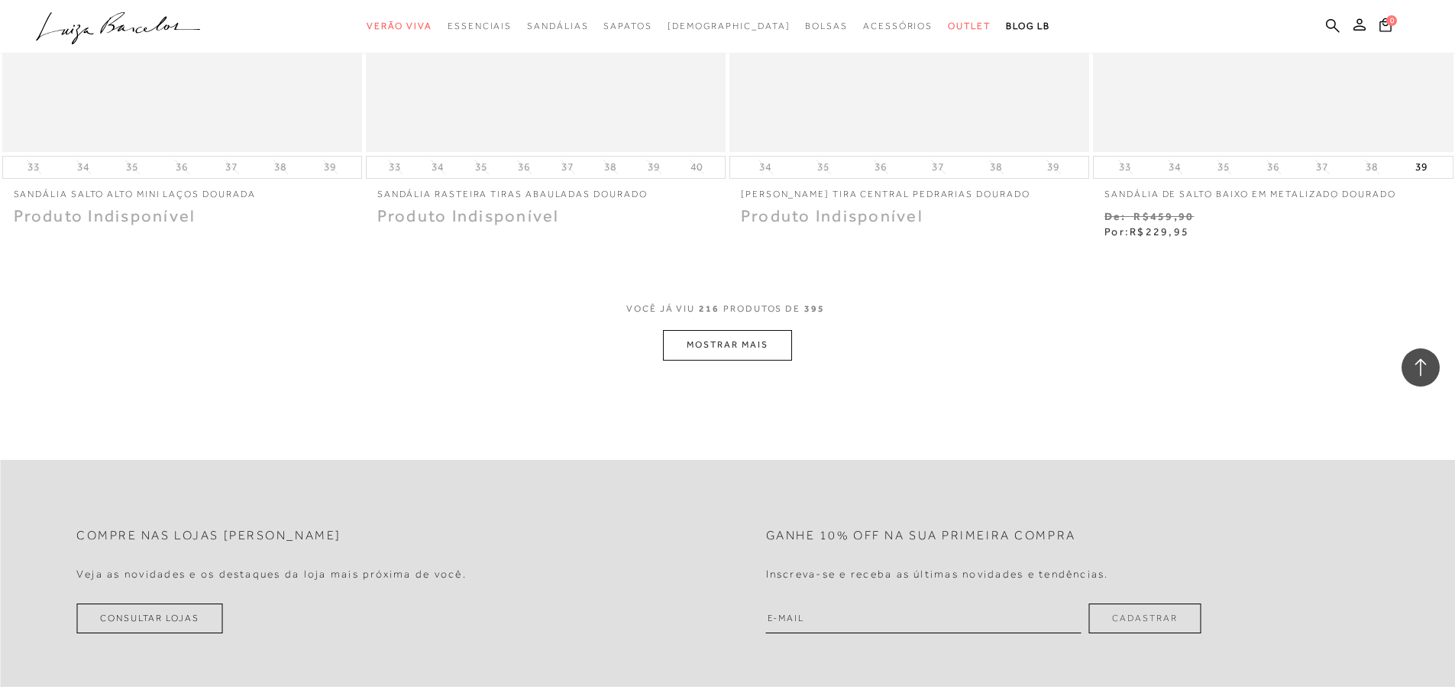
click at [761, 330] on button "MOSTRAR MAIS" at bounding box center [727, 345] width 128 height 30
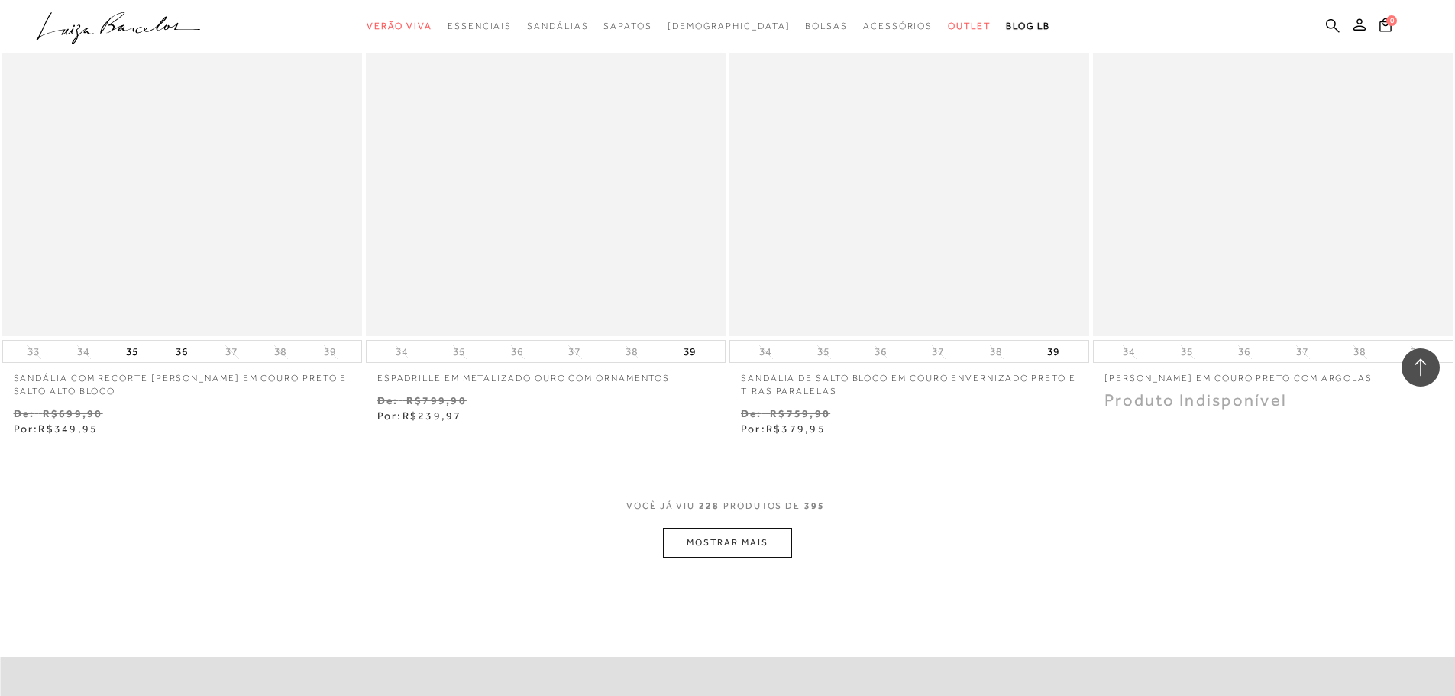
scroll to position [36819, 0]
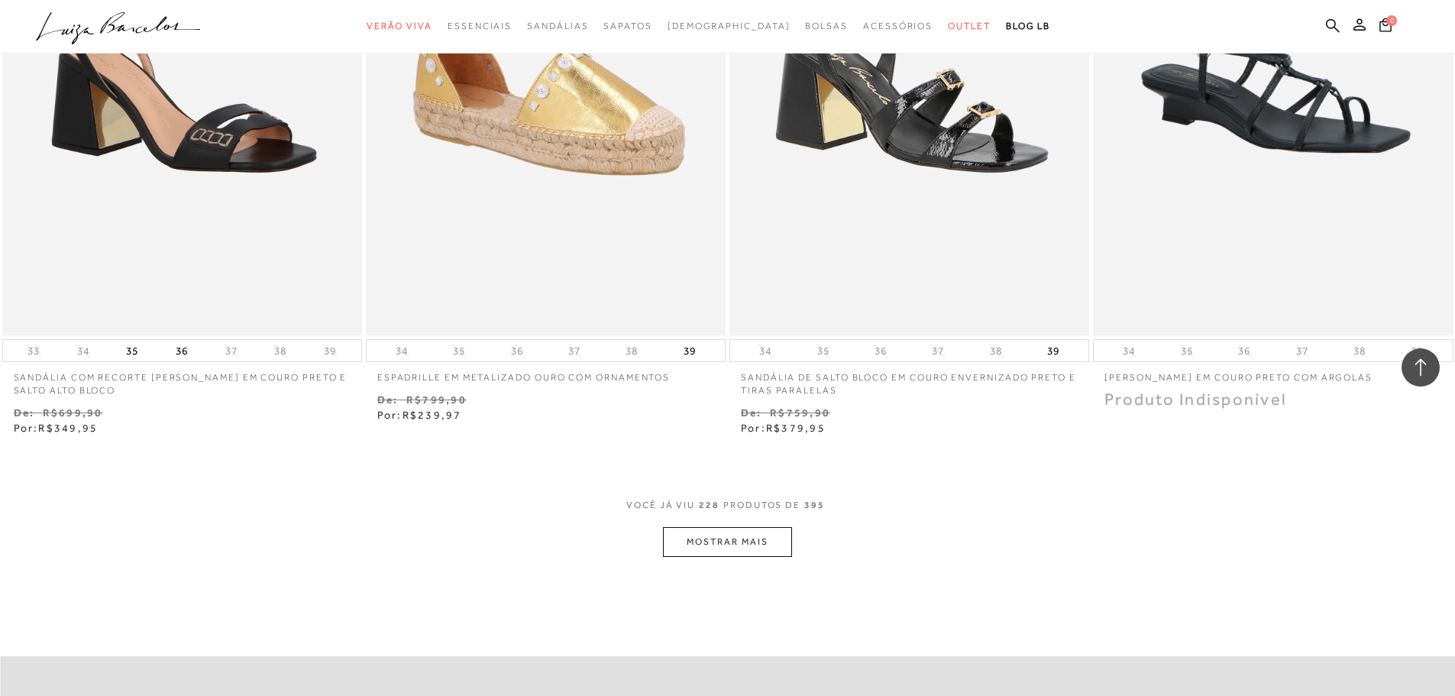
click at [681, 527] on button "MOSTRAR MAIS" at bounding box center [727, 542] width 128 height 30
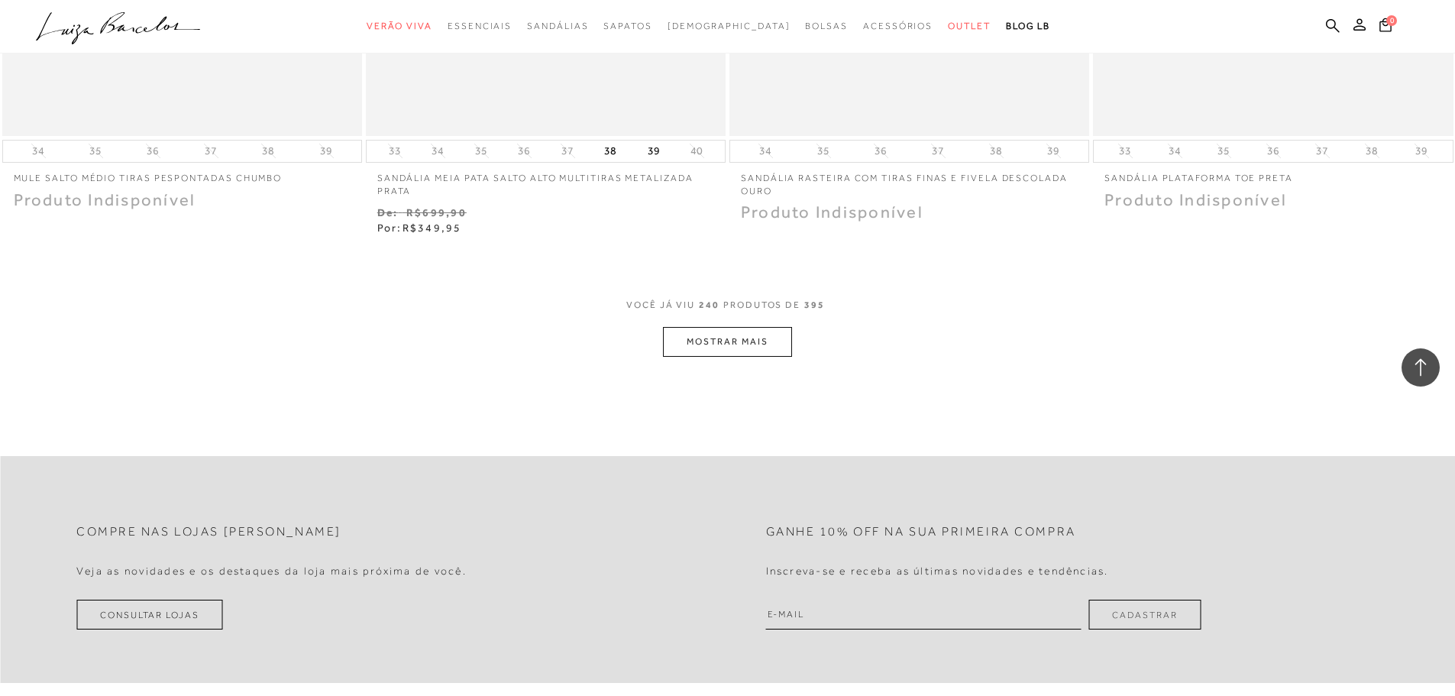
scroll to position [39187, 0]
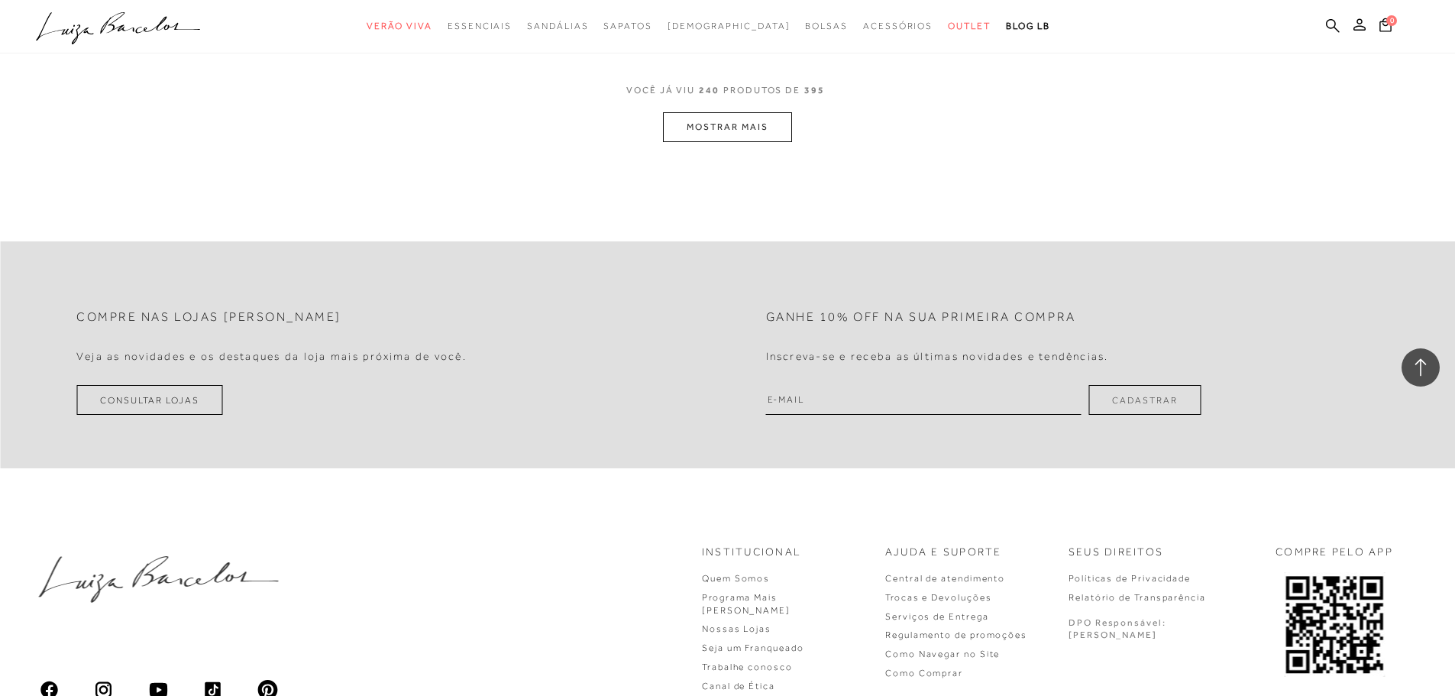
click at [714, 112] on button "MOSTRAR MAIS" at bounding box center [727, 127] width 128 height 30
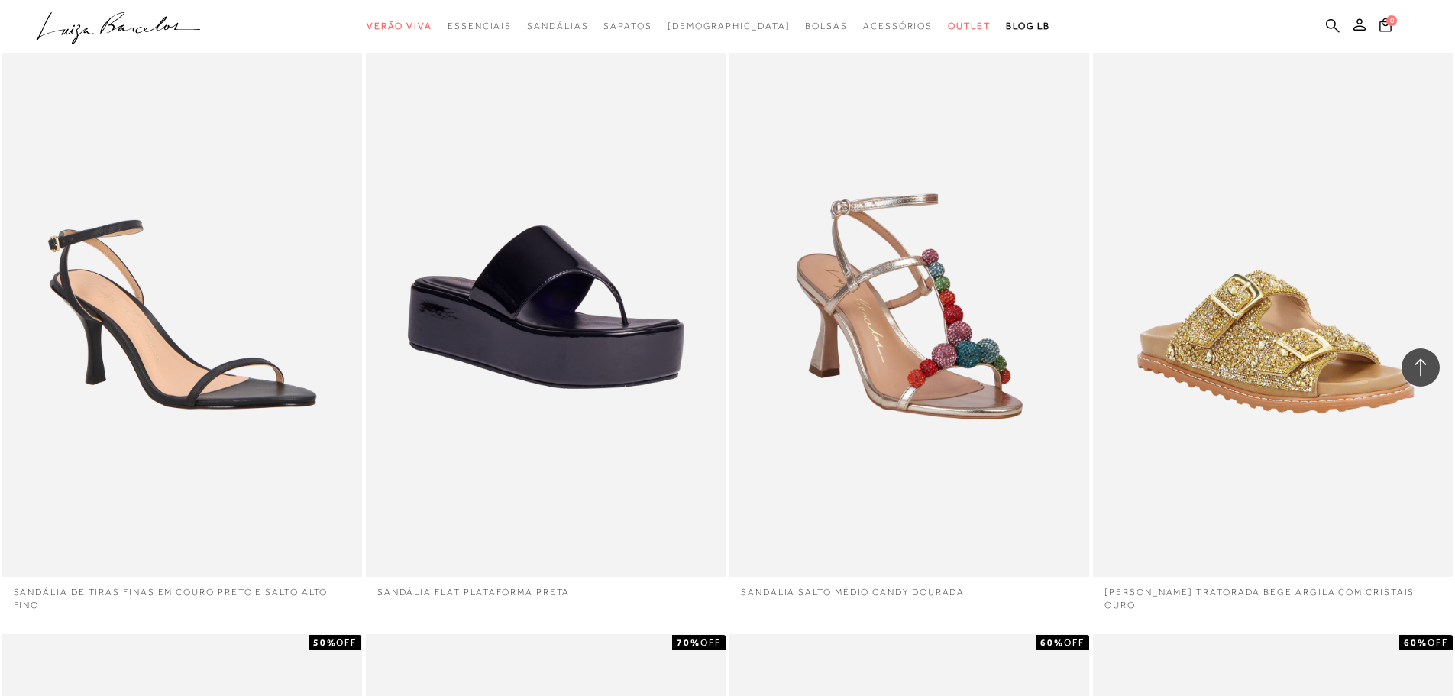
scroll to position [40979, 0]
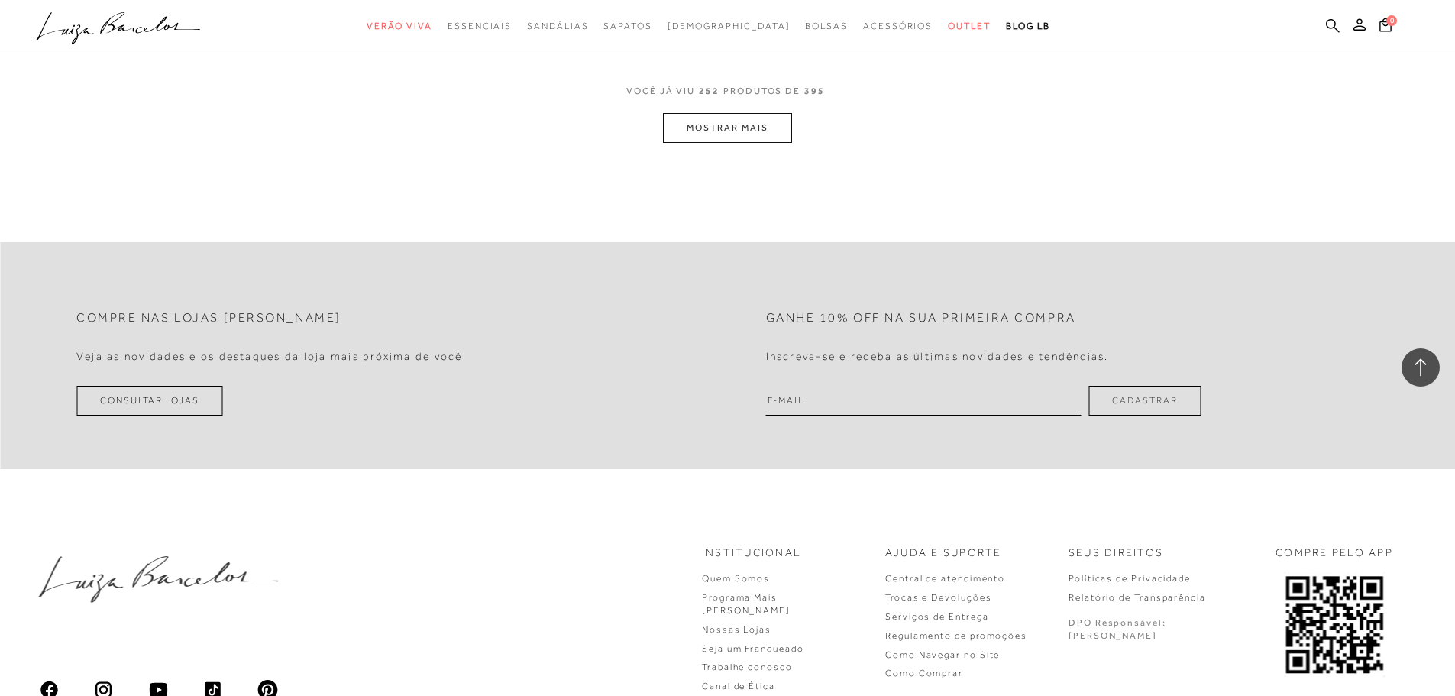
click at [715, 113] on button "MOSTRAR MAIS" at bounding box center [727, 128] width 128 height 30
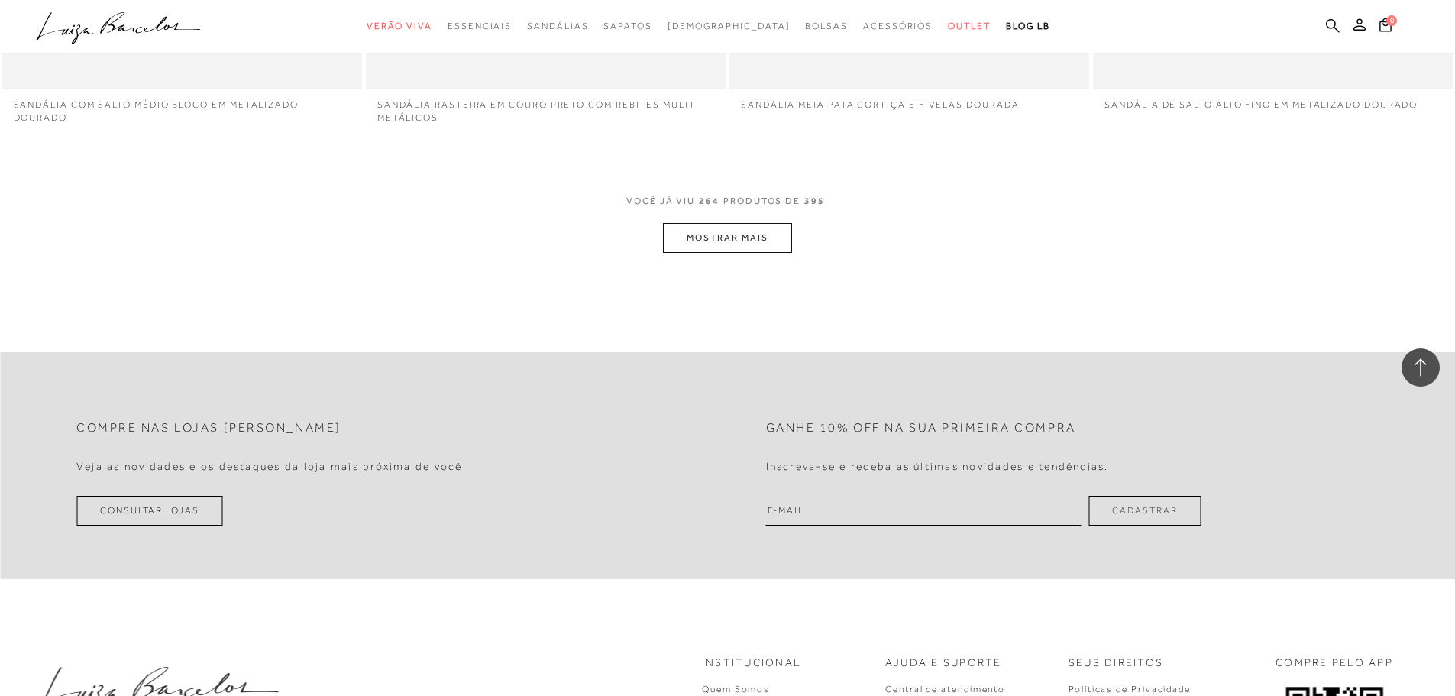
scroll to position [42702, 0]
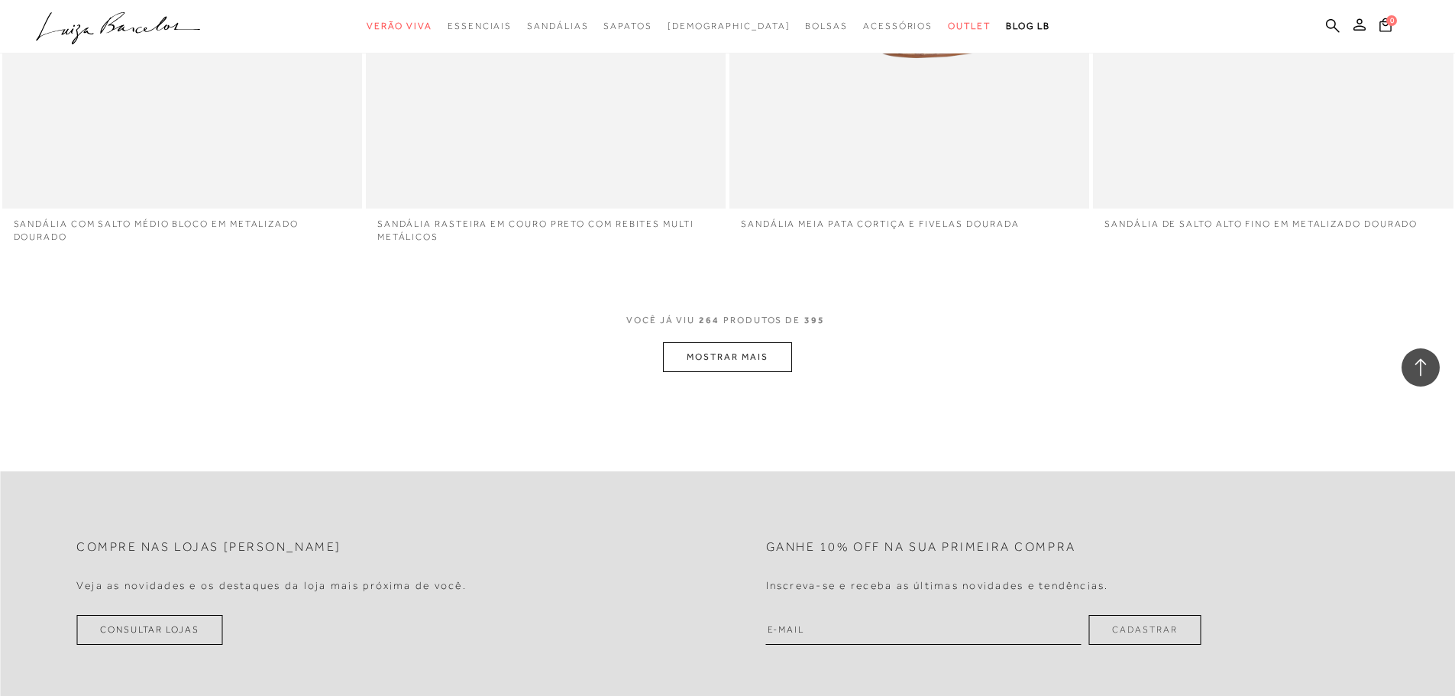
click at [742, 342] on button "MOSTRAR MAIS" at bounding box center [727, 357] width 128 height 30
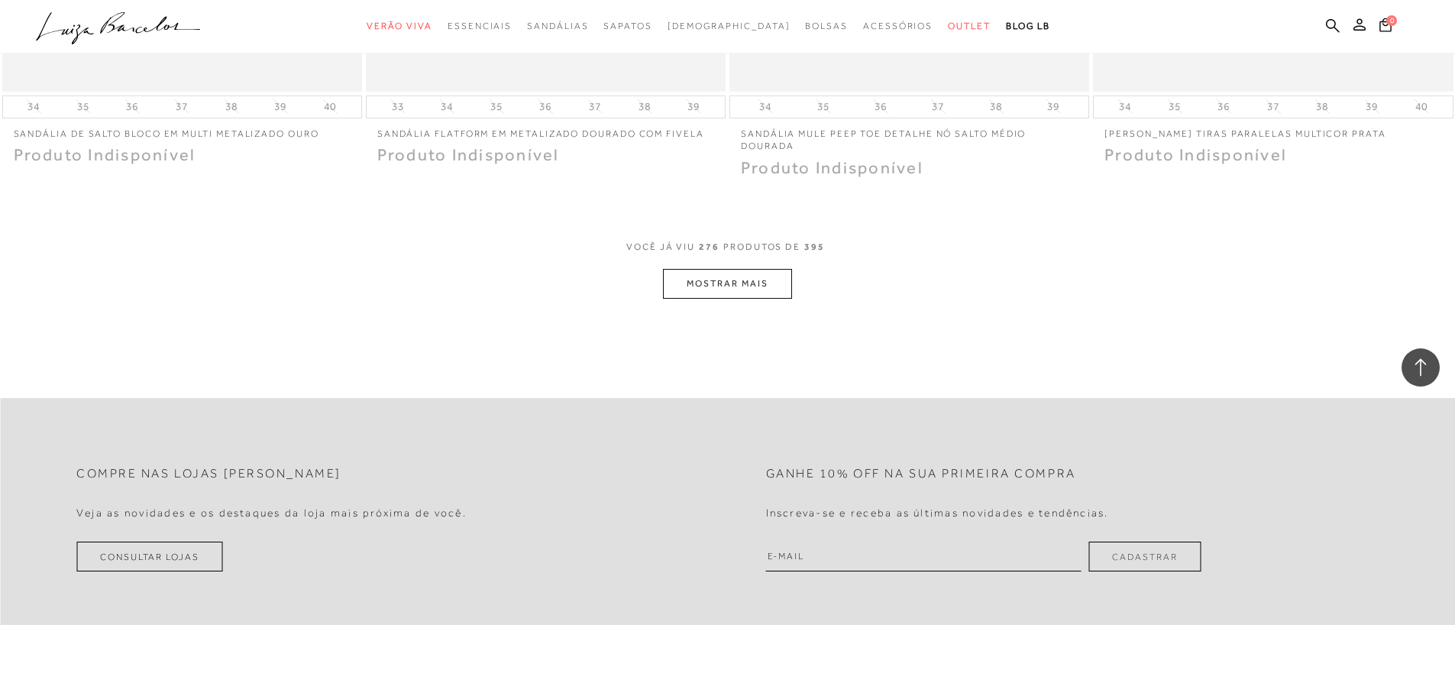
scroll to position [44854, 0]
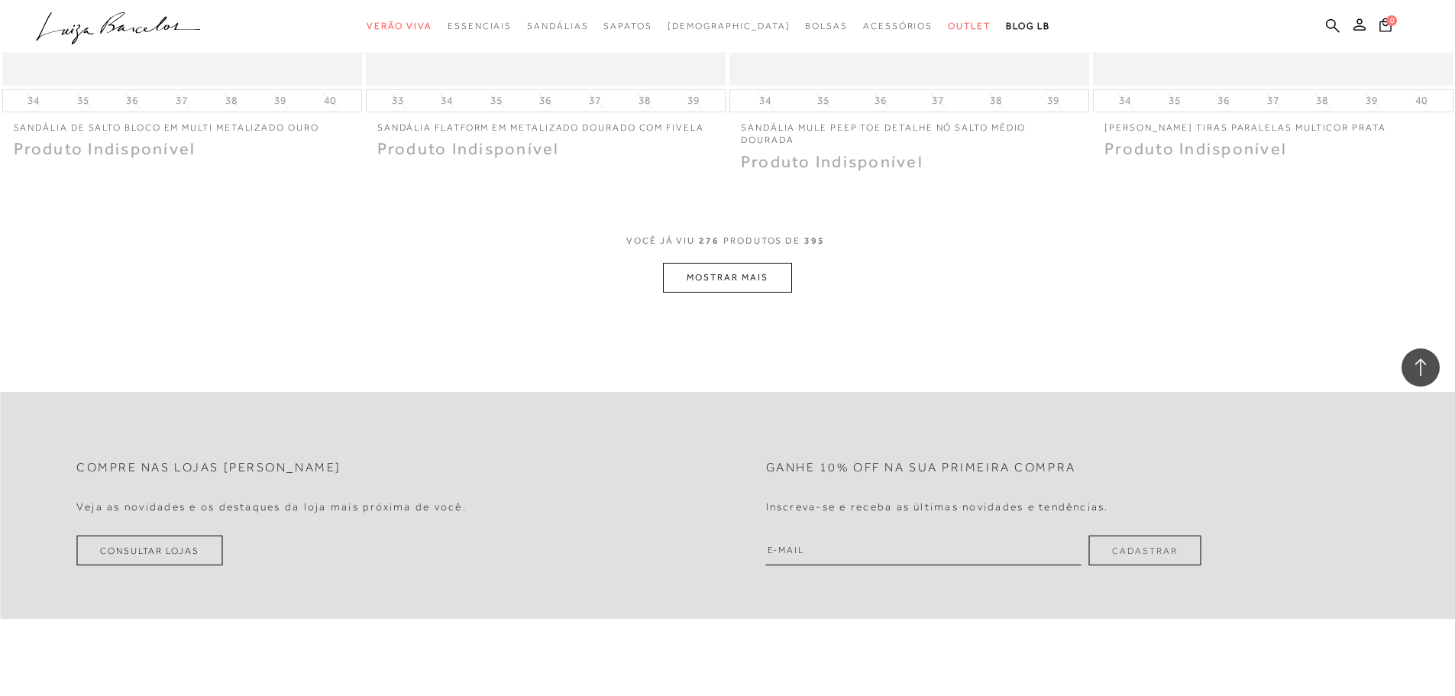
click at [749, 263] on button "MOSTRAR MAIS" at bounding box center [727, 278] width 128 height 30
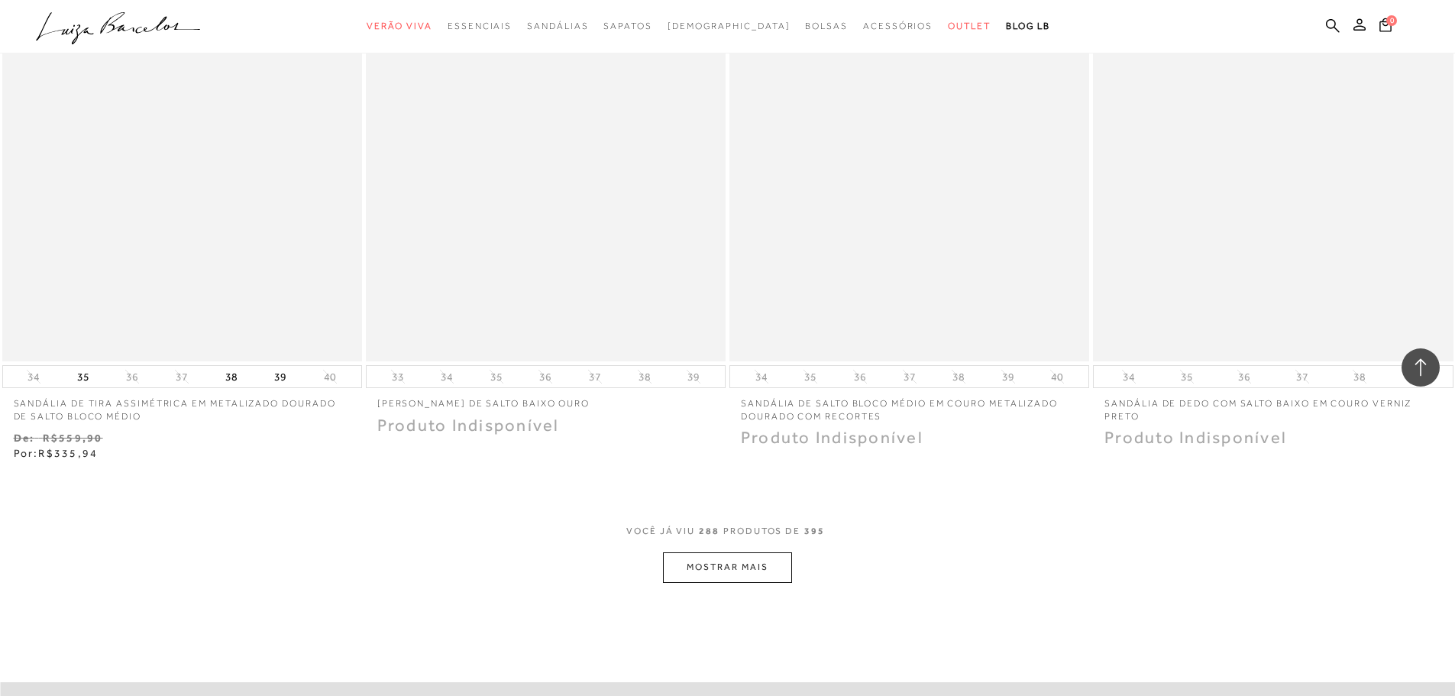
scroll to position [46763, 0]
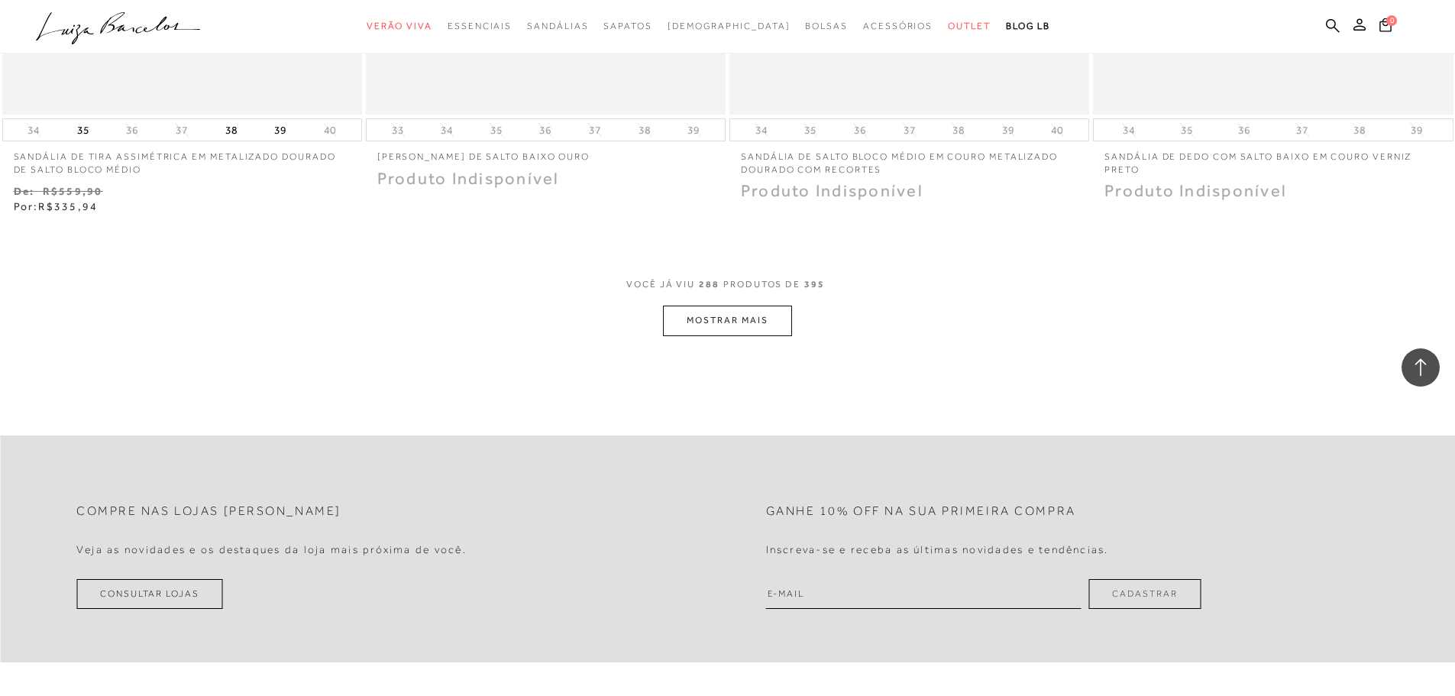
click at [724, 306] on button "MOSTRAR MAIS" at bounding box center [727, 321] width 128 height 30
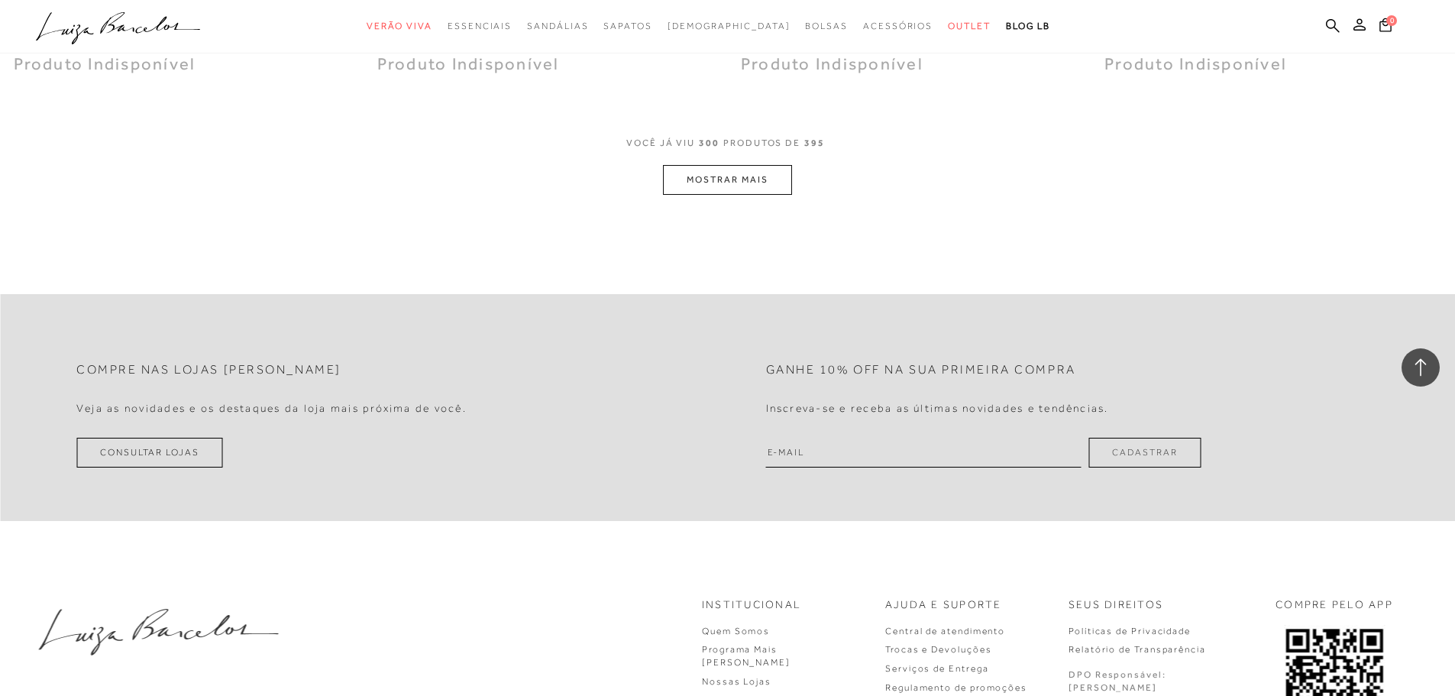
scroll to position [48680, 0]
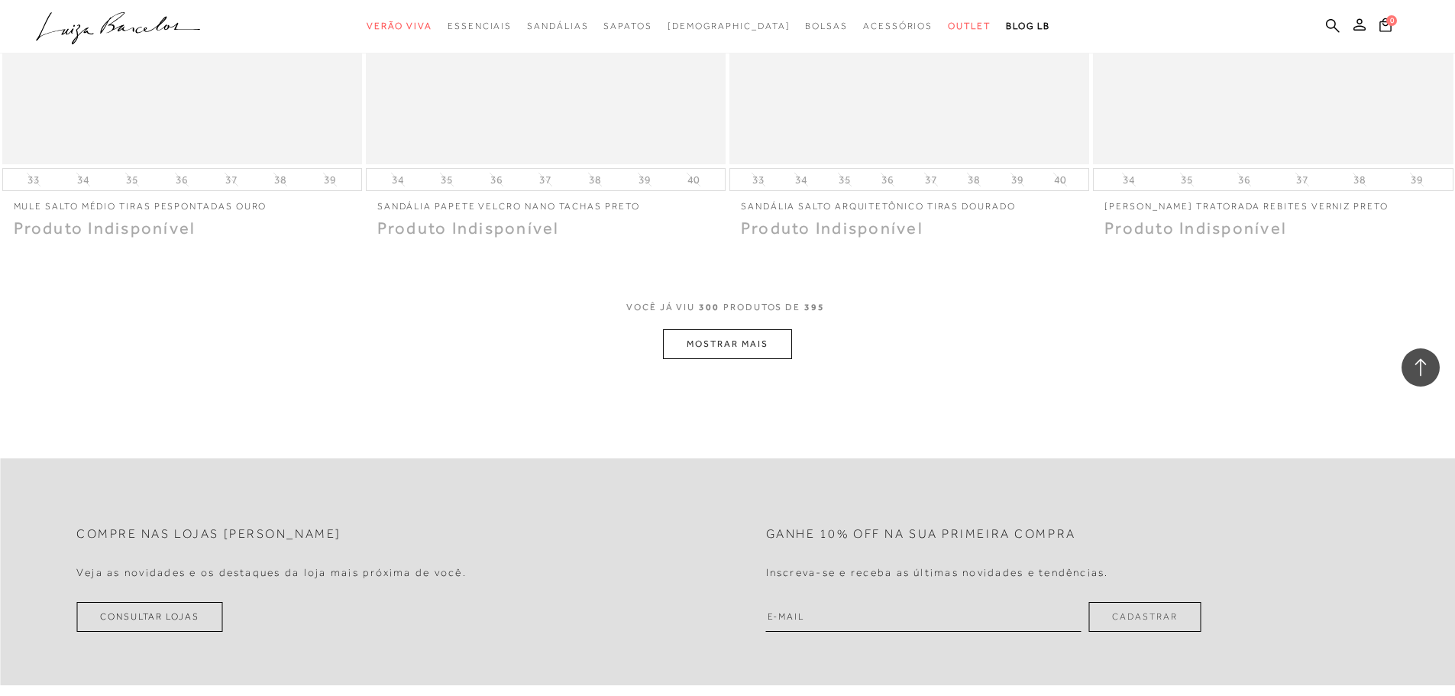
click at [758, 329] on button "MOSTRAR MAIS" at bounding box center [727, 344] width 128 height 30
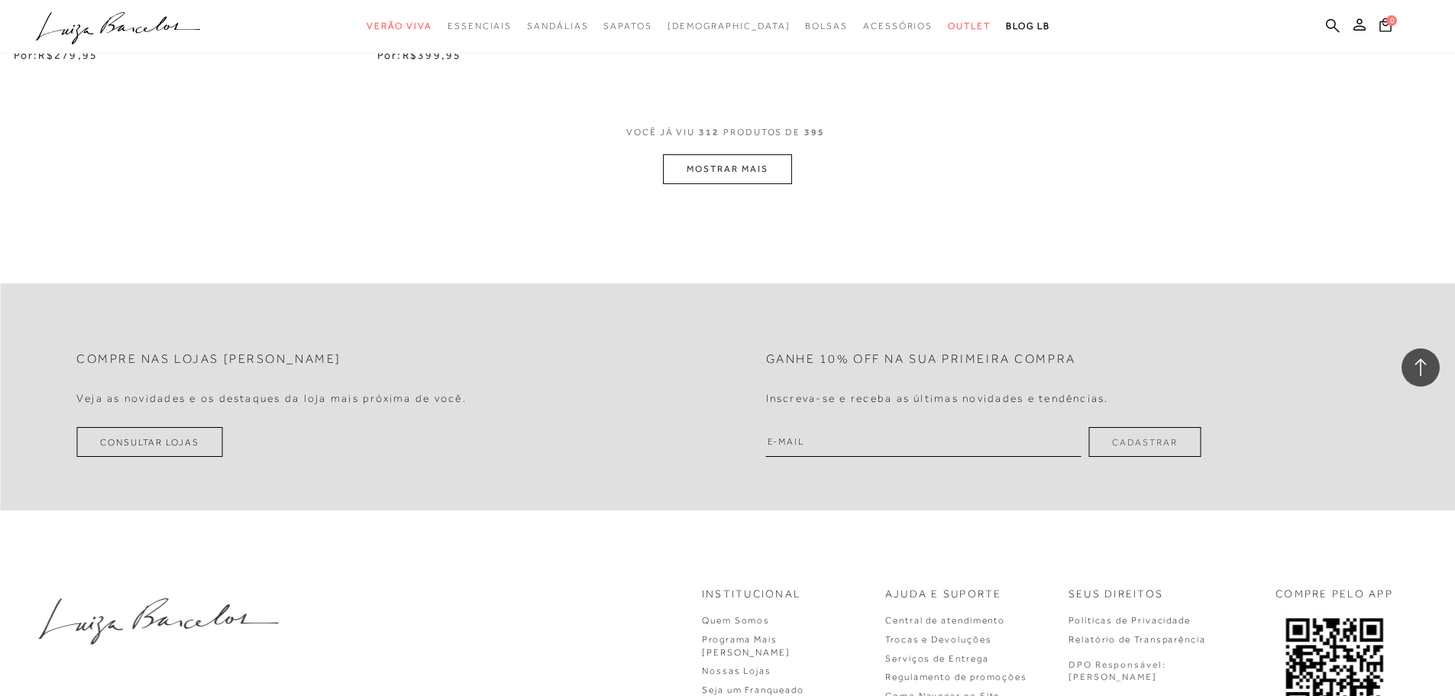
scroll to position [50818, 0]
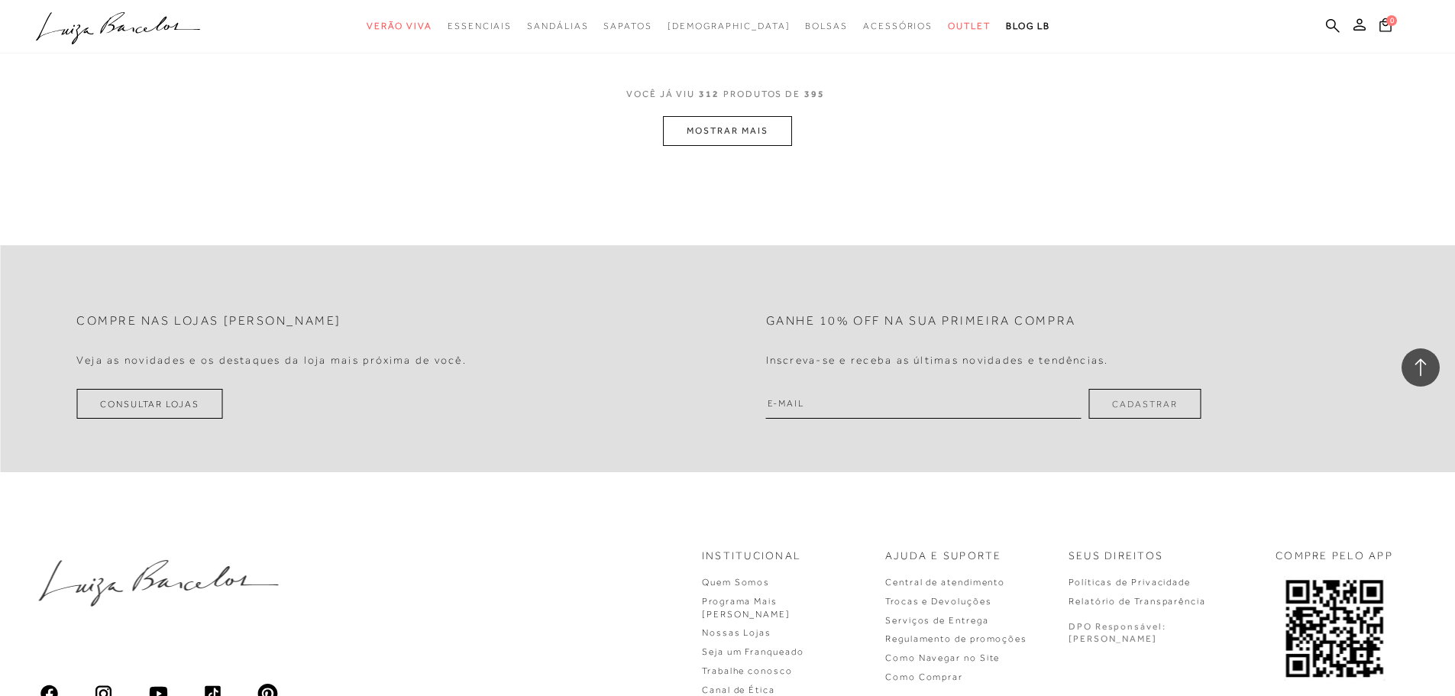
click at [770, 116] on button "MOSTRAR MAIS" at bounding box center [727, 131] width 128 height 30
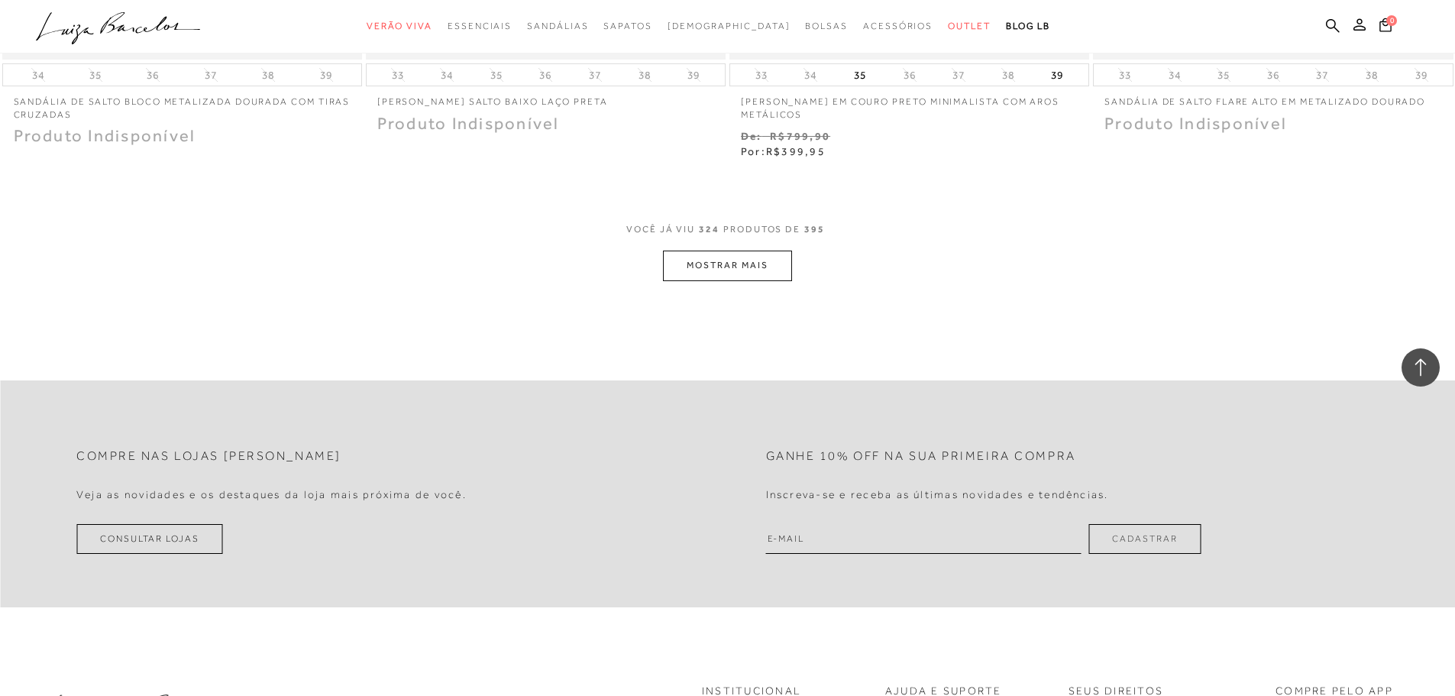
scroll to position [52647, 0]
click at [742, 253] on button "MOSTRAR MAIS" at bounding box center [727, 268] width 128 height 30
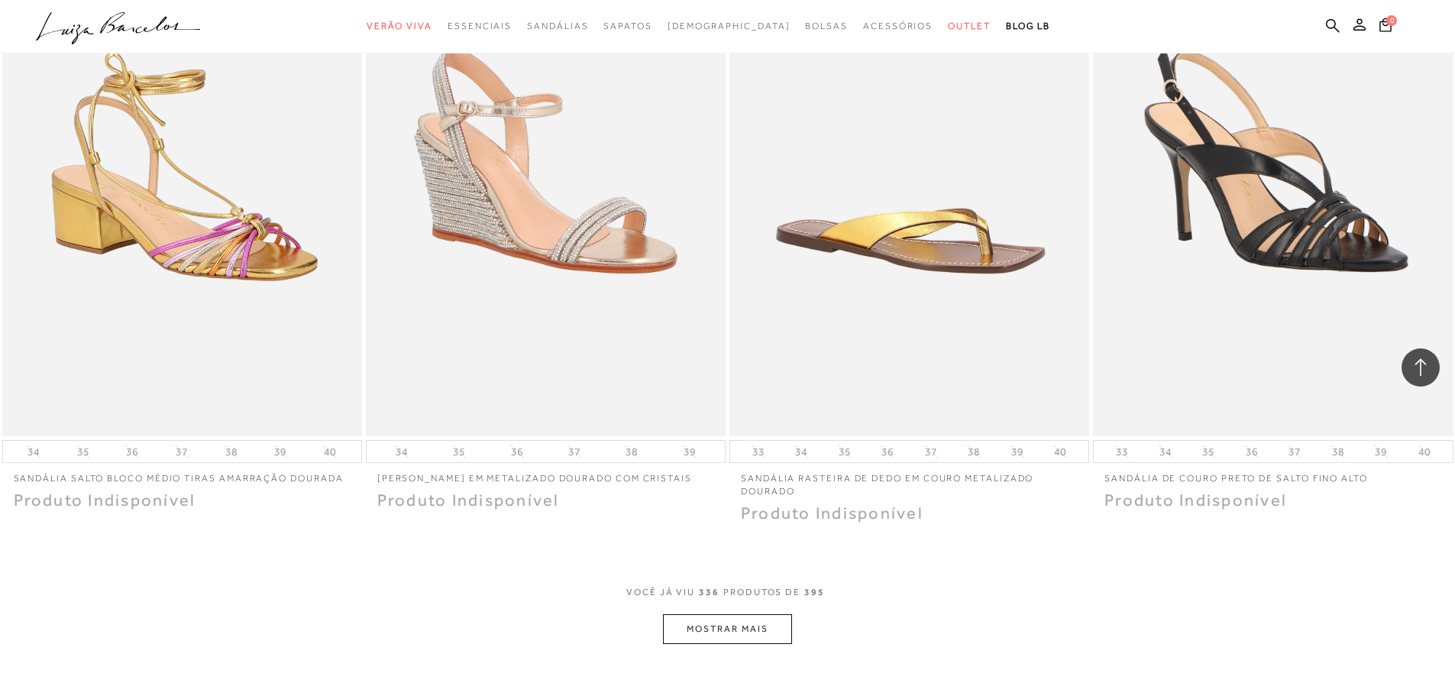
scroll to position [54099, 0]
